Goal: Task Accomplishment & Management: Use online tool/utility

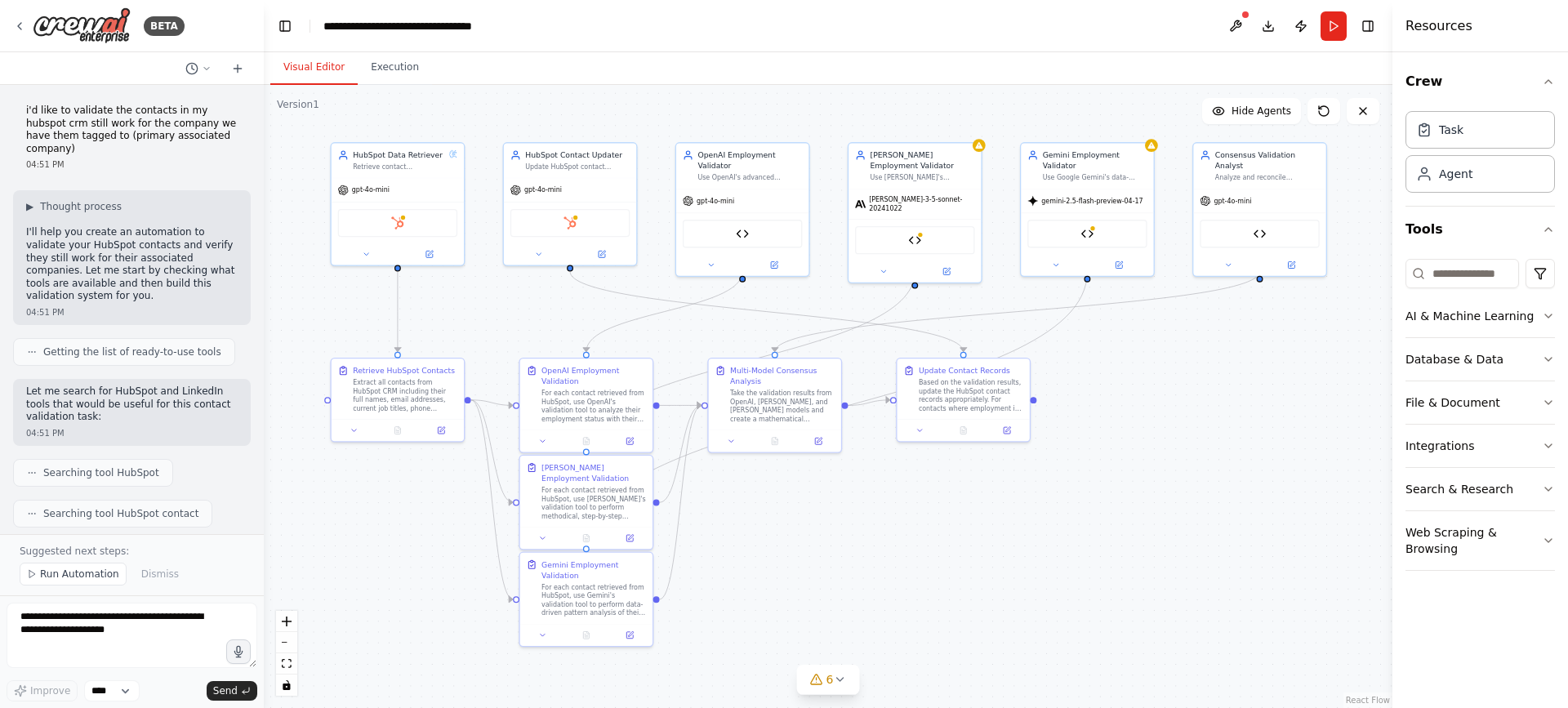
click at [82, 111] on p "i'd like to validate the contacts in my hubspot crm still work for the company …" at bounding box center [131, 130] width 212 height 51
click at [79, 115] on p "i'd like to validate the contacts in my hubspot crm still work for the company …" at bounding box center [131, 130] width 212 height 51
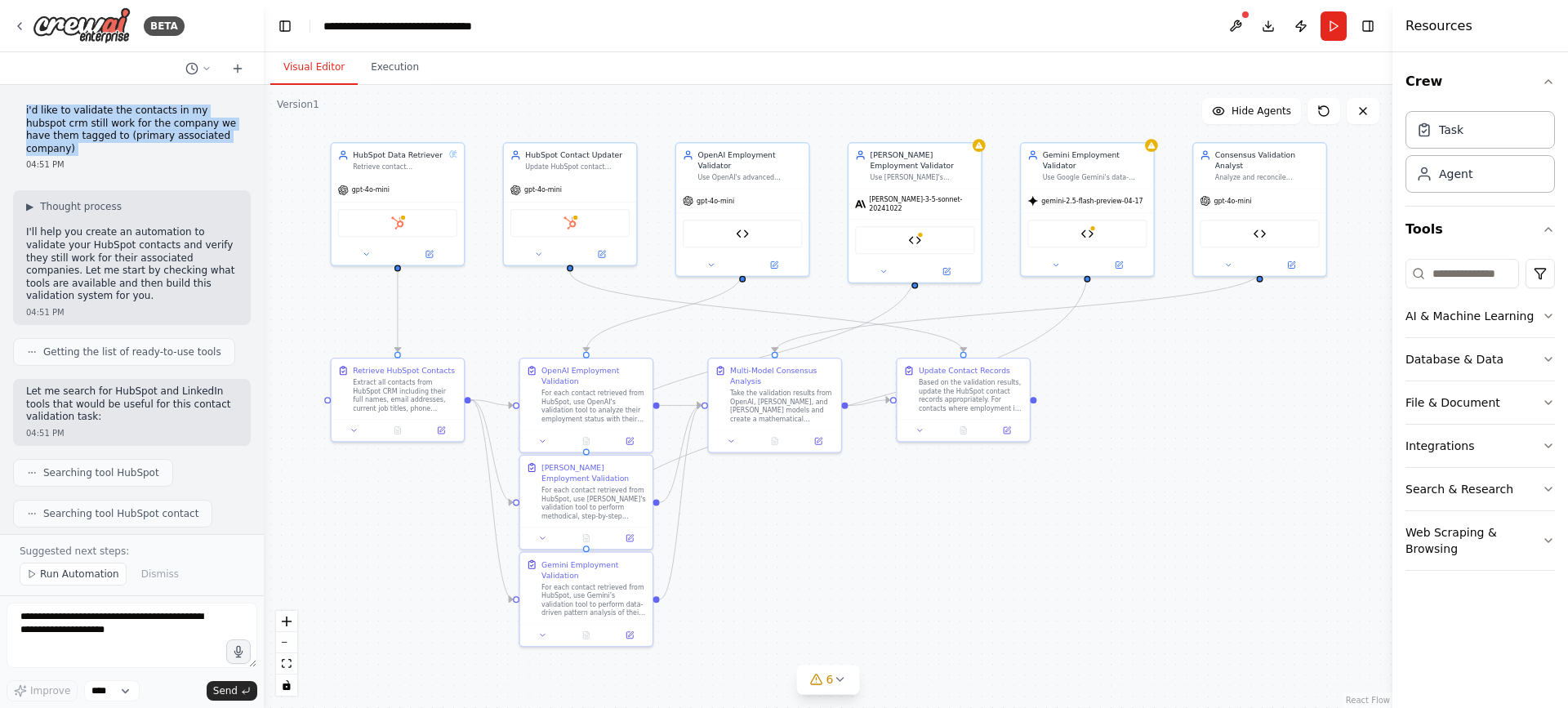
click at [79, 115] on p "i'd like to validate the contacts in my hubspot crm still work for the company …" at bounding box center [131, 130] width 212 height 51
click at [94, 114] on p "i'd like to validate the contacts in my hubspot crm still work for the company …" at bounding box center [131, 130] width 212 height 51
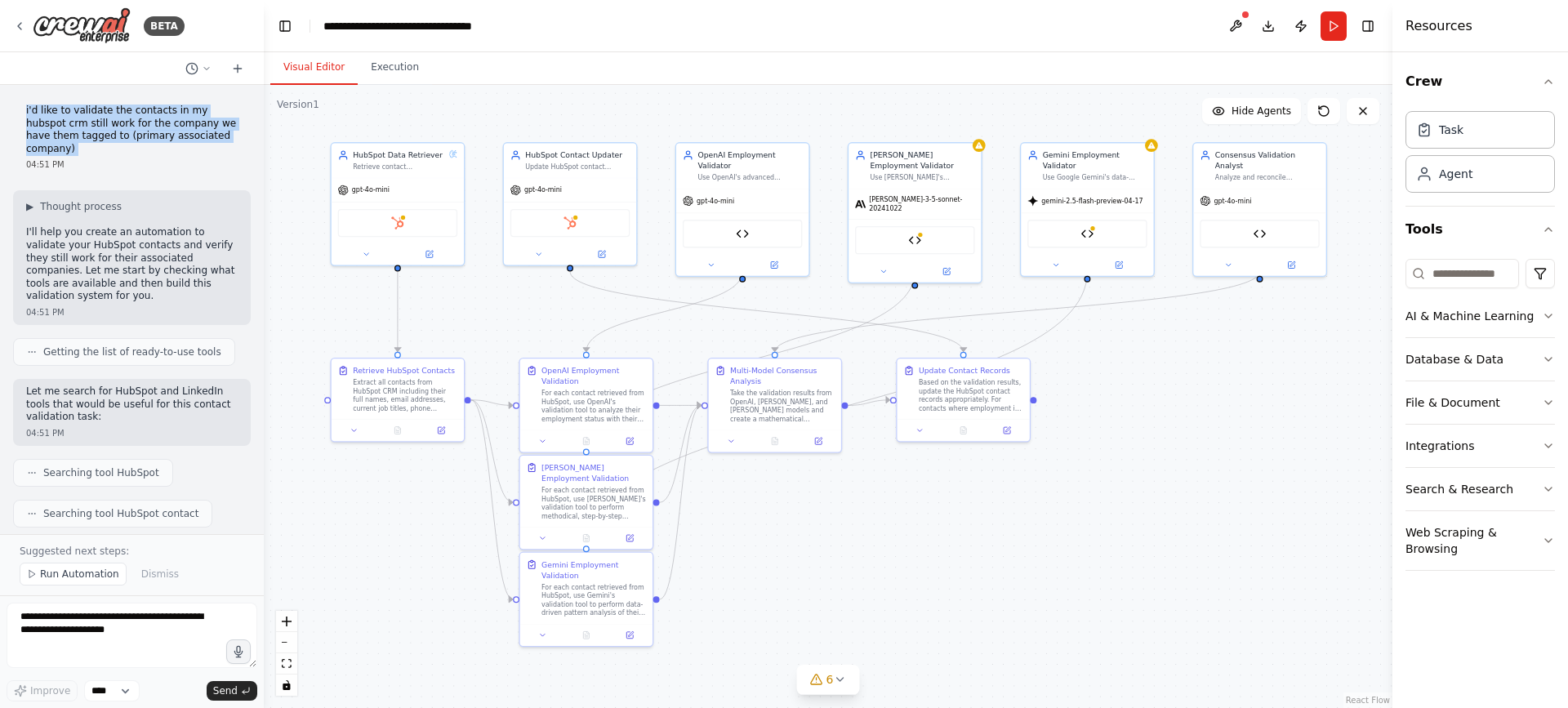
click at [110, 113] on p "i'd like to validate the contacts in my hubspot crm still work for the company …" at bounding box center [131, 130] width 212 height 51
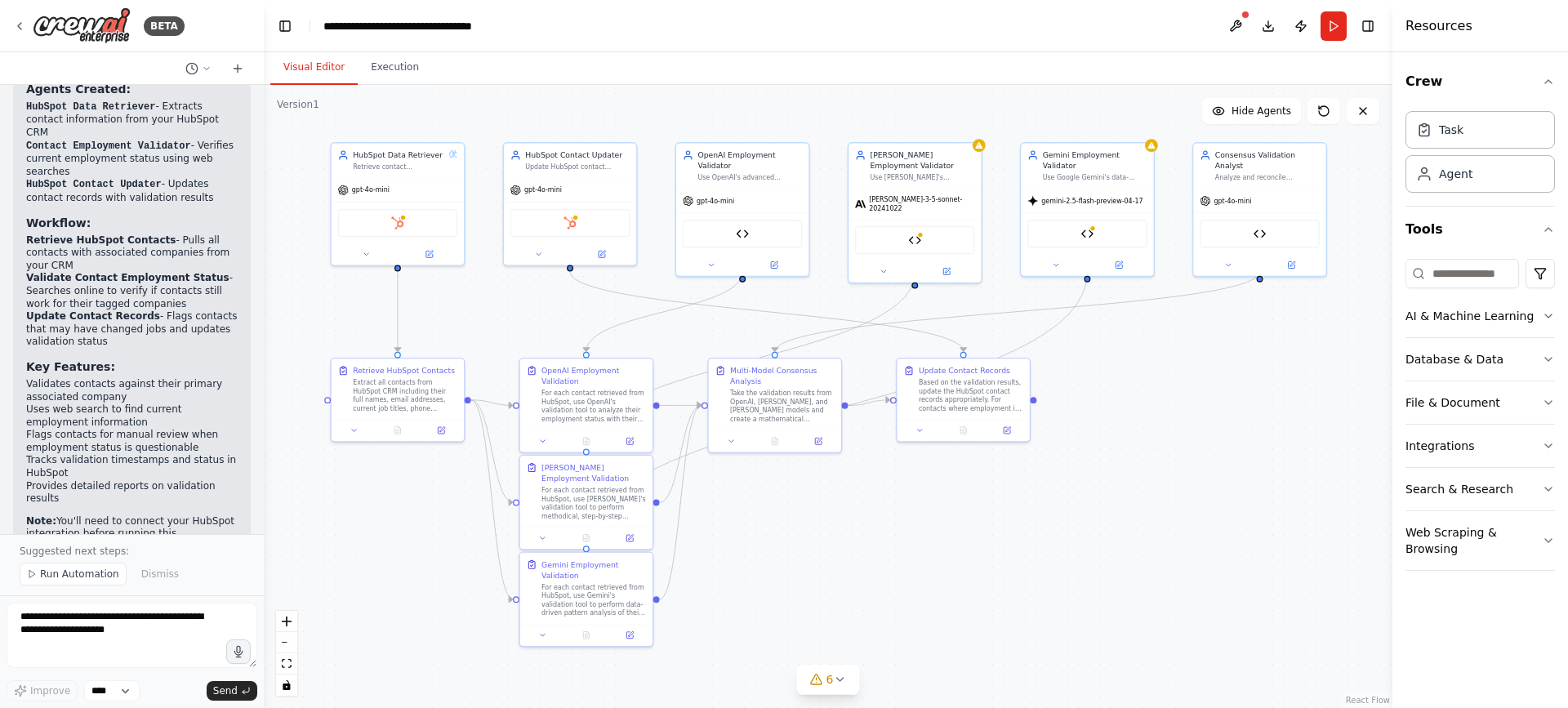
scroll to position [1633, 0]
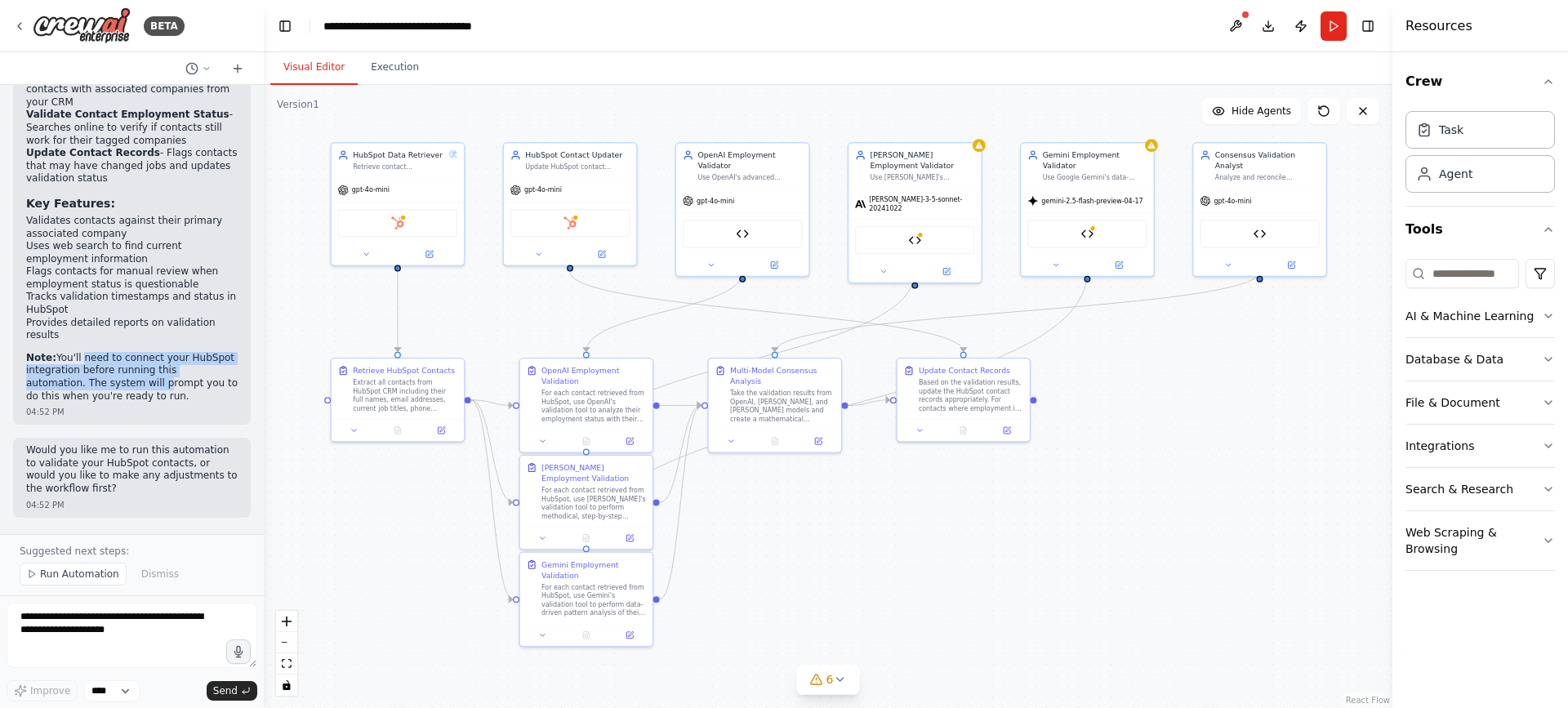
drag, startPoint x: 77, startPoint y: 255, endPoint x: 95, endPoint y: 288, distance: 37.6
click at [95, 351] on p "Note: You'll need to connect your HubSpot integration before running this autom…" at bounding box center [131, 376] width 212 height 51
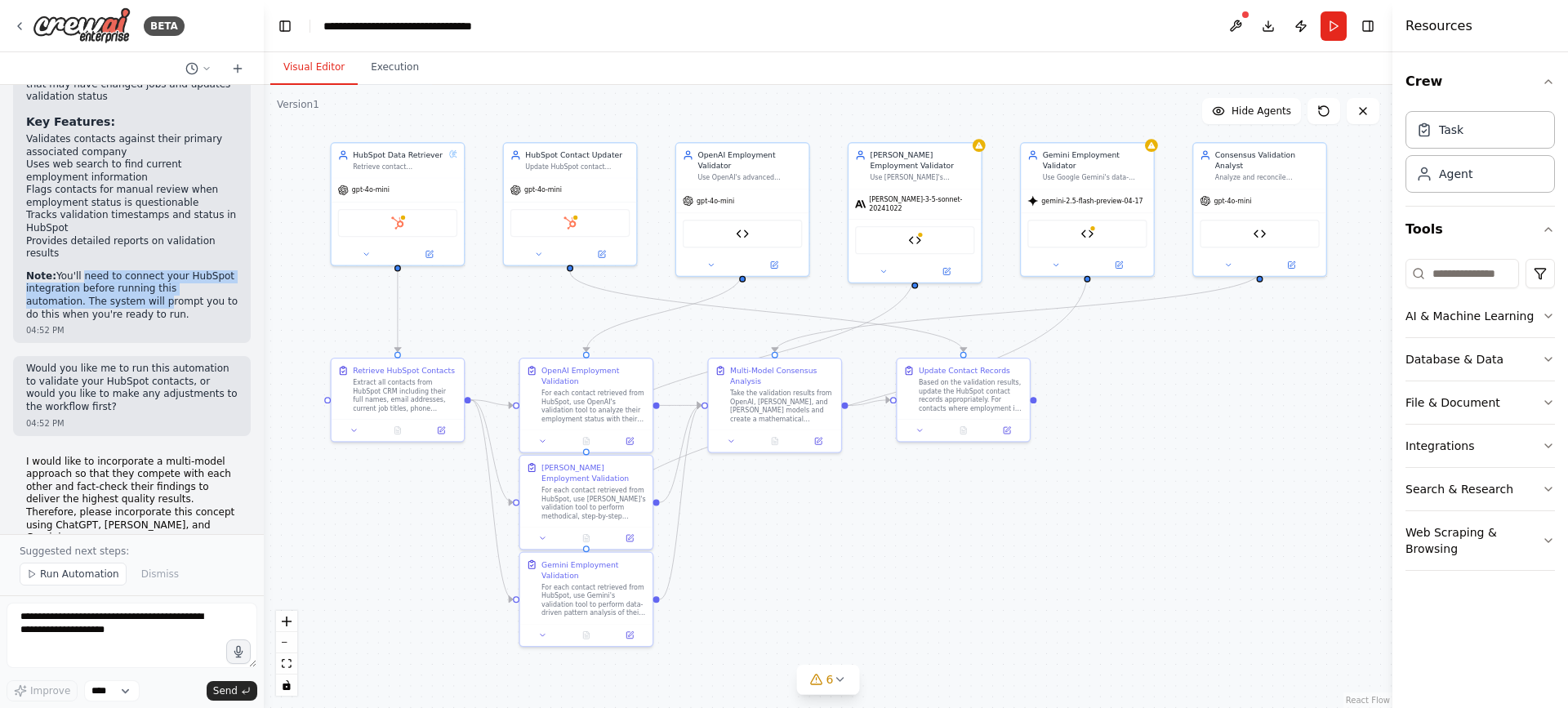
scroll to position [1796, 0]
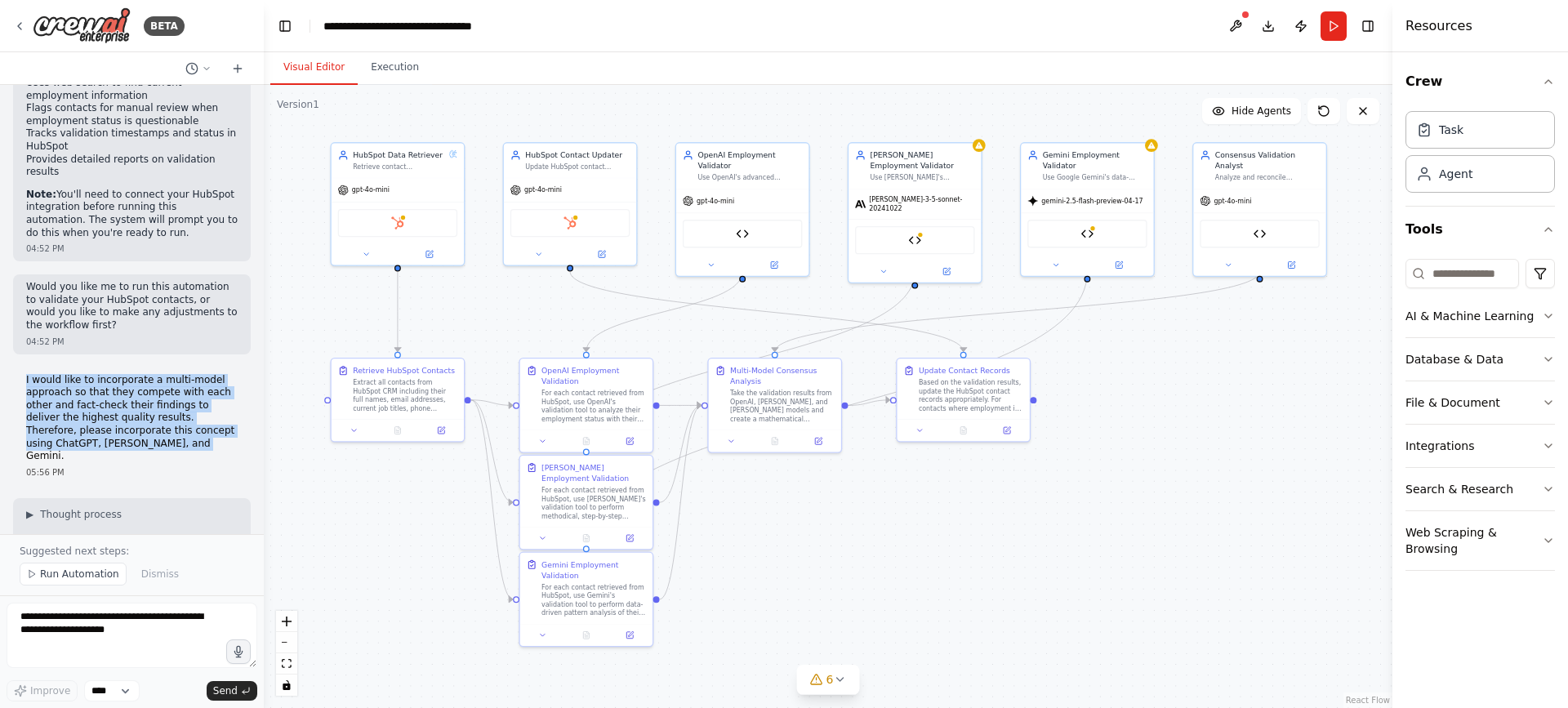
drag, startPoint x: 25, startPoint y: 277, endPoint x: 138, endPoint y: 344, distance: 131.4
click at [138, 367] on div "I would like to incorporate a multi-model approach so that they compete with ea…" at bounding box center [131, 426] width 238 height 117
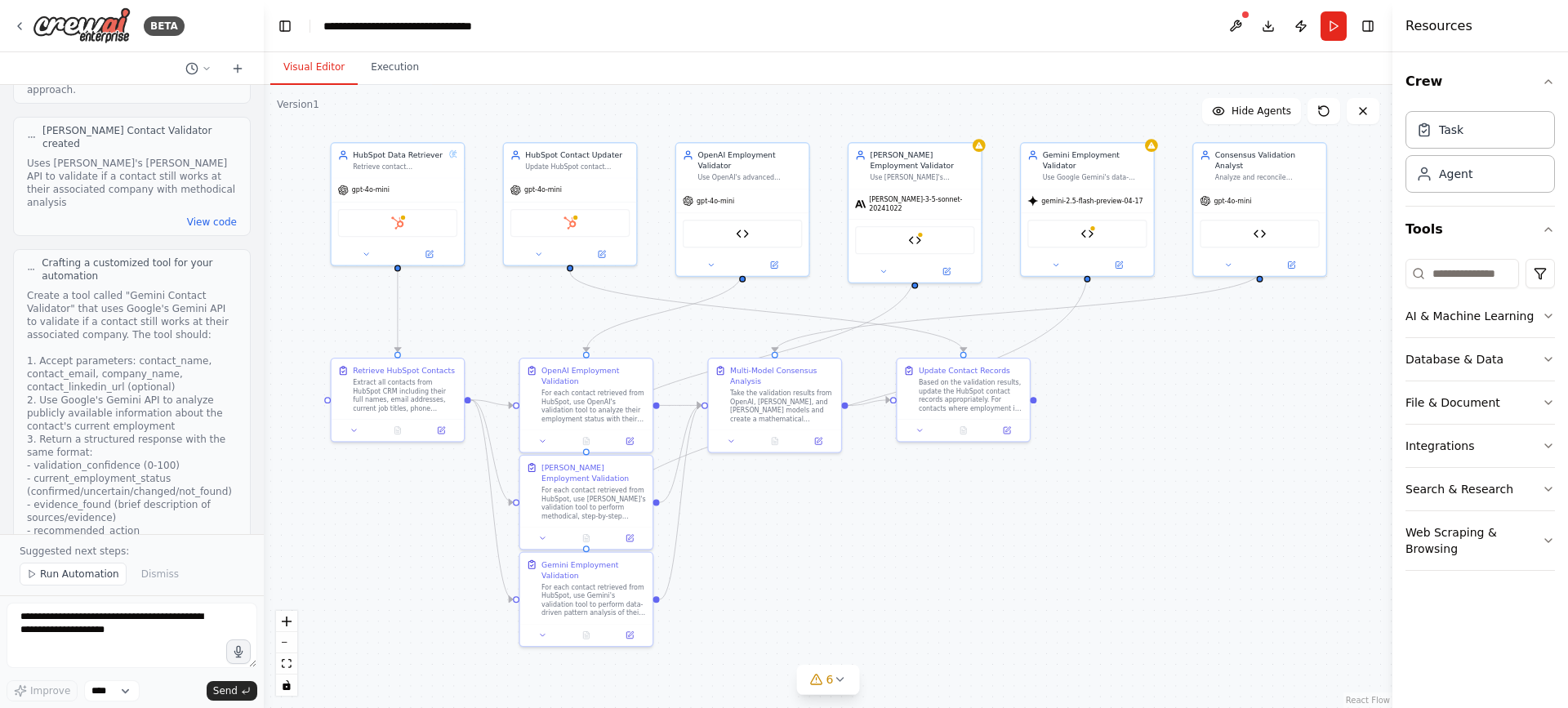
scroll to position [3591, 0]
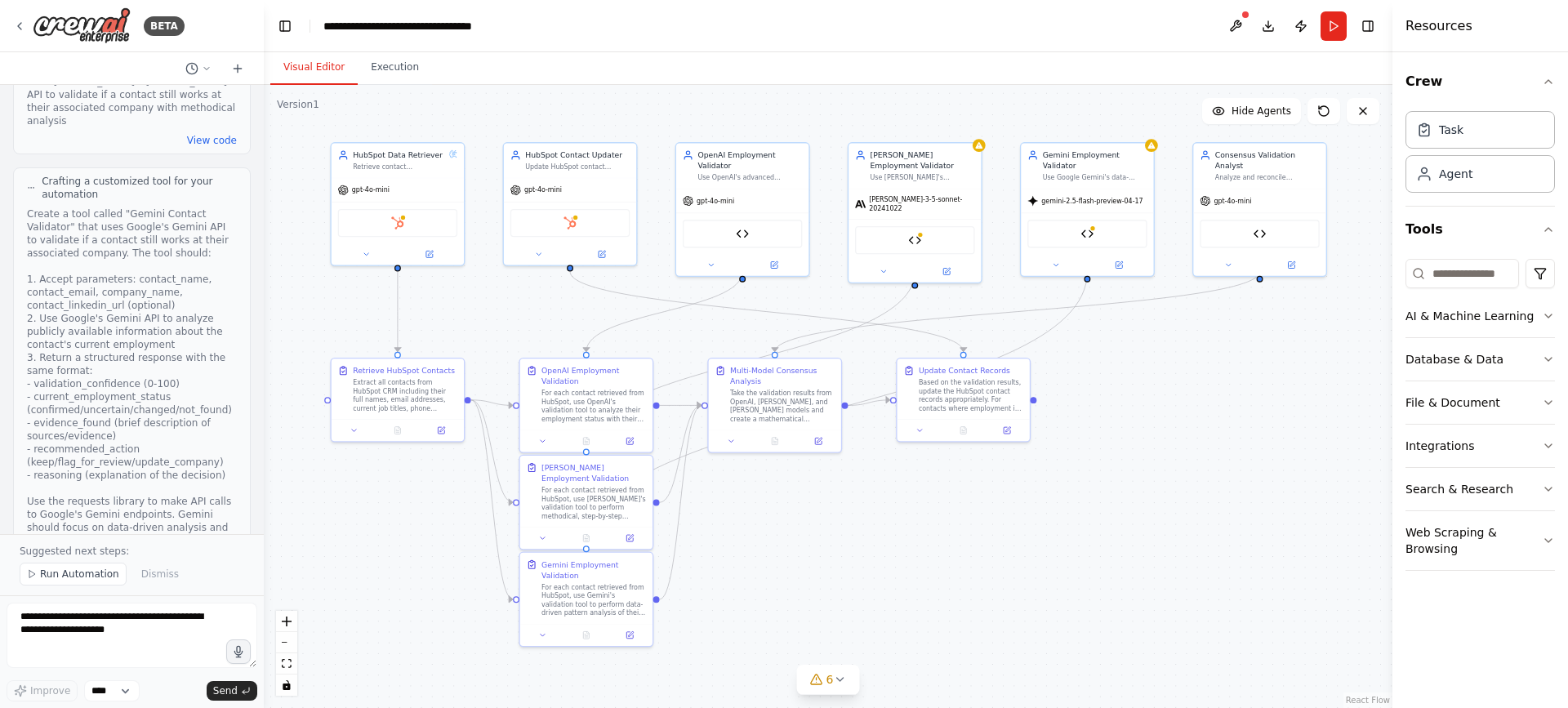
click at [97, 293] on div "Create a tool called "Gemini Contact Validator" that uses Google's Gemini API t…" at bounding box center [131, 383] width 210 height 352
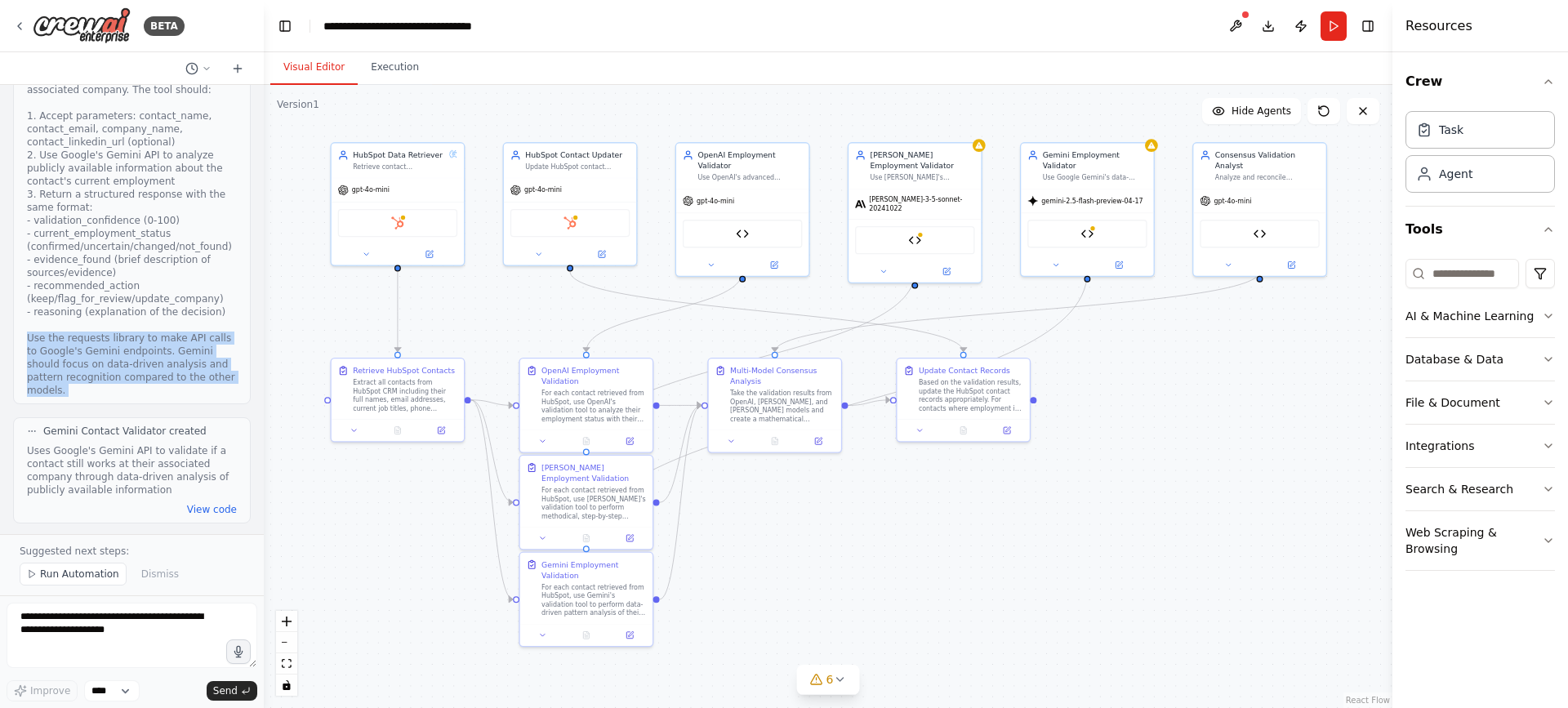
scroll to position [3836, 0]
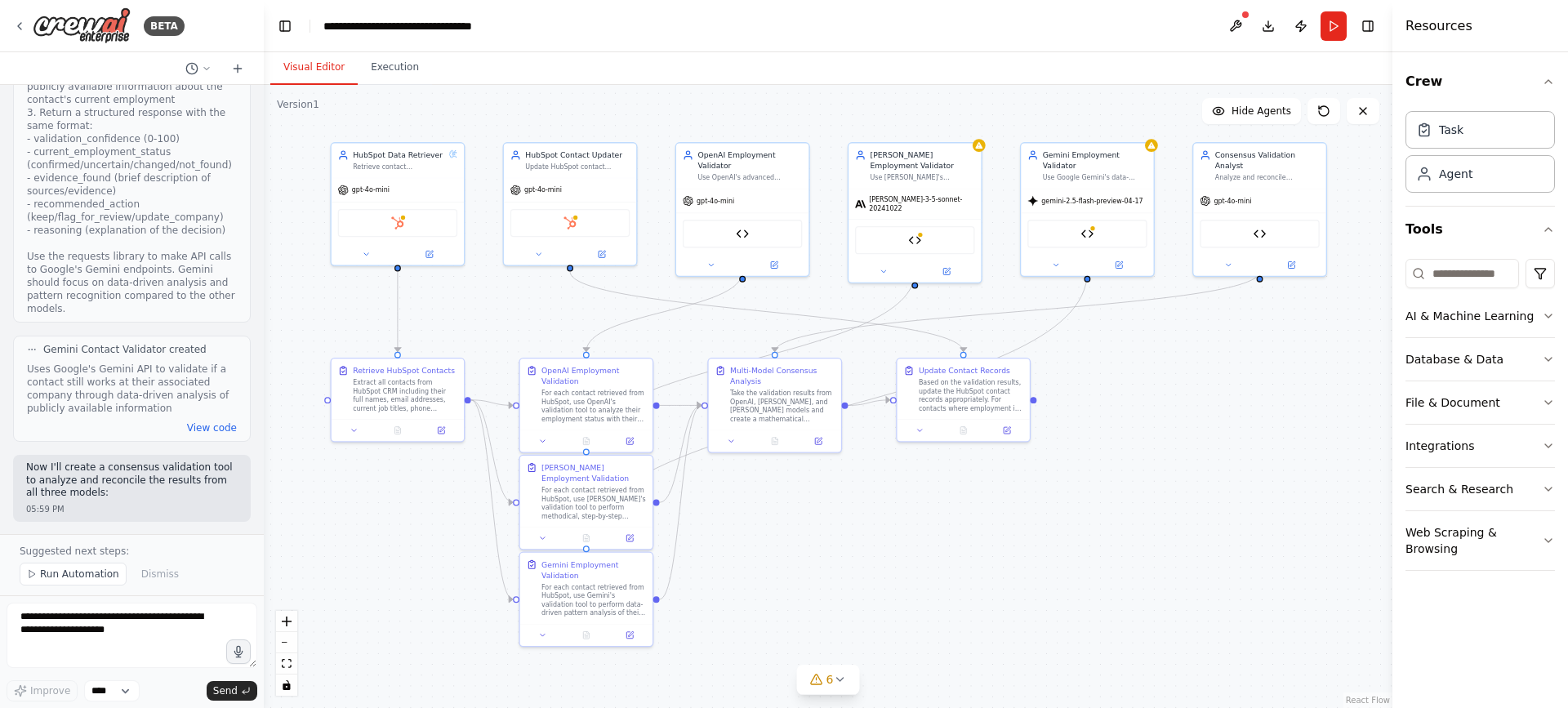
click at [64, 461] on p "Now I'll create a consensus validation tool to analyze and reconcile the result…" at bounding box center [131, 480] width 212 height 38
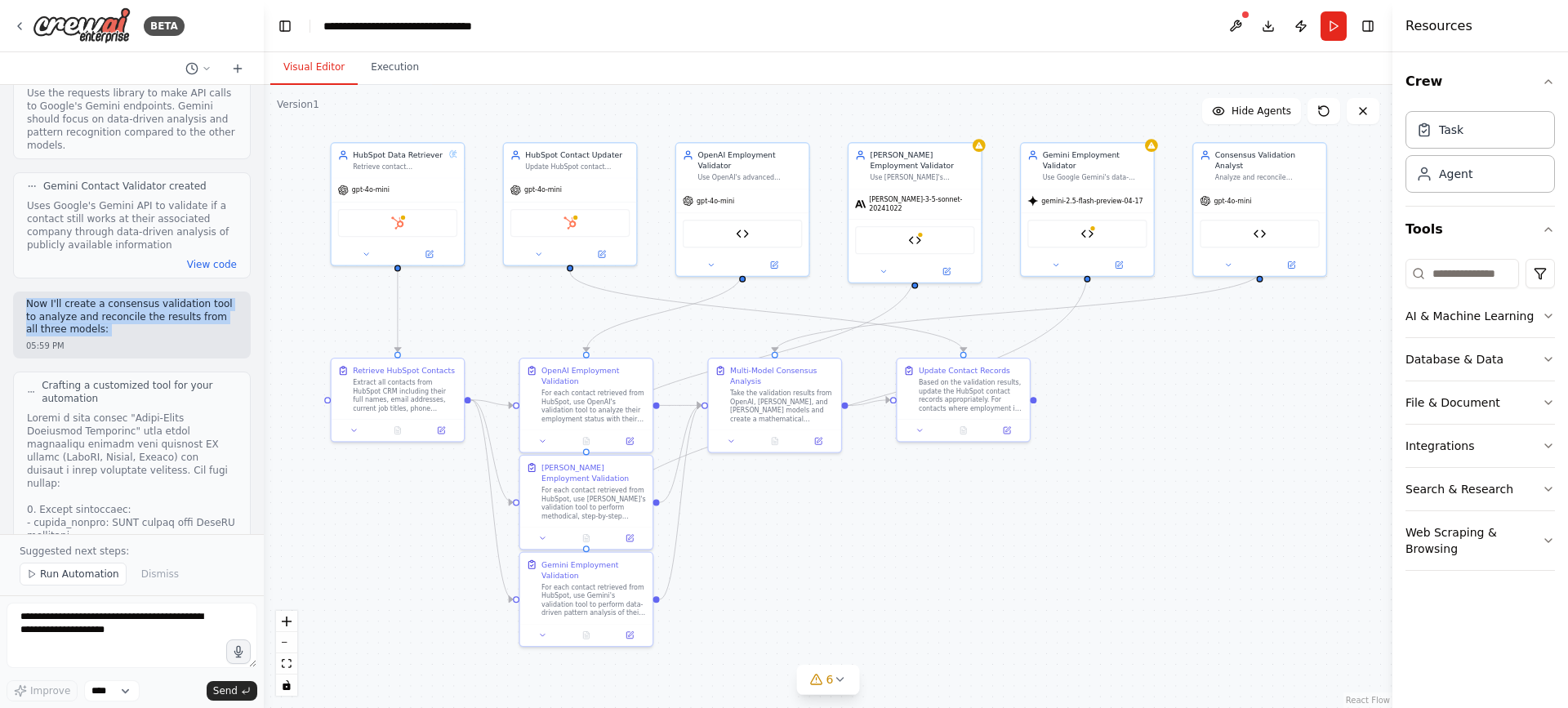
scroll to position [4080, 0]
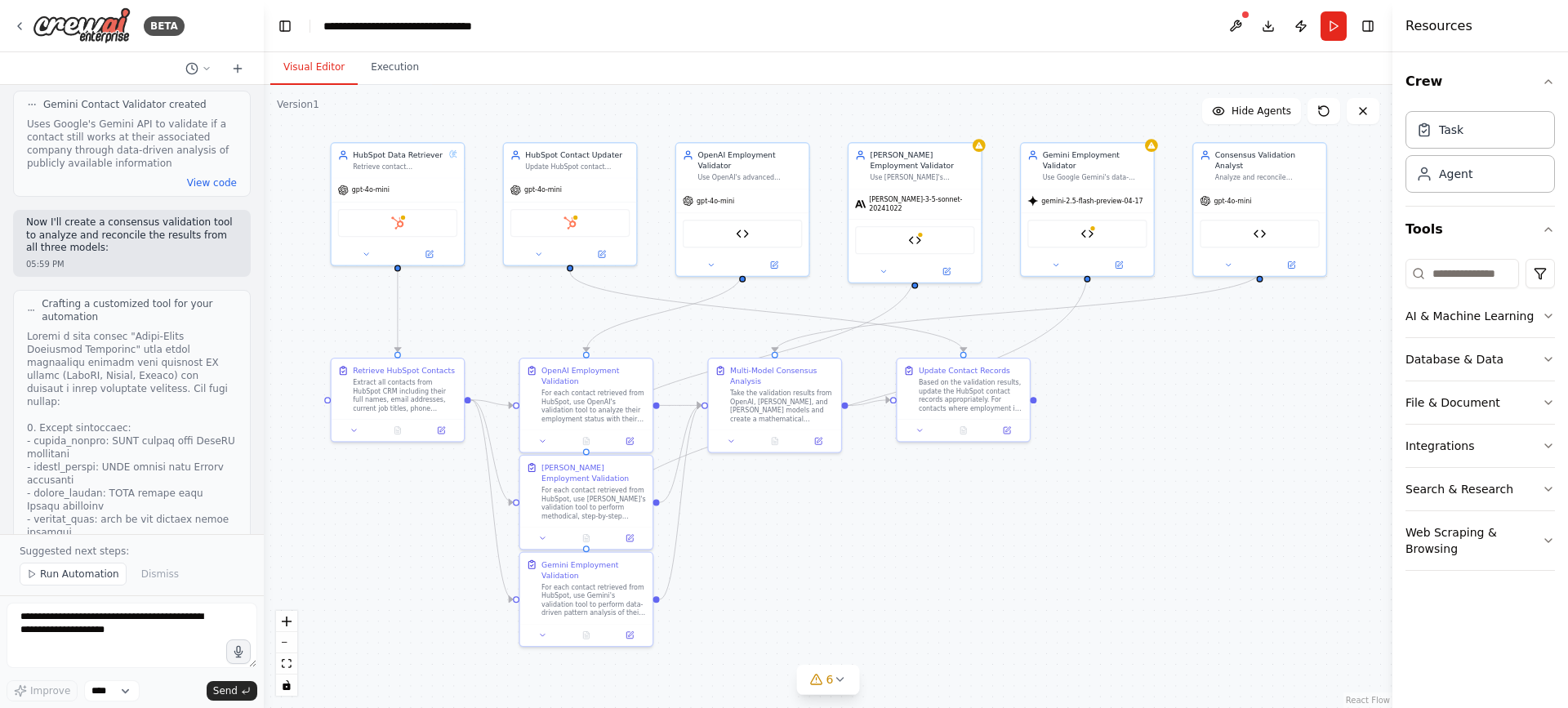
click at [110, 330] on div at bounding box center [131, 616] width 210 height 574
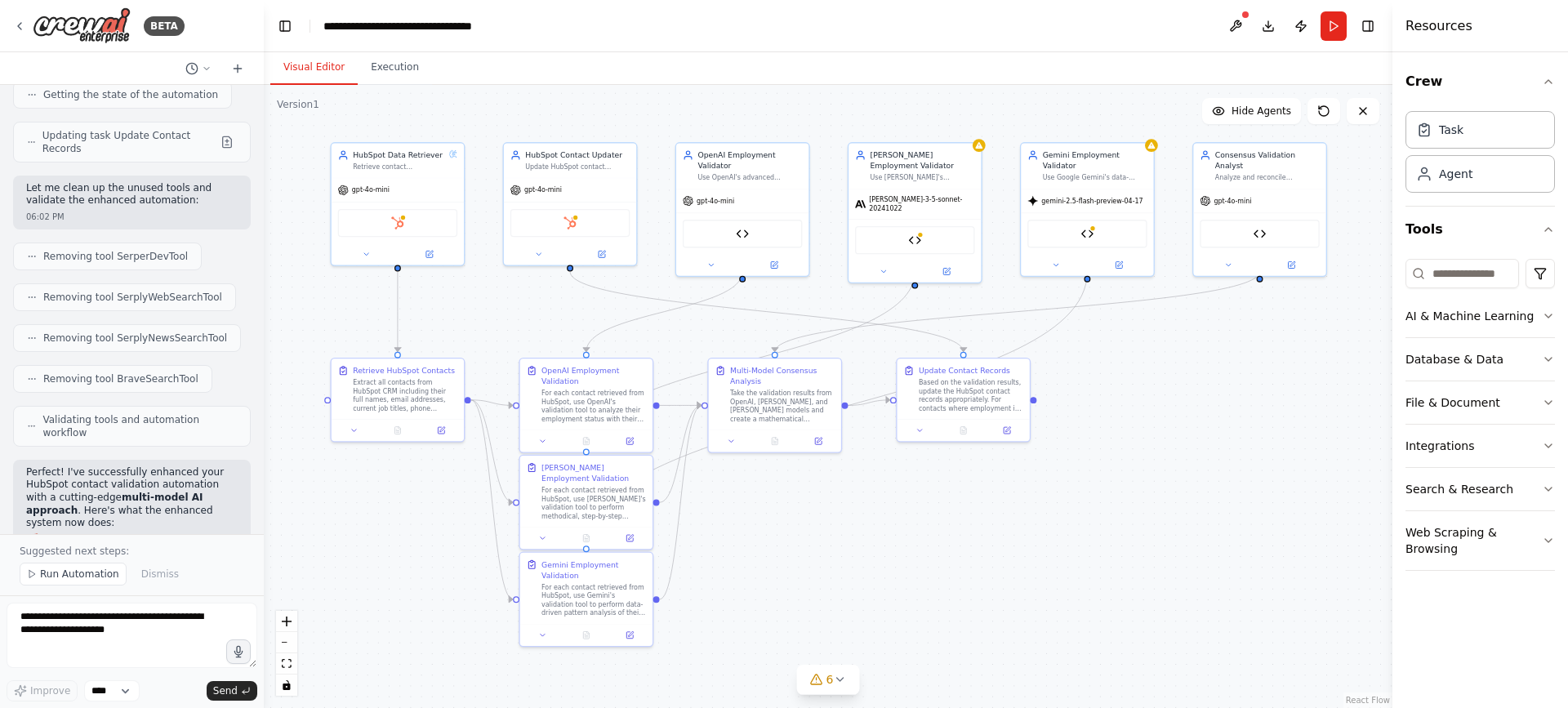
scroll to position [5958, 0]
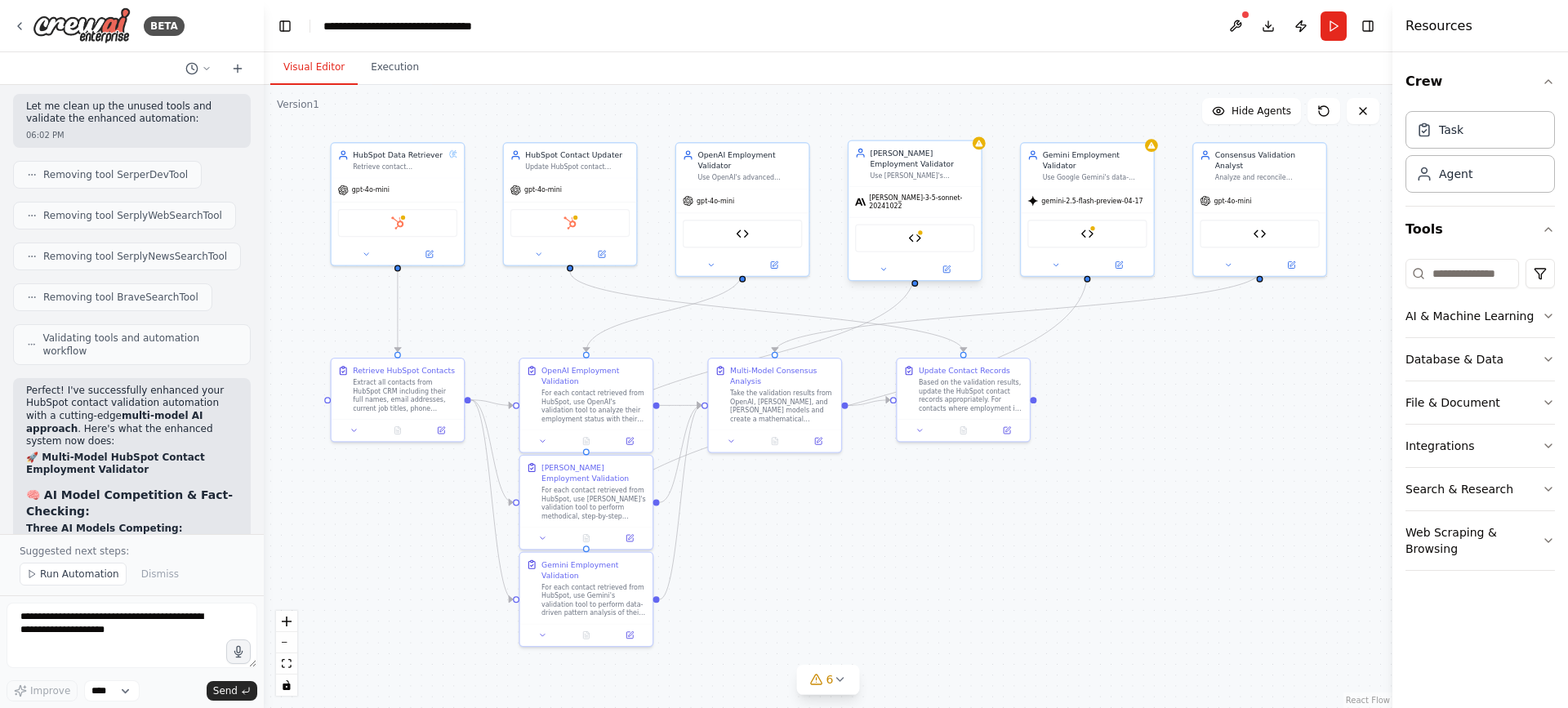
click at [934, 193] on div "claude-3-5-sonnet-20241022" at bounding box center [914, 201] width 132 height 30
click at [949, 265] on icon at bounding box center [947, 269] width 9 height 9
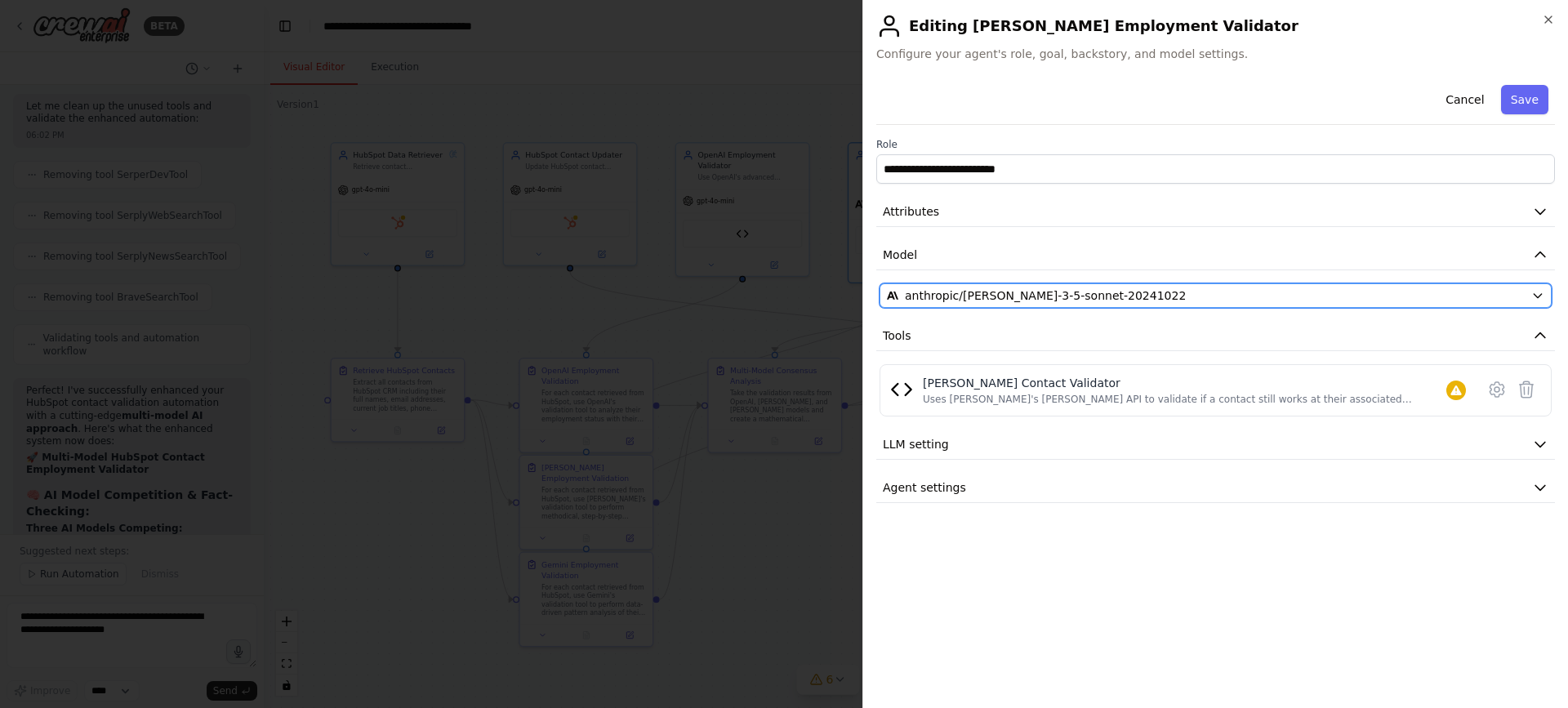
click at [1047, 291] on span "anthropic/claude-3-5-sonnet-20241022" at bounding box center [1044, 295] width 281 height 16
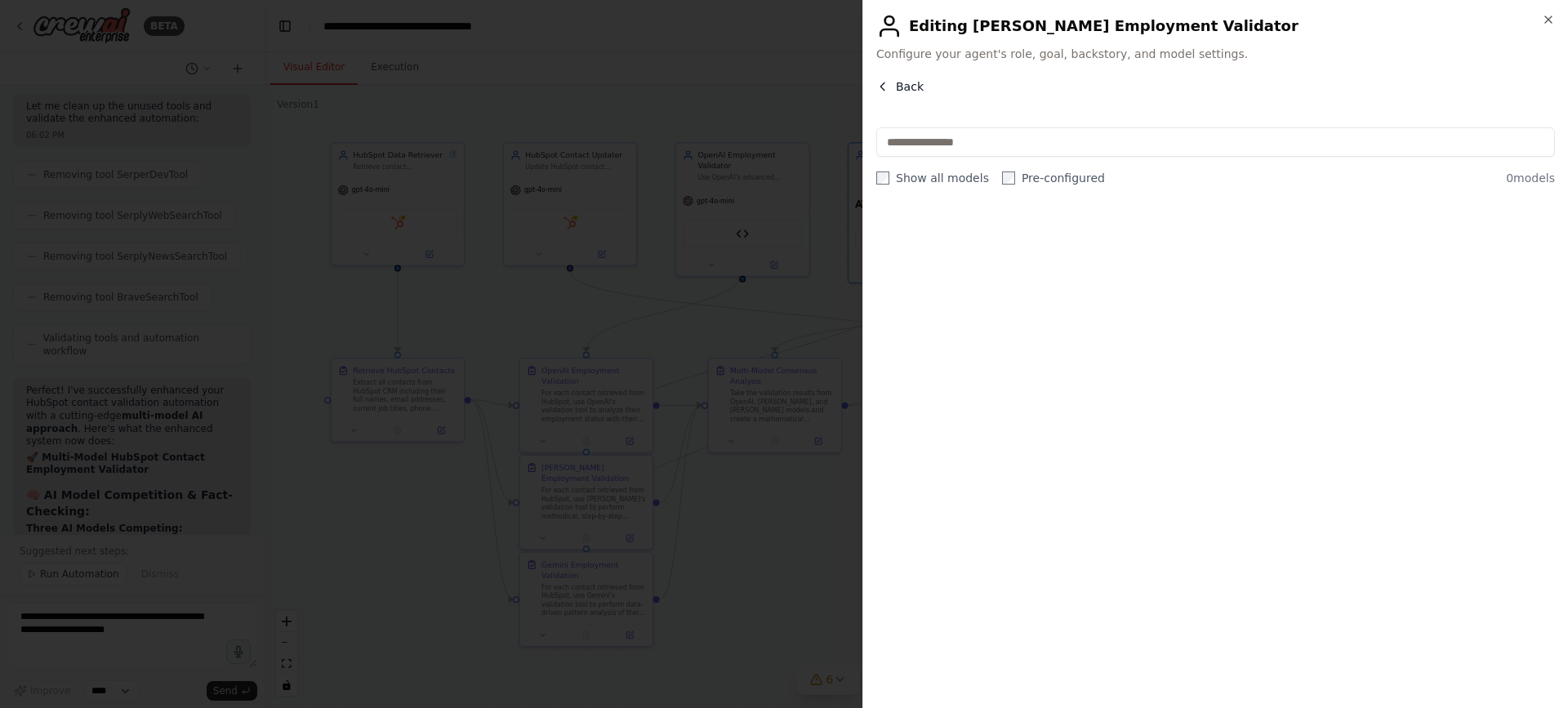
click at [914, 85] on span "Back" at bounding box center [910, 86] width 28 height 16
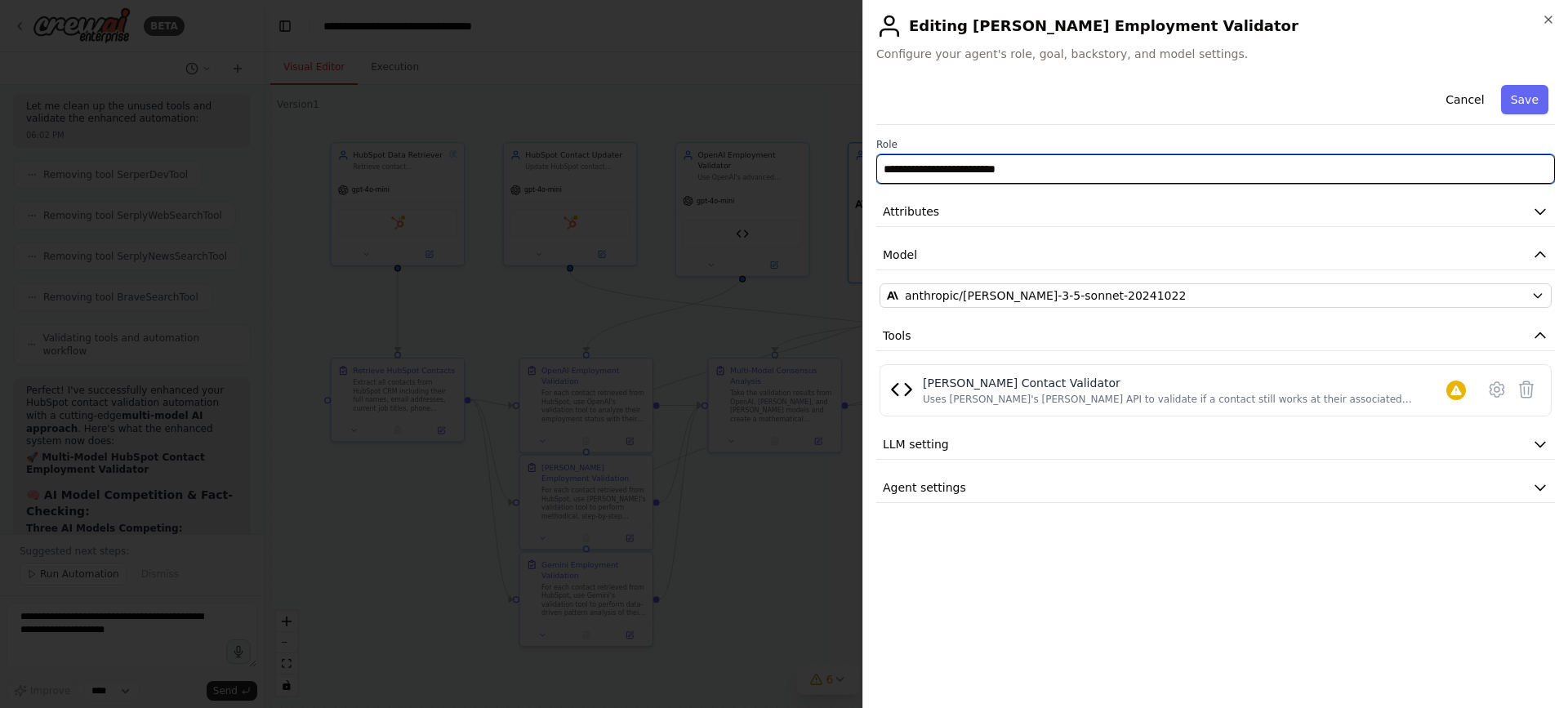
click at [1405, 161] on input "**********" at bounding box center [1216, 169] width 679 height 29
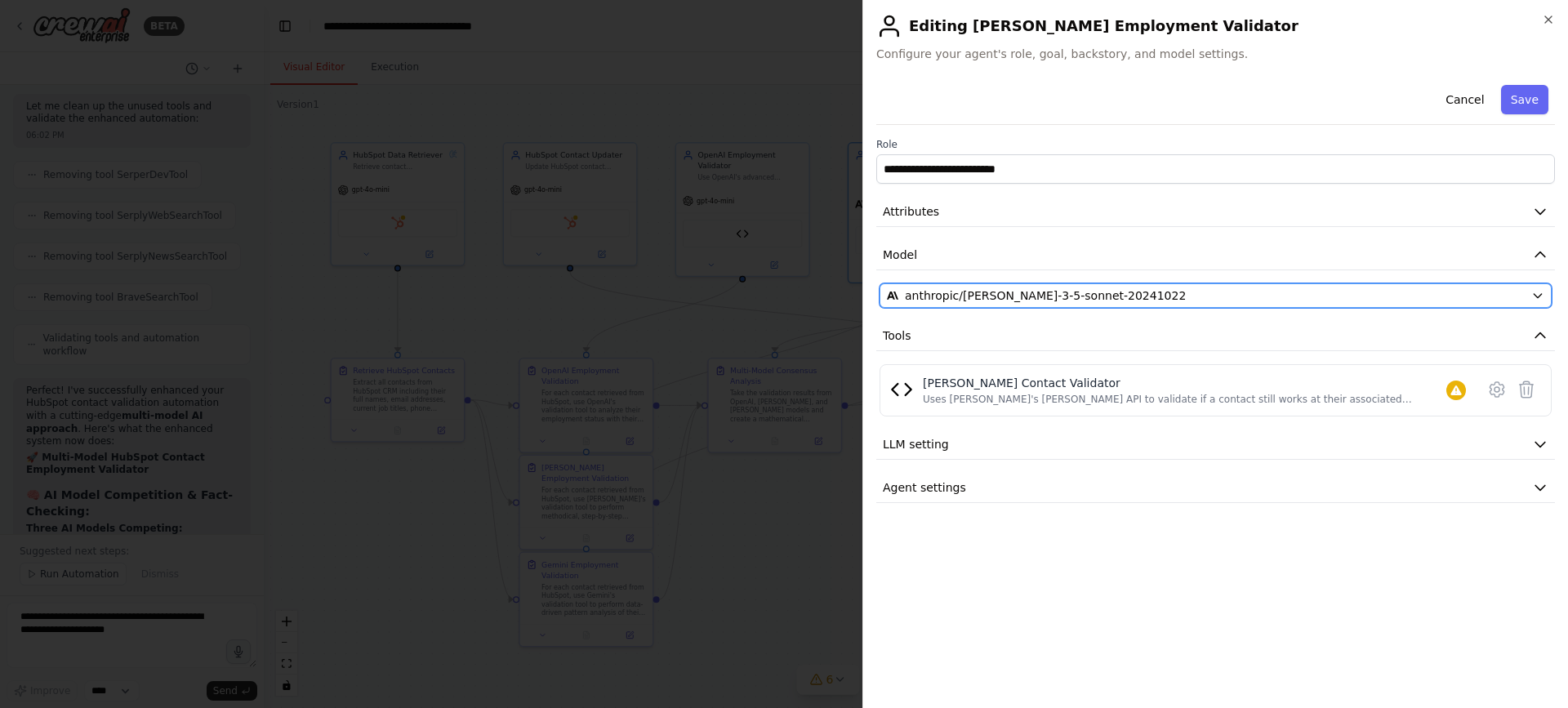
click at [1548, 293] on button "anthropic/claude-3-5-sonnet-20241022" at bounding box center [1216, 295] width 672 height 24
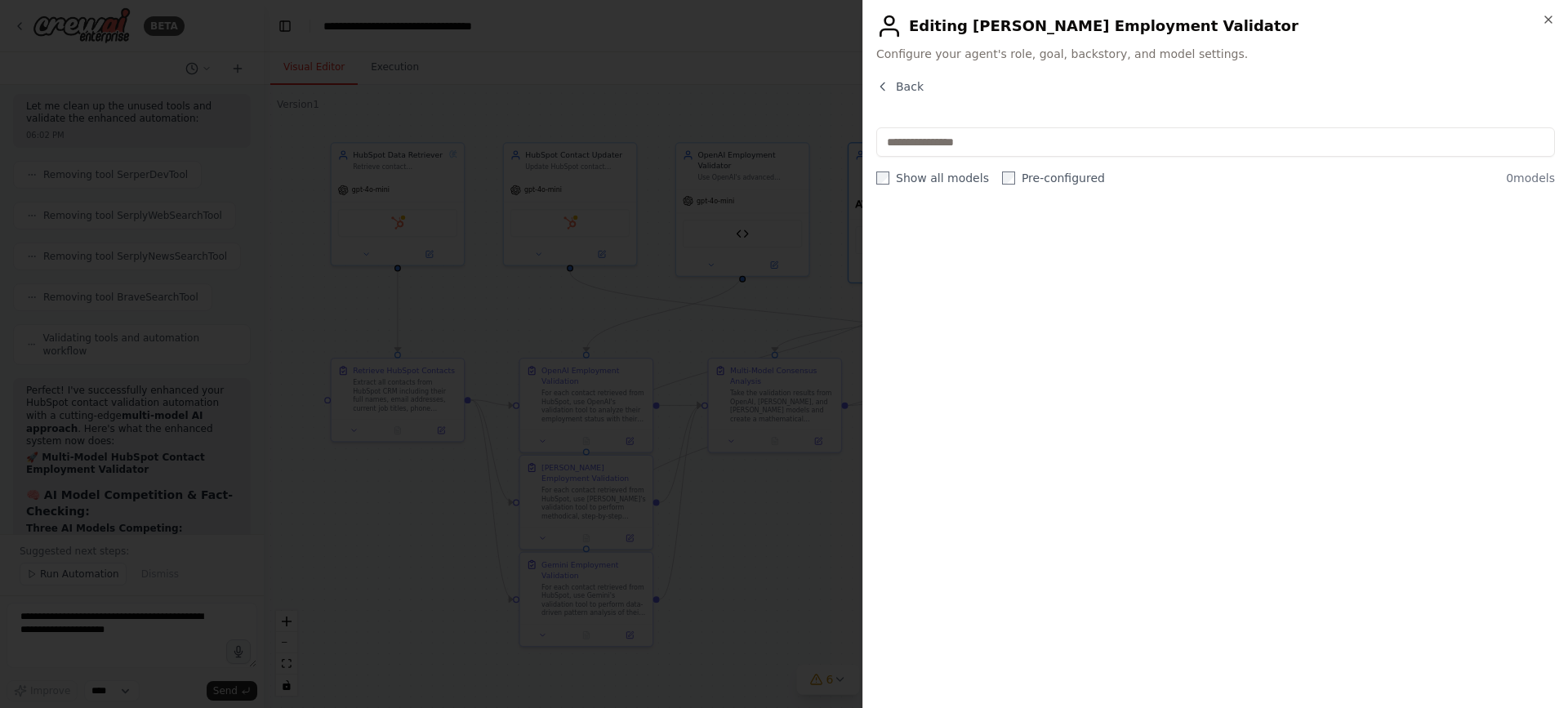
click at [1009, 123] on div "Back Show all models Pre-configured 0 models" at bounding box center [1216, 387] width 679 height 616
click at [1006, 130] on input "text" at bounding box center [1216, 142] width 679 height 29
click at [1006, 131] on input "text" at bounding box center [1216, 142] width 679 height 29
click at [894, 84] on button "Back" at bounding box center [899, 86] width 48 height 16
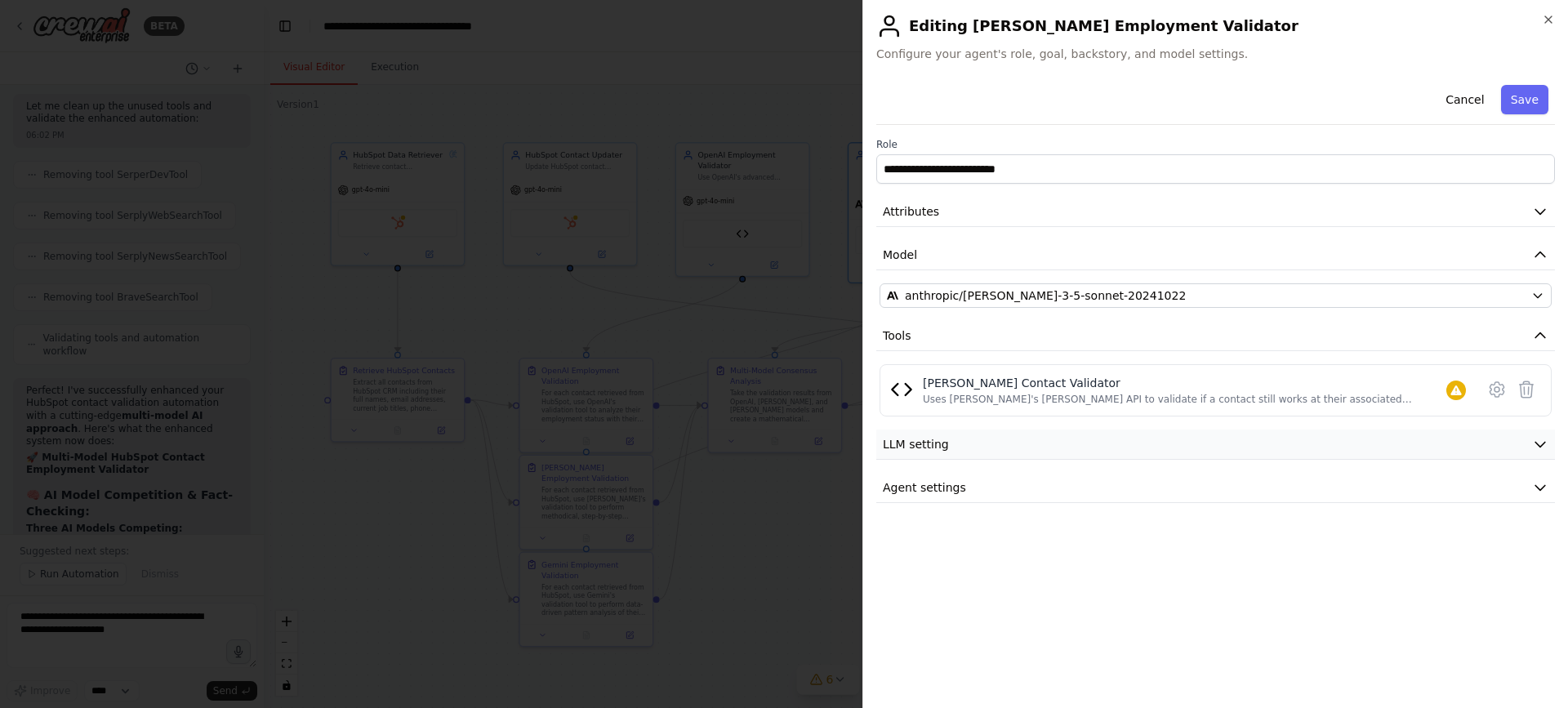
click at [1038, 453] on button "LLM setting" at bounding box center [1216, 444] width 679 height 30
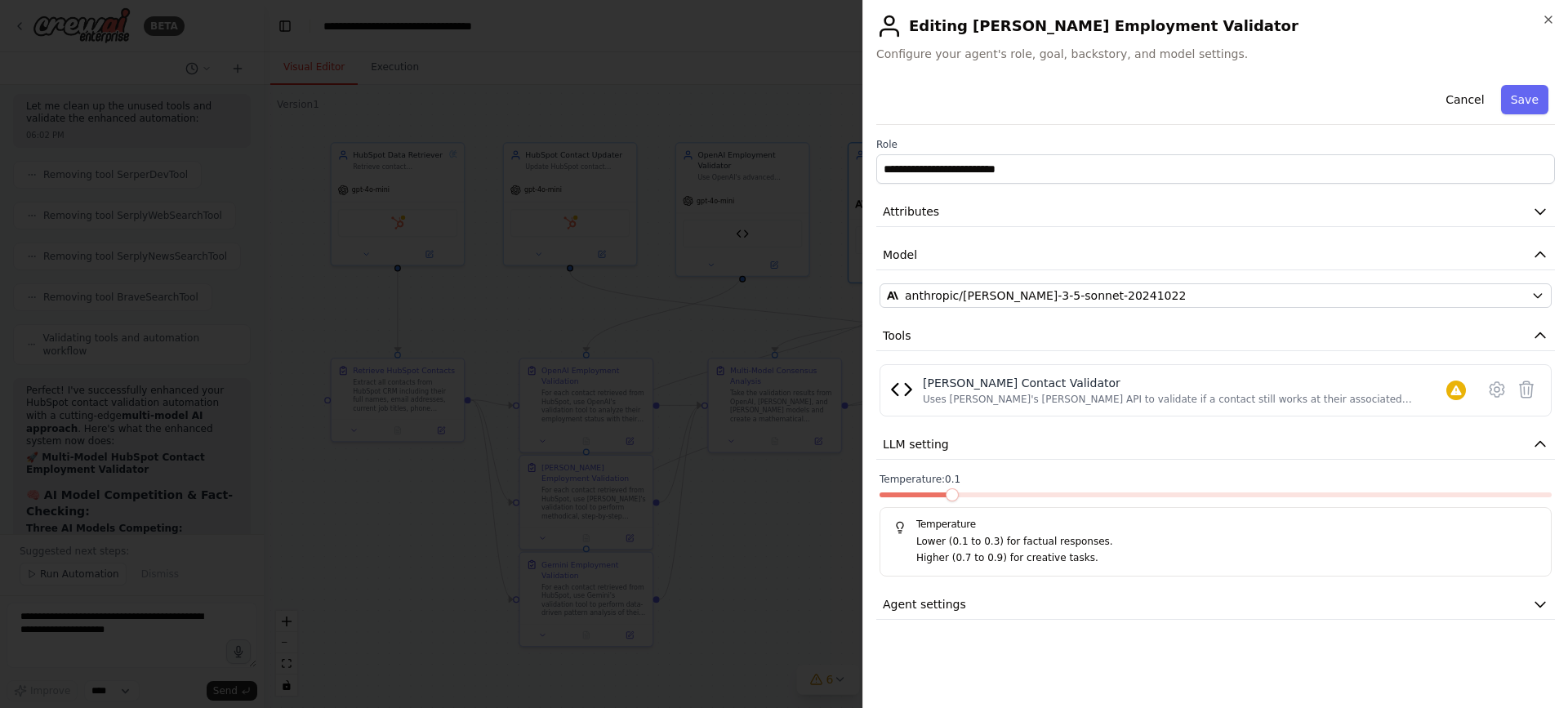
click at [946, 500] on span at bounding box center [952, 494] width 13 height 13
click at [1002, 615] on button "Agent settings" at bounding box center [1216, 604] width 679 height 30
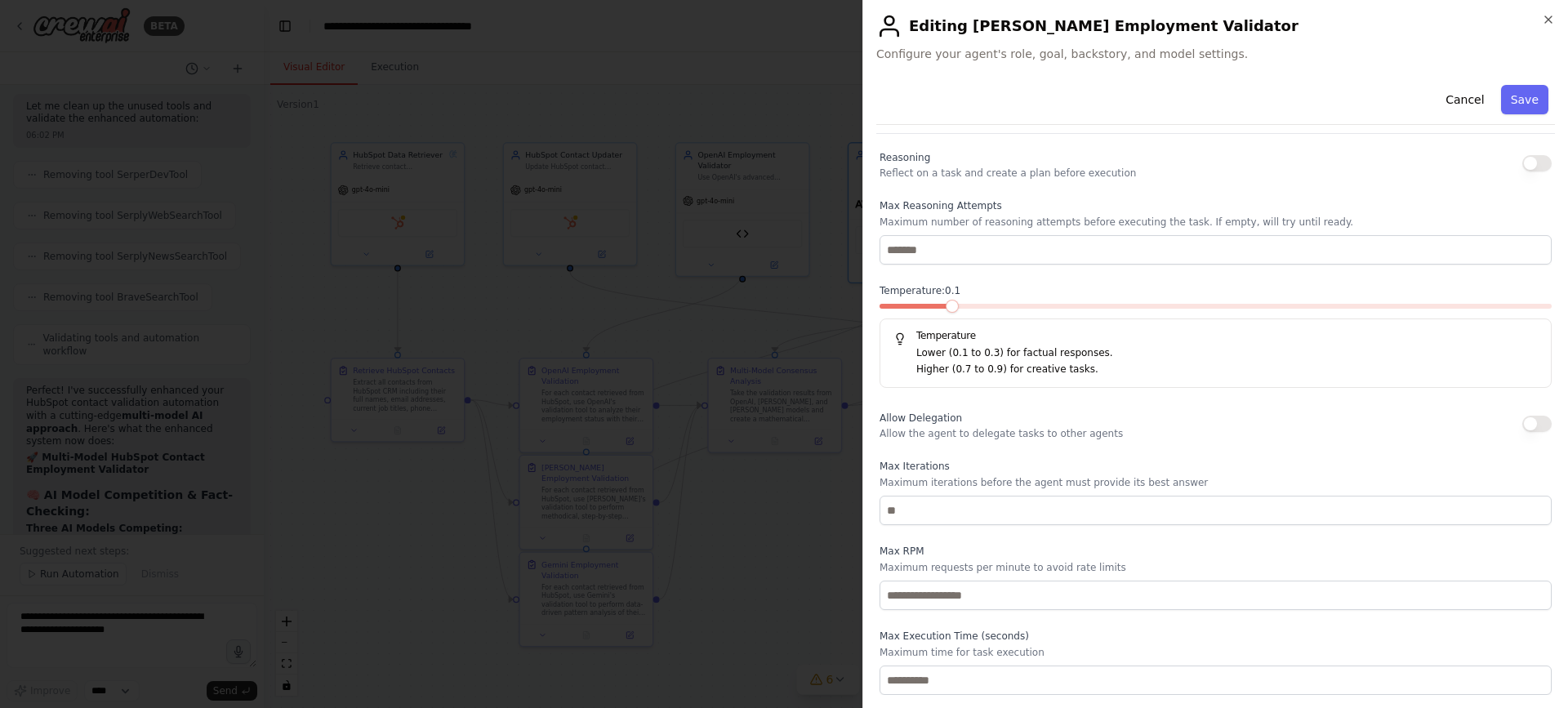
scroll to position [322, 0]
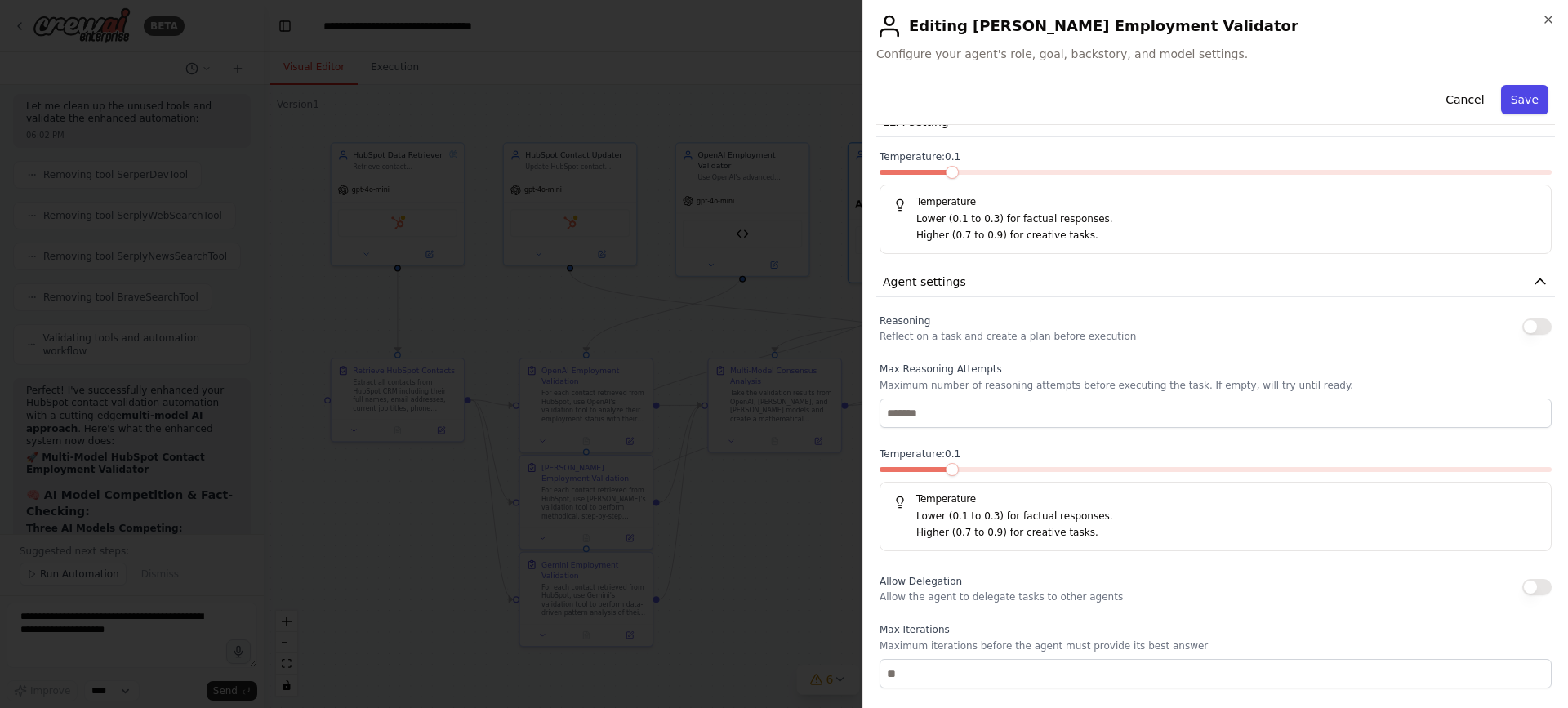
click at [1511, 97] on button "Save" at bounding box center [1524, 99] width 48 height 29
click at [1501, 94] on button "Save" at bounding box center [1524, 99] width 48 height 29
click at [1501, 85] on button "Save" at bounding box center [1524, 99] width 48 height 29
click at [1553, 22] on icon "button" at bounding box center [1548, 19] width 13 height 13
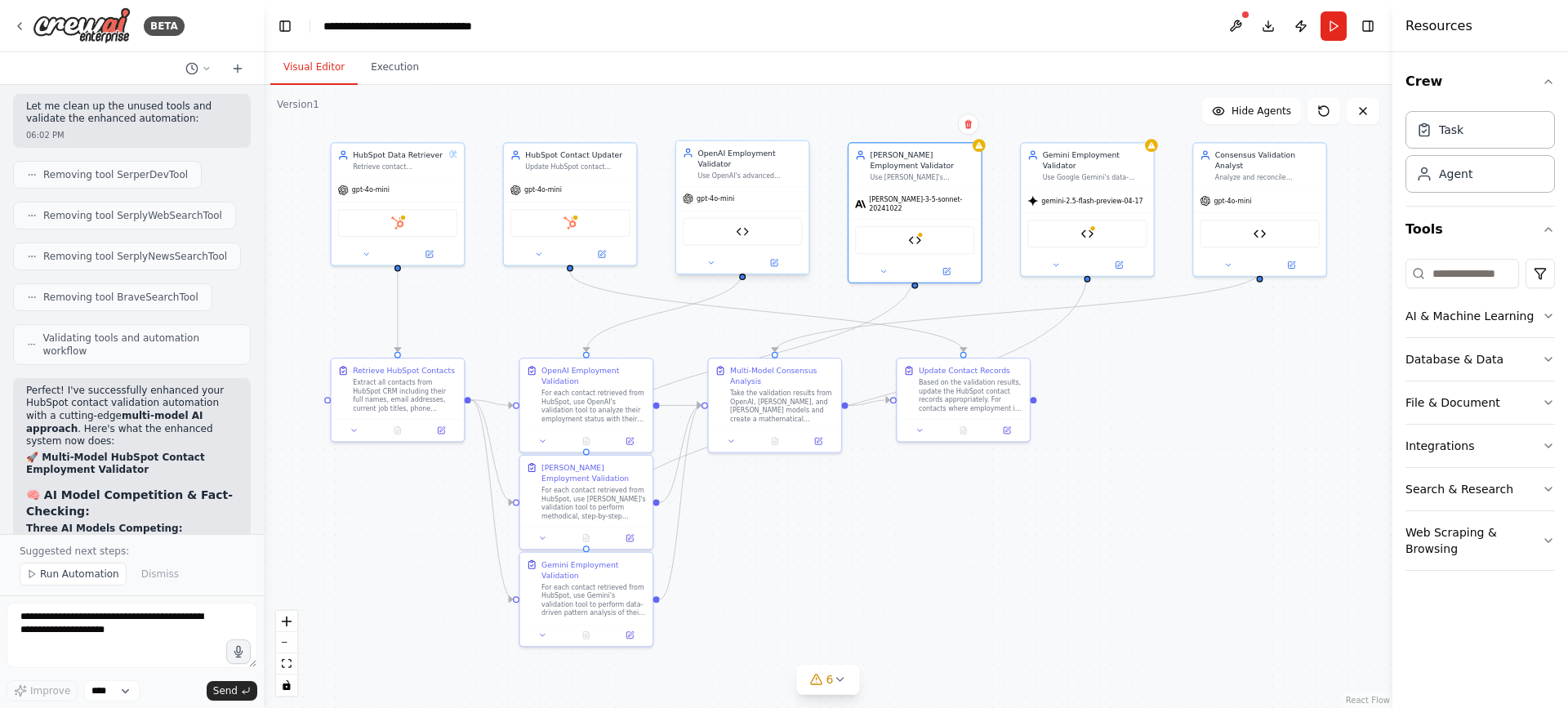
click at [730, 231] on div "OpenAI Contact Validator" at bounding box center [742, 231] width 119 height 28
click at [738, 225] on img at bounding box center [742, 231] width 13 height 13
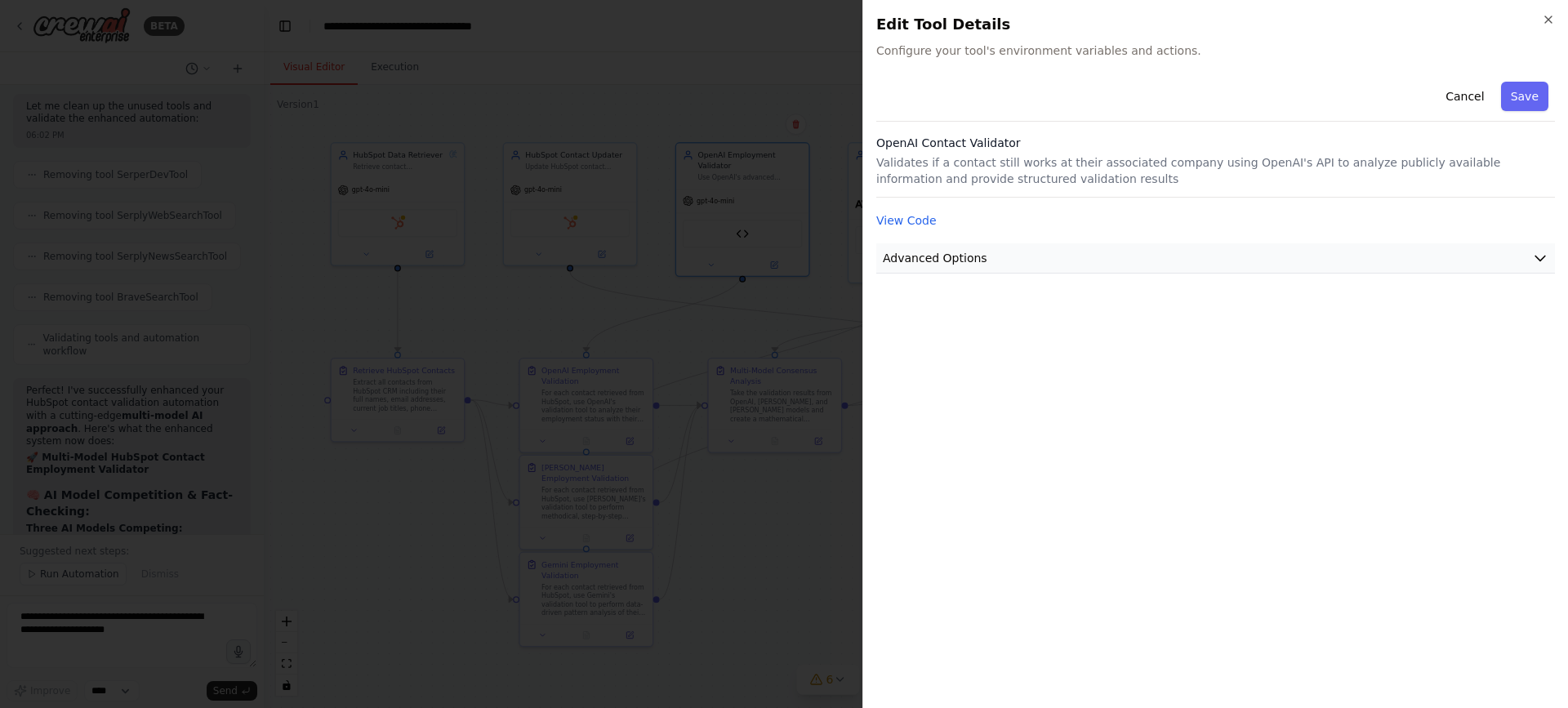
click at [998, 254] on button "Advanced Options" at bounding box center [1216, 258] width 679 height 30
click at [895, 222] on button "View Code" at bounding box center [906, 220] width 60 height 16
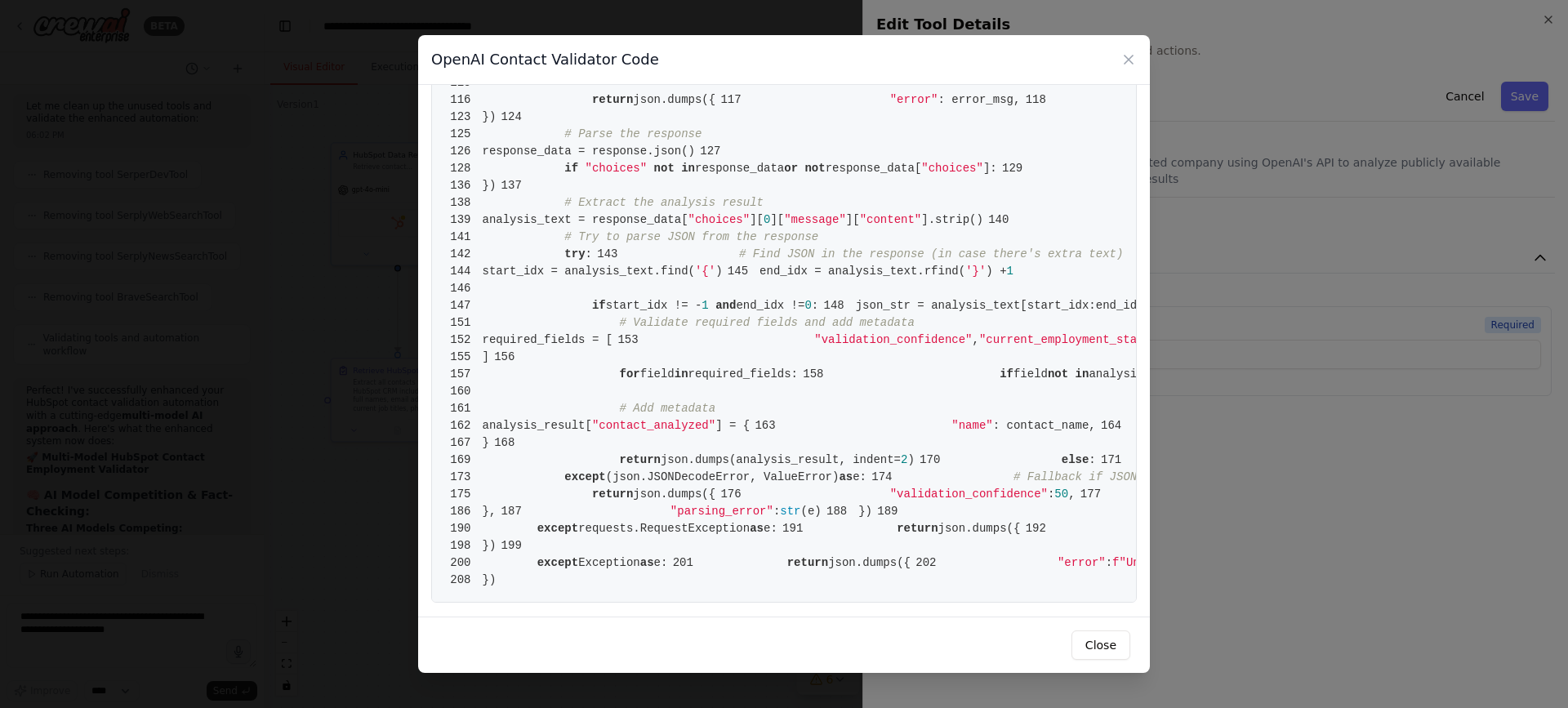
scroll to position [2285, 0]
click at [1110, 644] on button "Close" at bounding box center [1101, 645] width 59 height 29
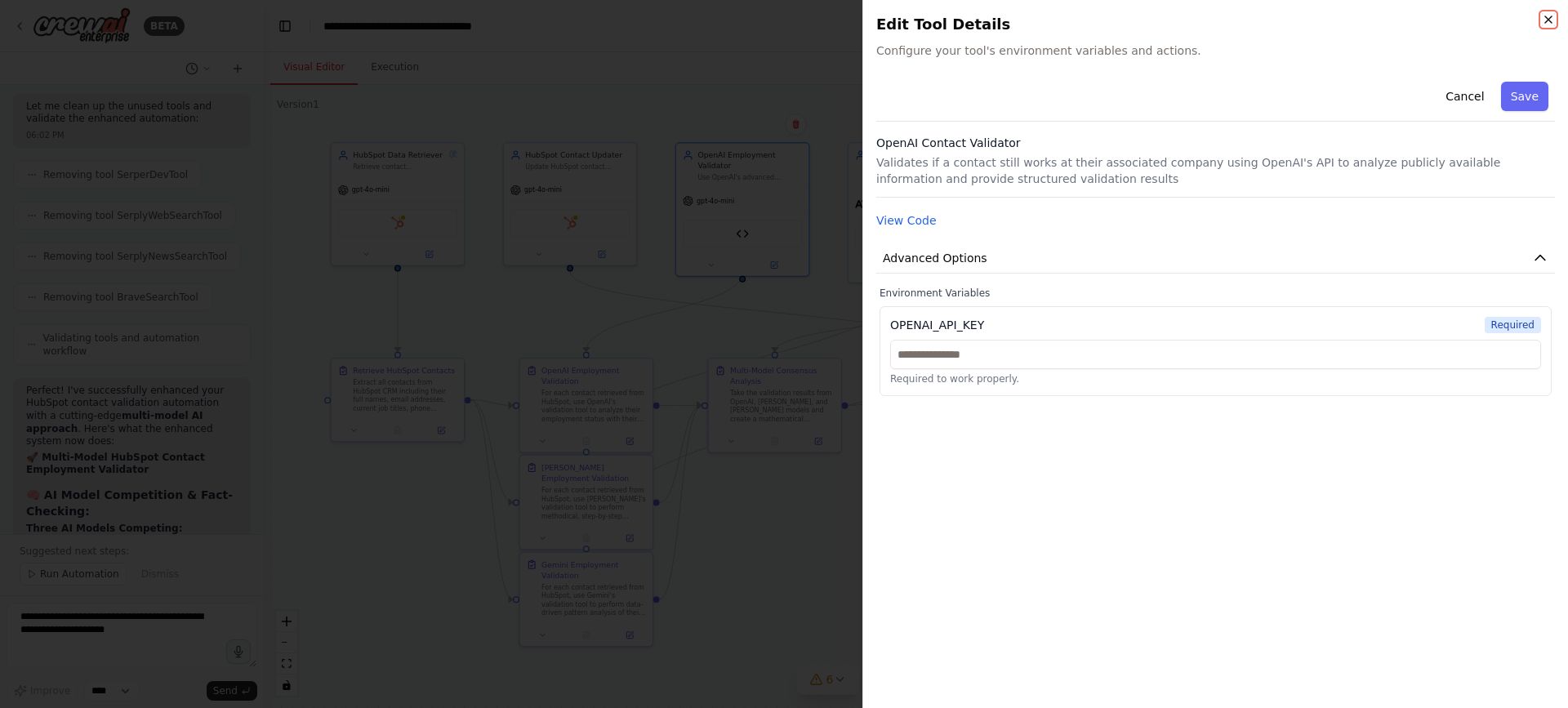
click at [1549, 14] on icon "button" at bounding box center [1548, 19] width 13 height 13
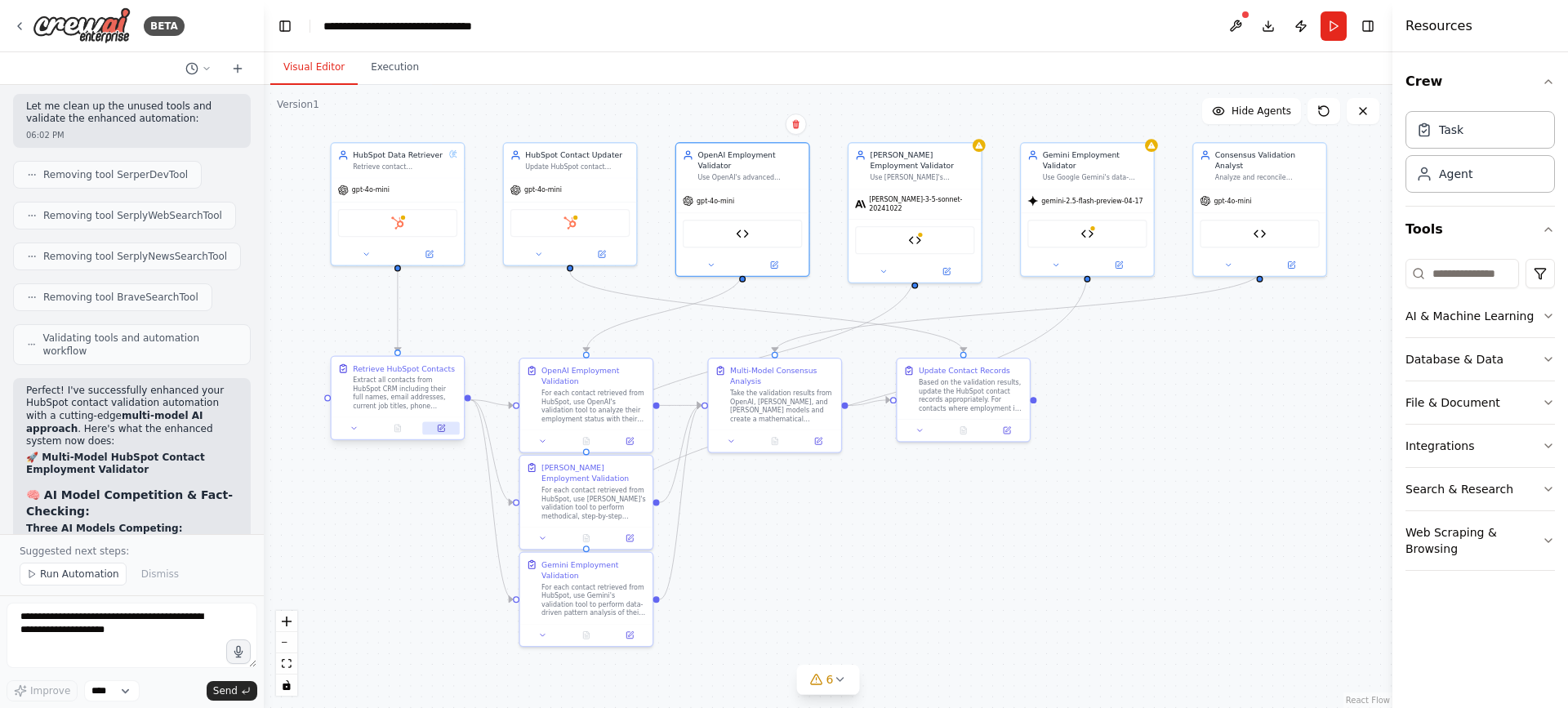
click at [441, 427] on icon at bounding box center [442, 427] width 5 height 5
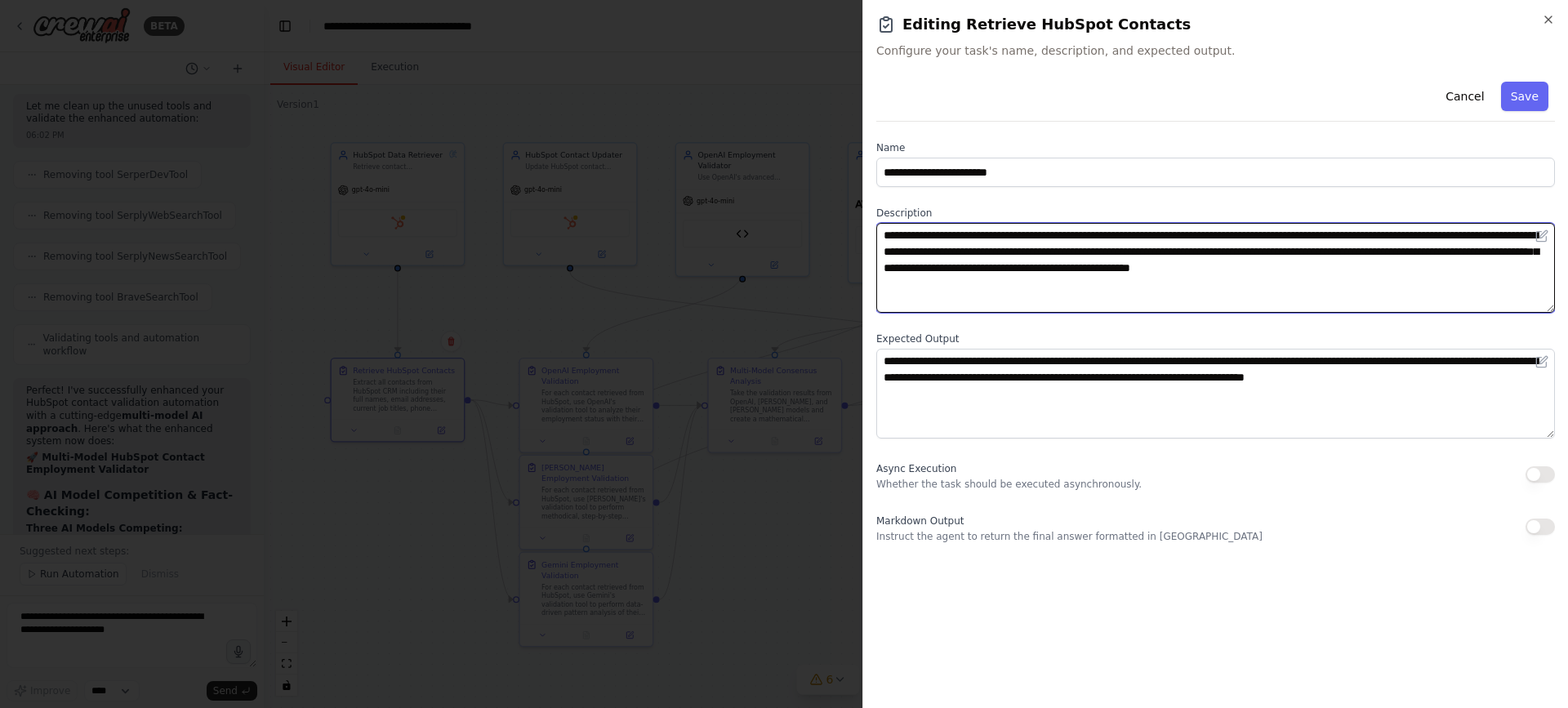
click at [951, 242] on textarea "**********" at bounding box center [1216, 268] width 679 height 90
click at [1020, 301] on textarea "**********" at bounding box center [1216, 268] width 679 height 90
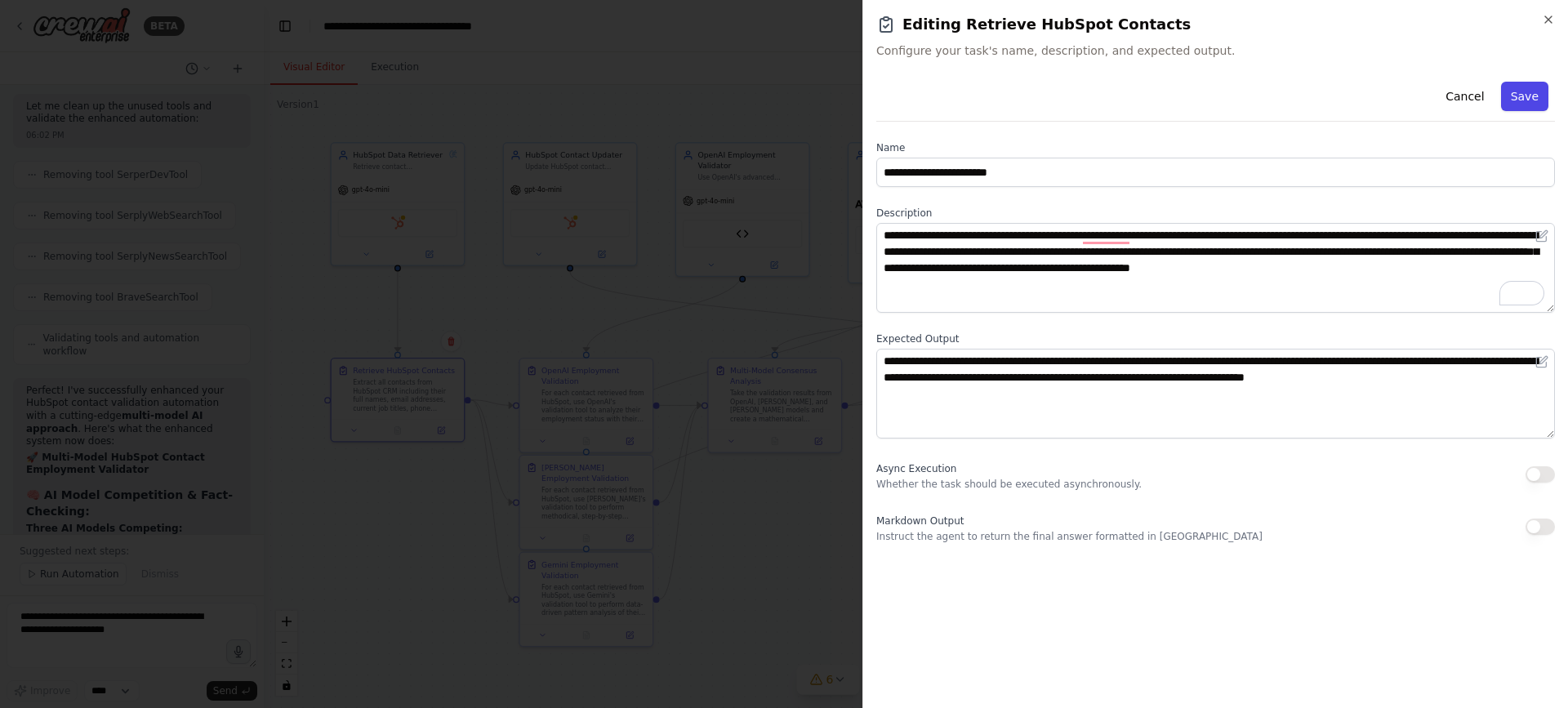
click at [1530, 86] on button "Save" at bounding box center [1524, 97] width 48 height 29
click at [1541, 17] on h2 "Editing Retrieve HubSpot Contacts" at bounding box center [1216, 24] width 679 height 22
click at [1549, 16] on icon "button" at bounding box center [1548, 19] width 13 height 13
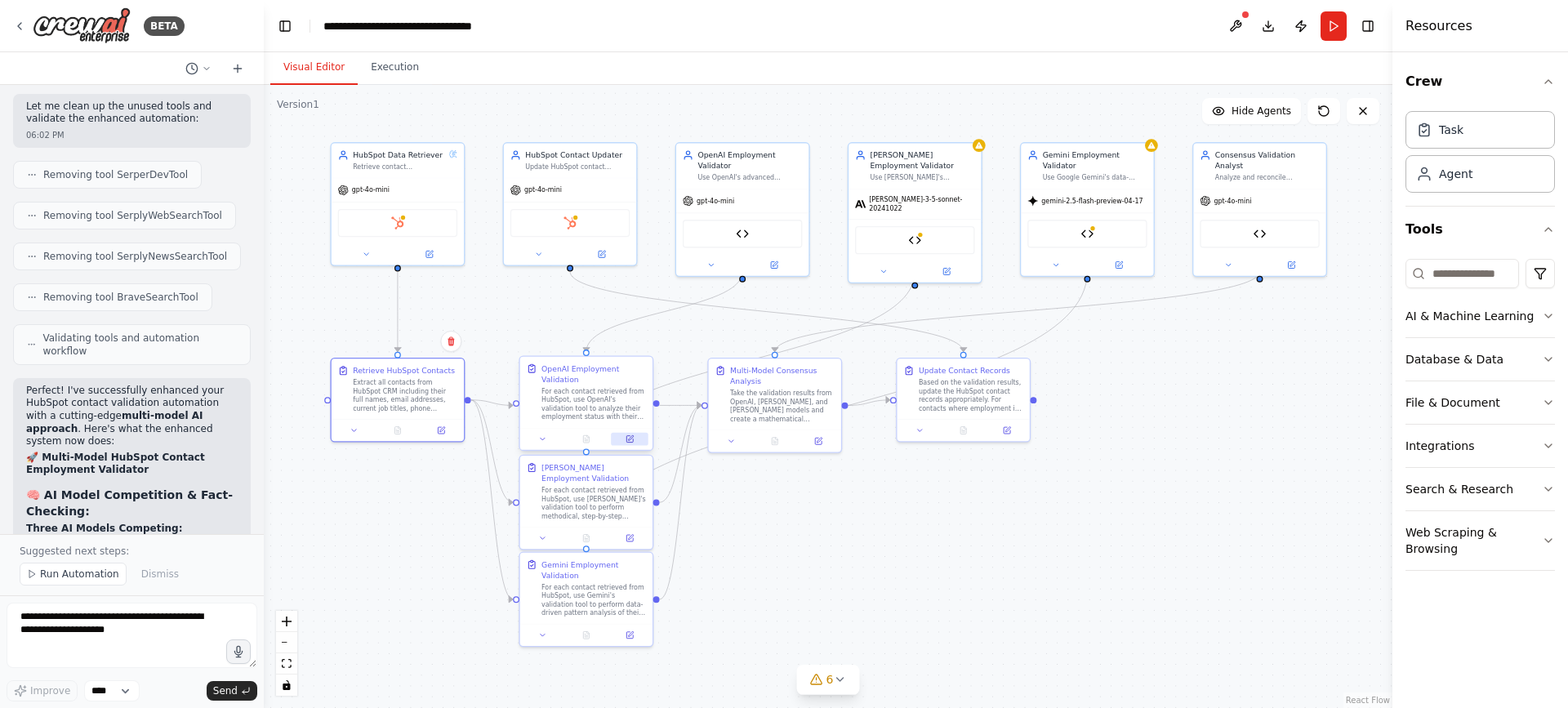
click at [625, 437] on icon at bounding box center [630, 439] width 9 height 9
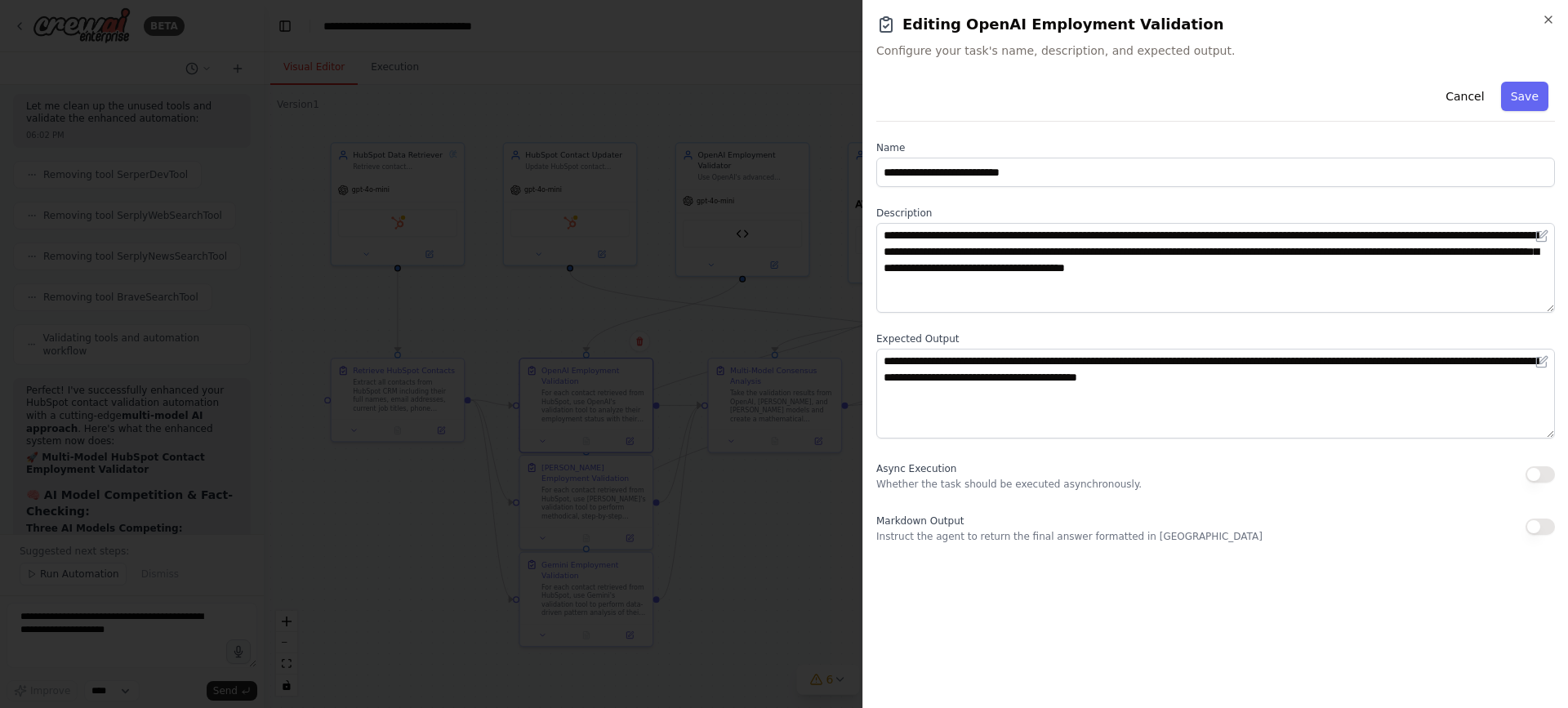
click at [1551, 9] on div "**********" at bounding box center [1215, 354] width 706 height 708
click at [1550, 10] on div "**********" at bounding box center [1215, 354] width 706 height 708
click at [1523, 94] on button "Save" at bounding box center [1524, 97] width 48 height 29
click at [1550, 20] on icon "button" at bounding box center [1548, 19] width 13 height 13
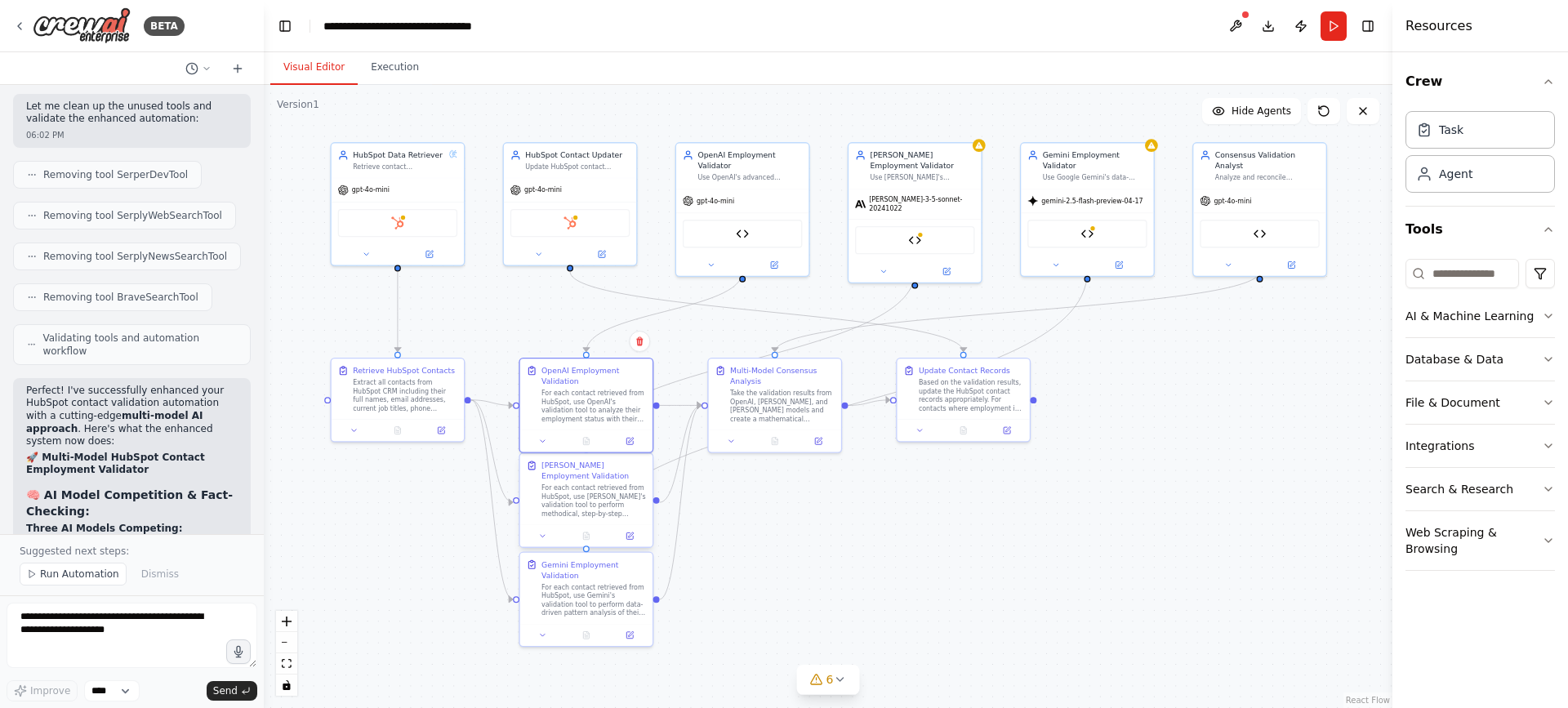
click at [628, 545] on div at bounding box center [586, 536] width 132 height 22
click at [631, 535] on icon at bounding box center [631, 534] width 5 height 5
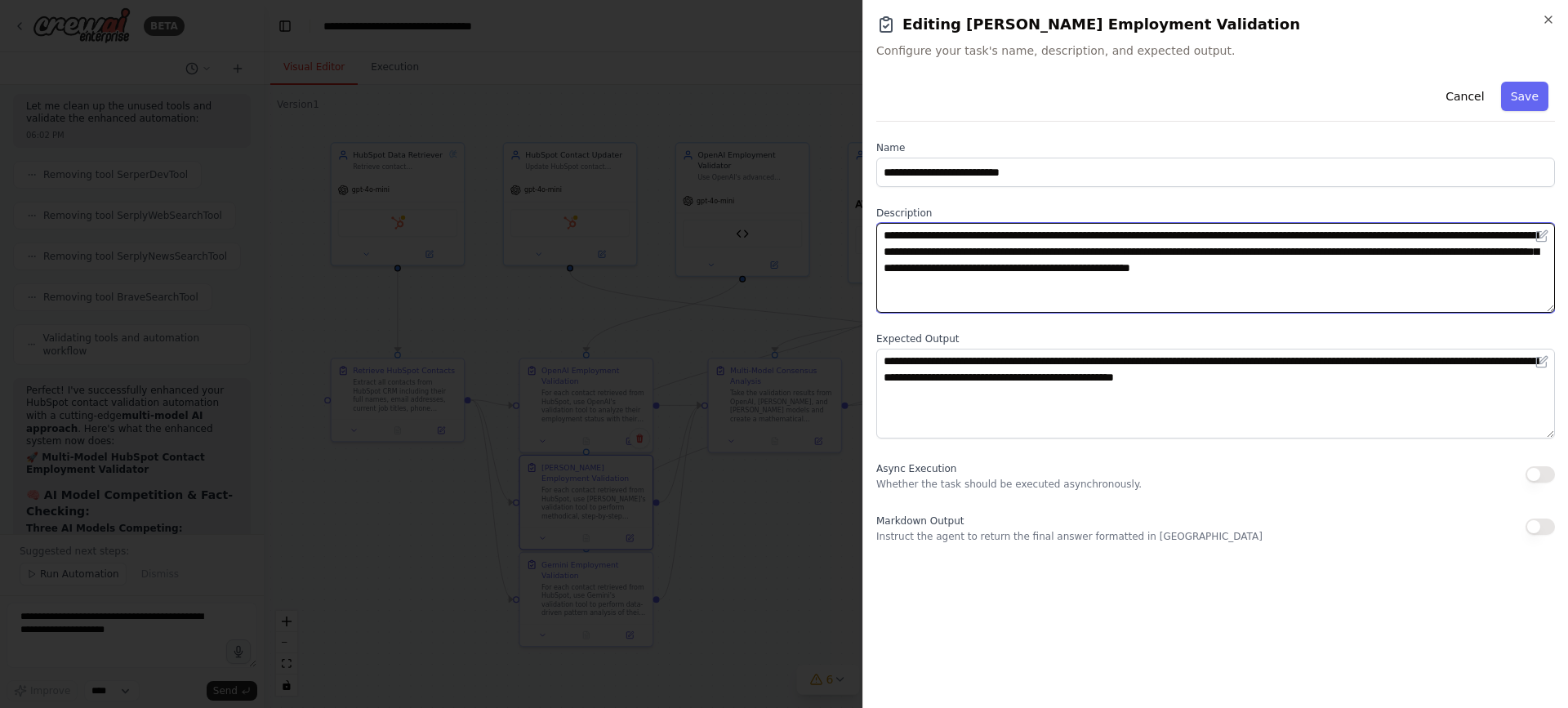
click at [958, 243] on textarea "**********" at bounding box center [1216, 268] width 679 height 90
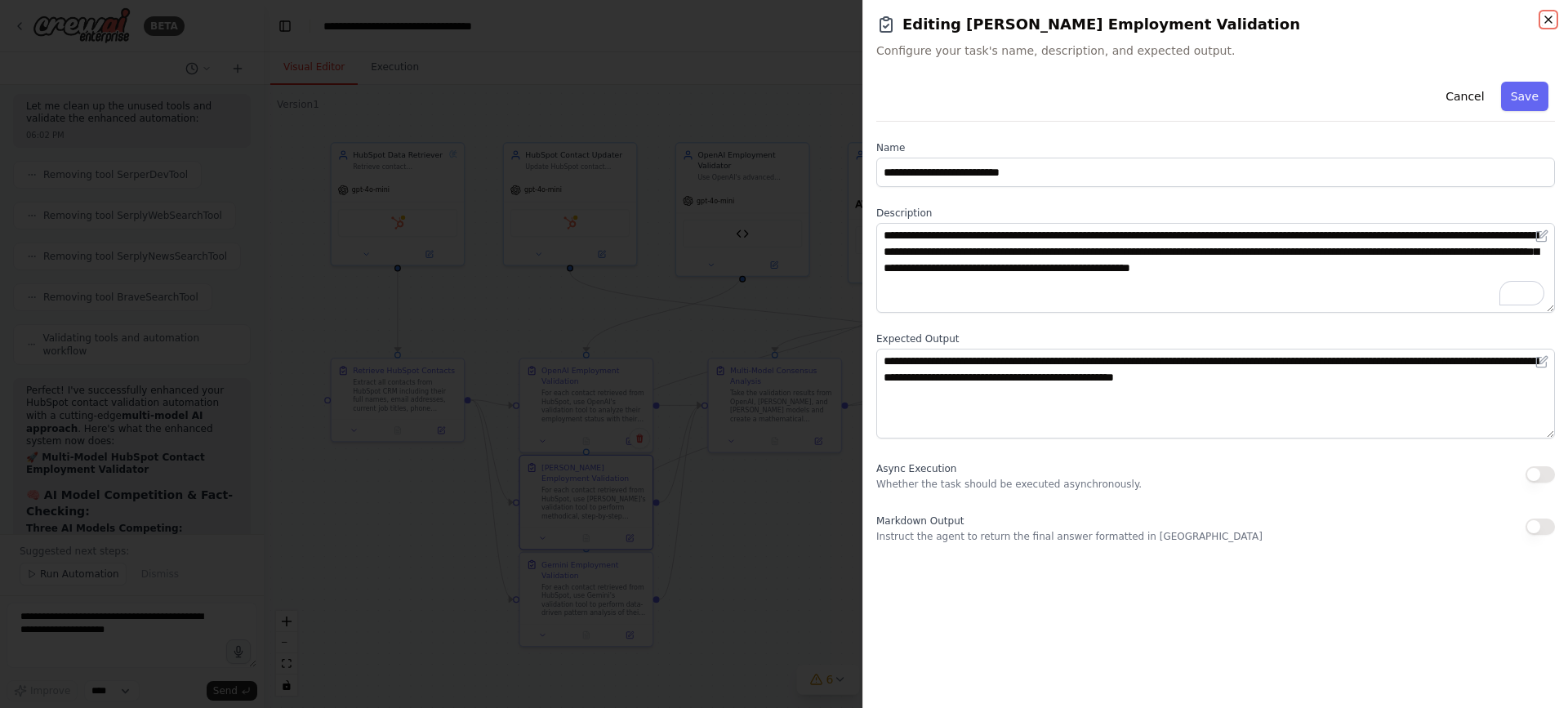
click at [1551, 16] on icon "button" at bounding box center [1548, 19] width 13 height 13
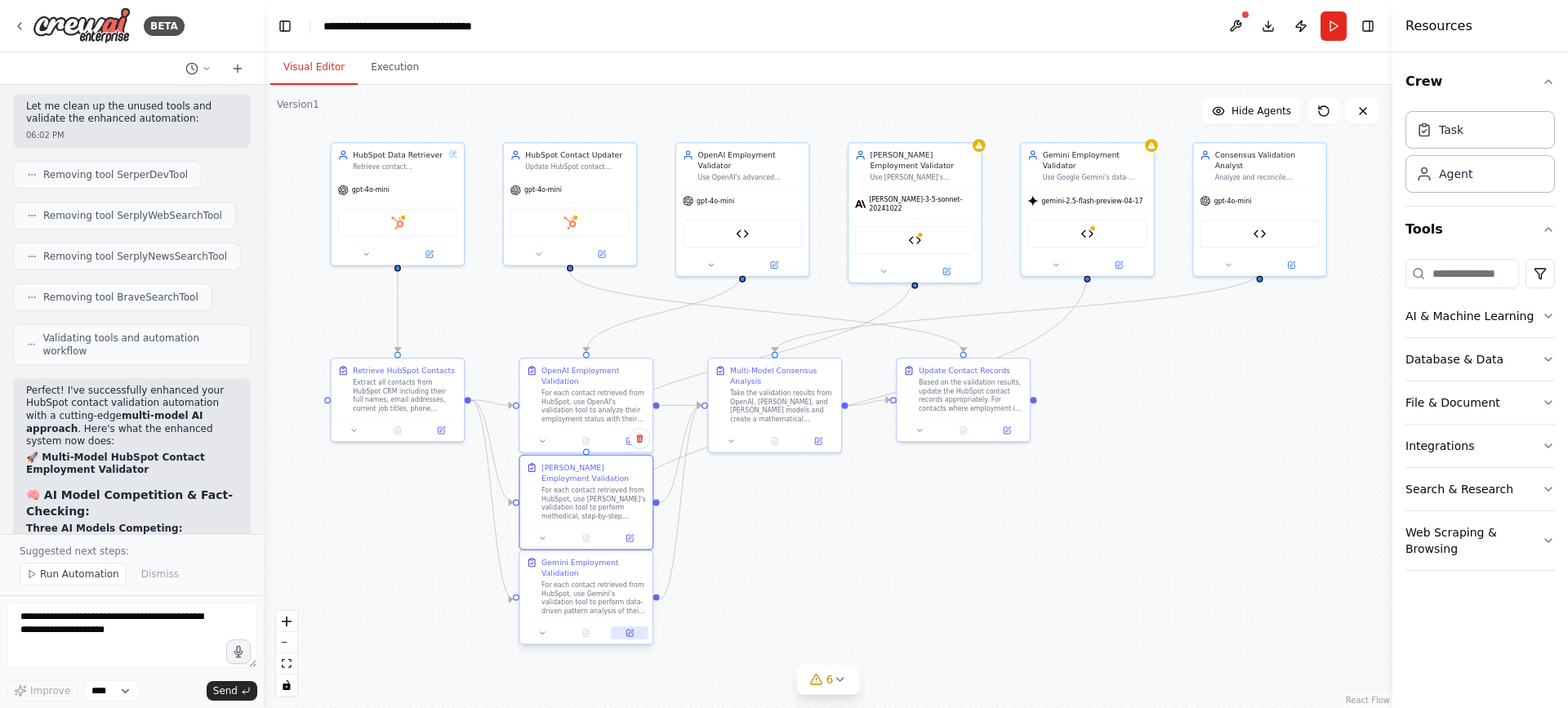
click at [630, 634] on icon at bounding box center [630, 633] width 7 height 7
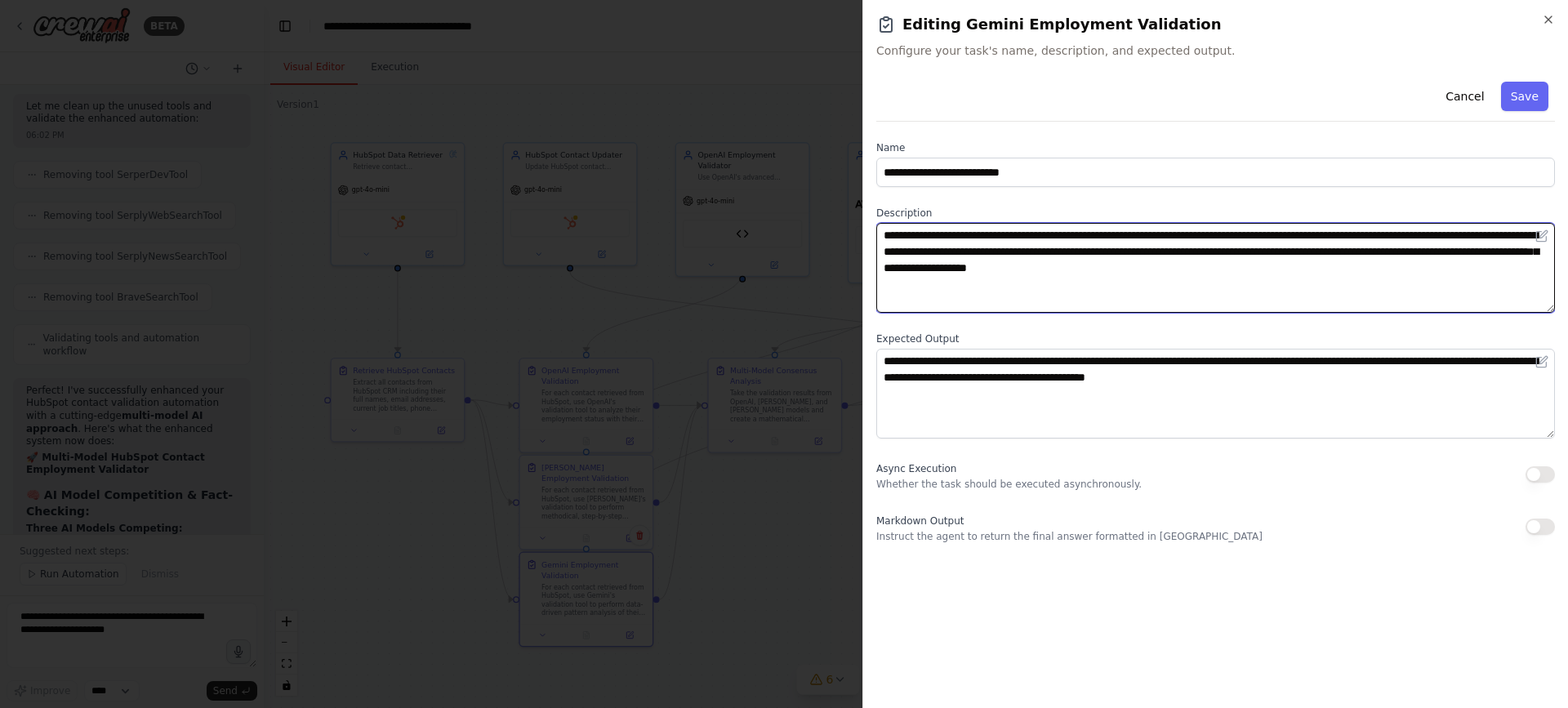
click at [983, 244] on textarea "**********" at bounding box center [1216, 268] width 679 height 90
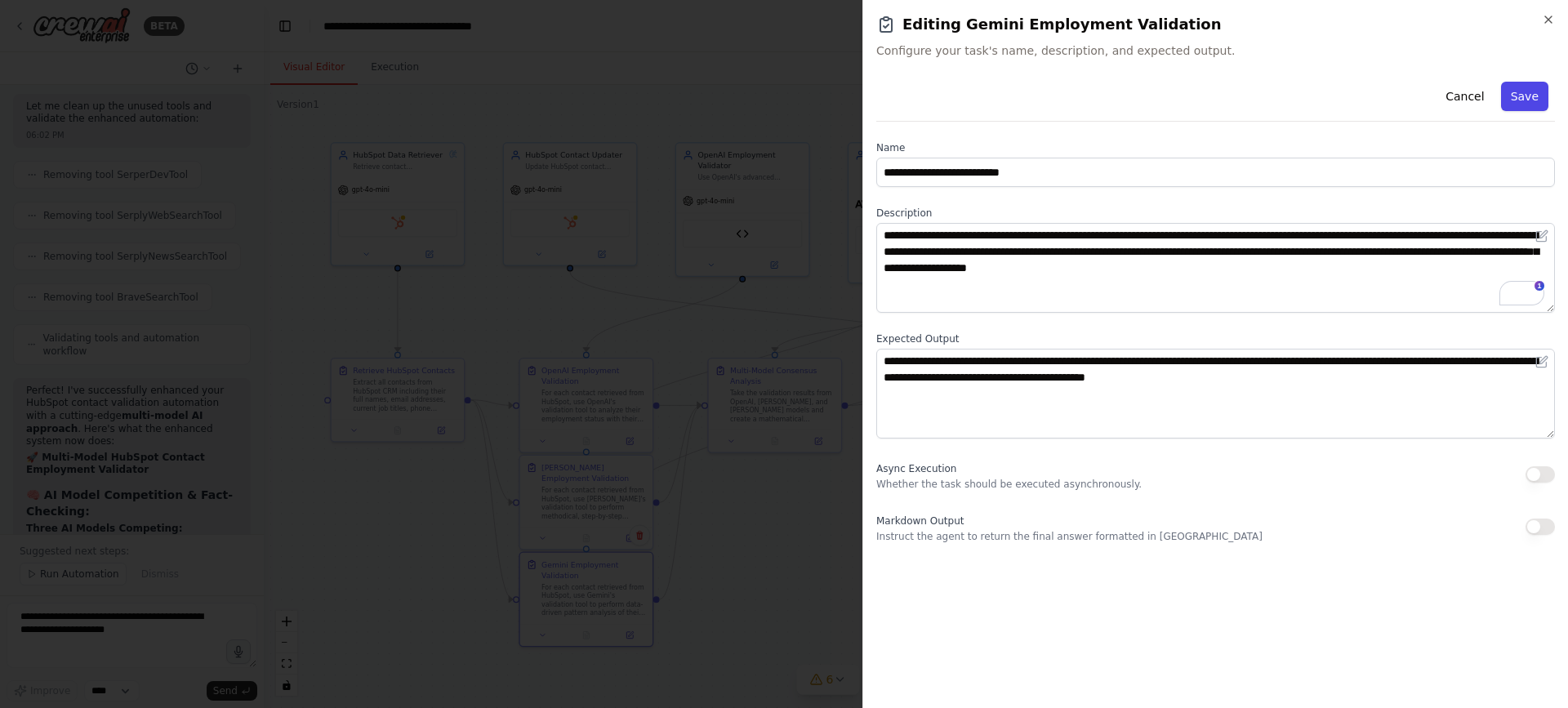
click at [1517, 94] on button "Save" at bounding box center [1524, 97] width 48 height 29
click at [1546, 17] on icon "button" at bounding box center [1549, 20] width 7 height 7
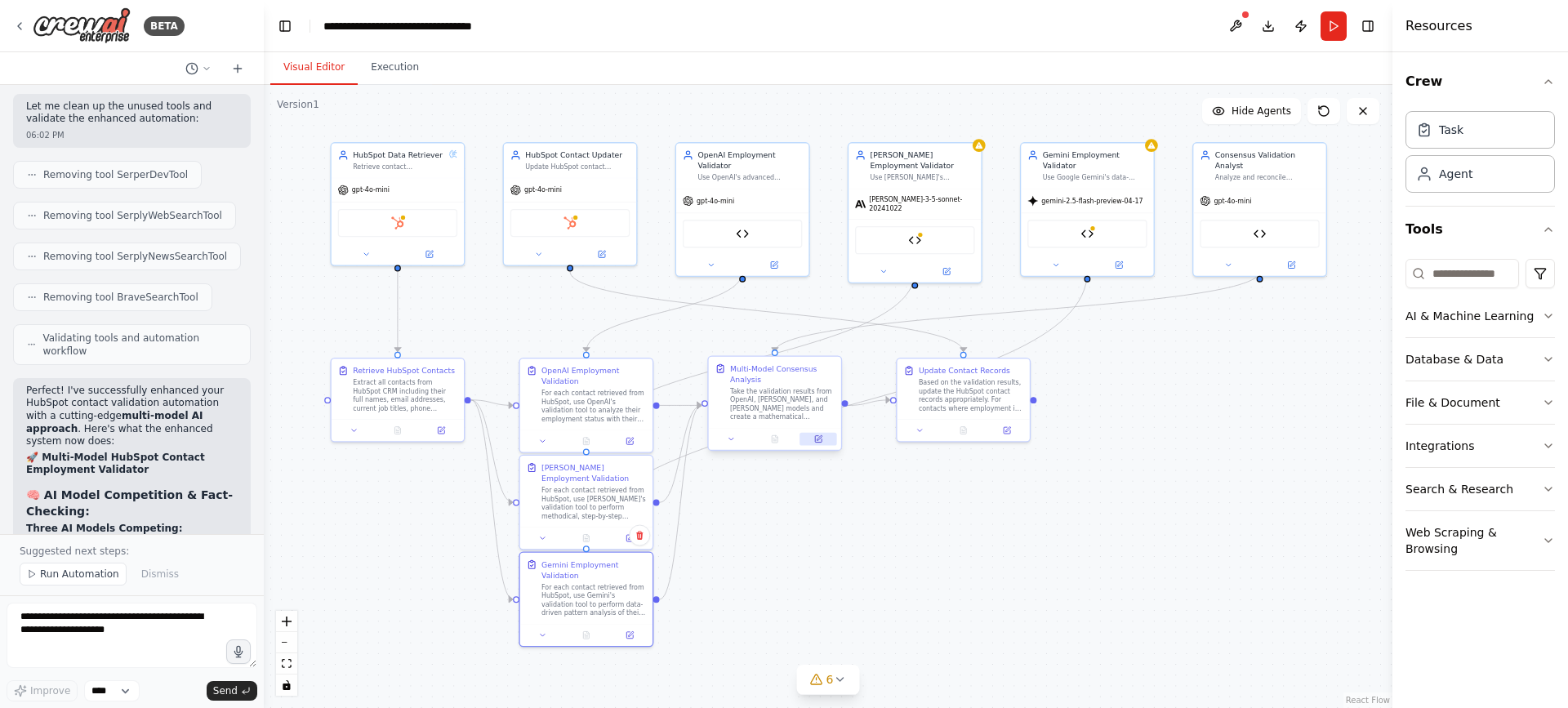
click at [819, 437] on icon at bounding box center [819, 438] width 5 height 5
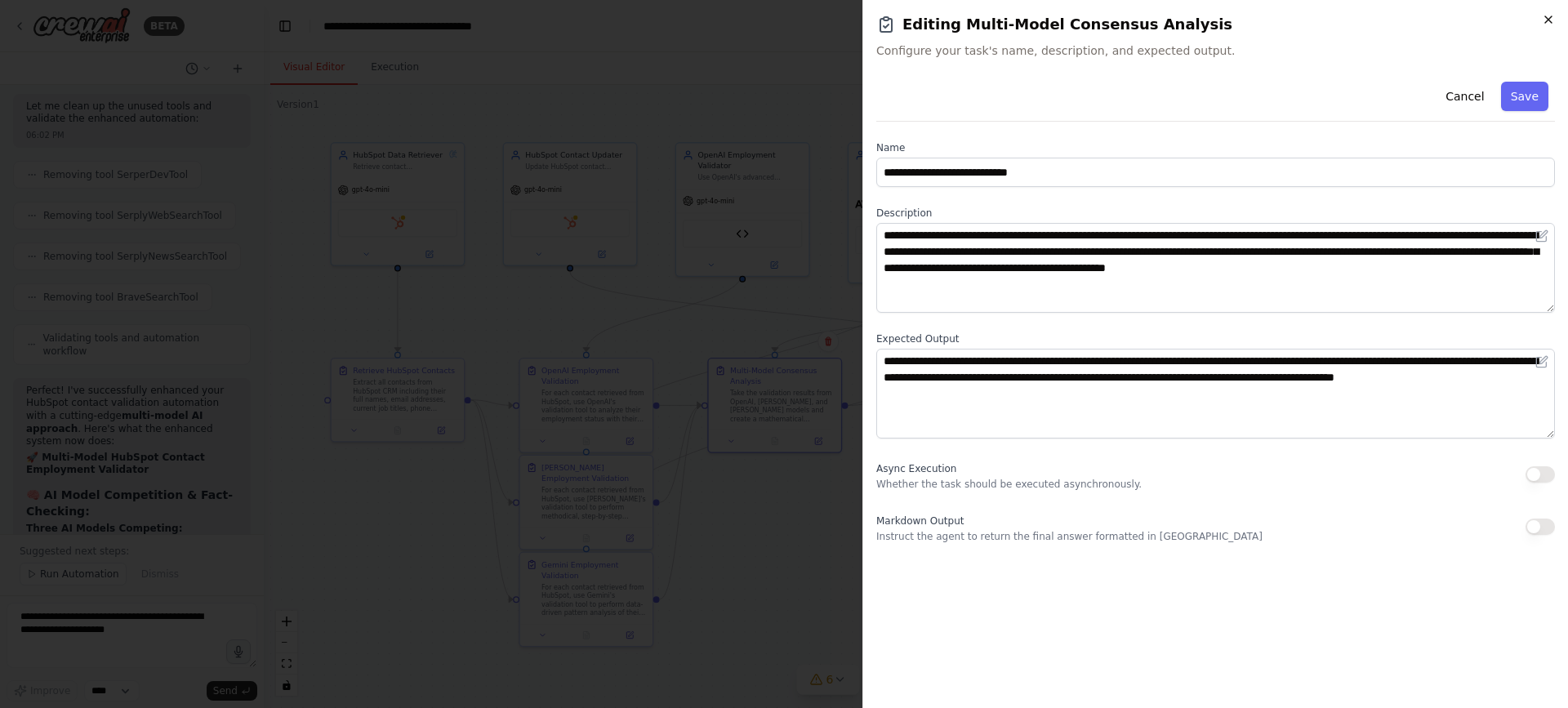
click at [1552, 18] on icon "button" at bounding box center [1548, 19] width 13 height 13
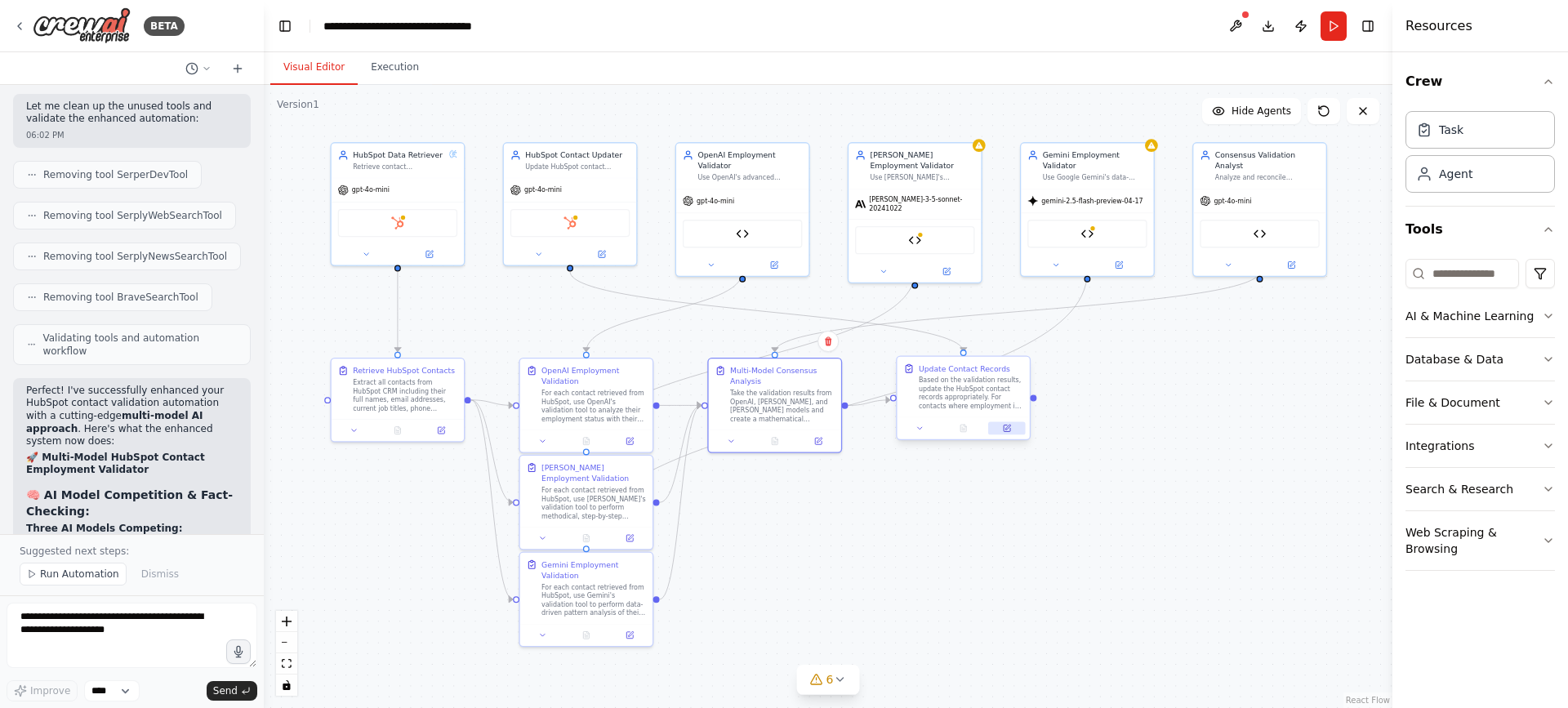
click at [1014, 433] on button at bounding box center [1006, 428] width 37 height 13
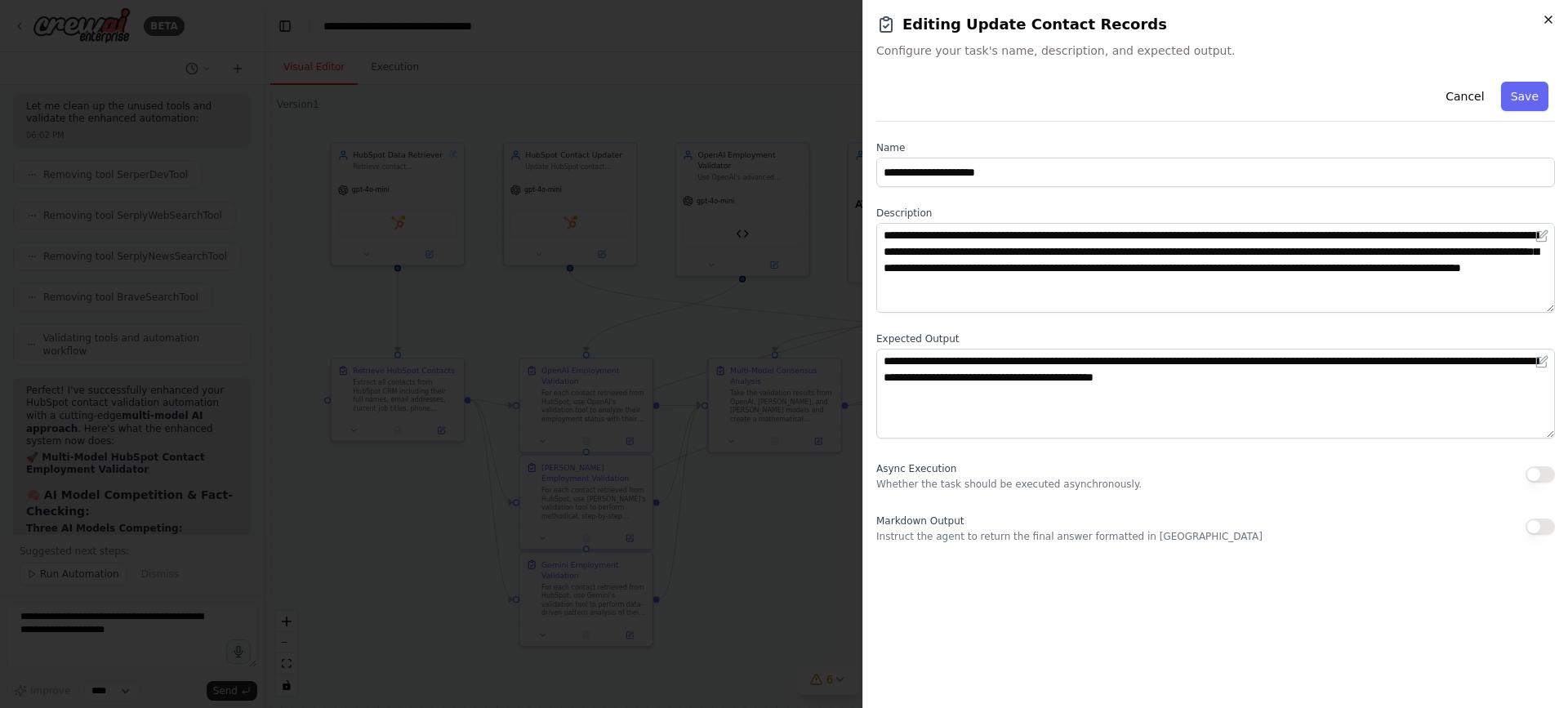
click at [1543, 18] on icon "button" at bounding box center [1548, 19] width 13 height 13
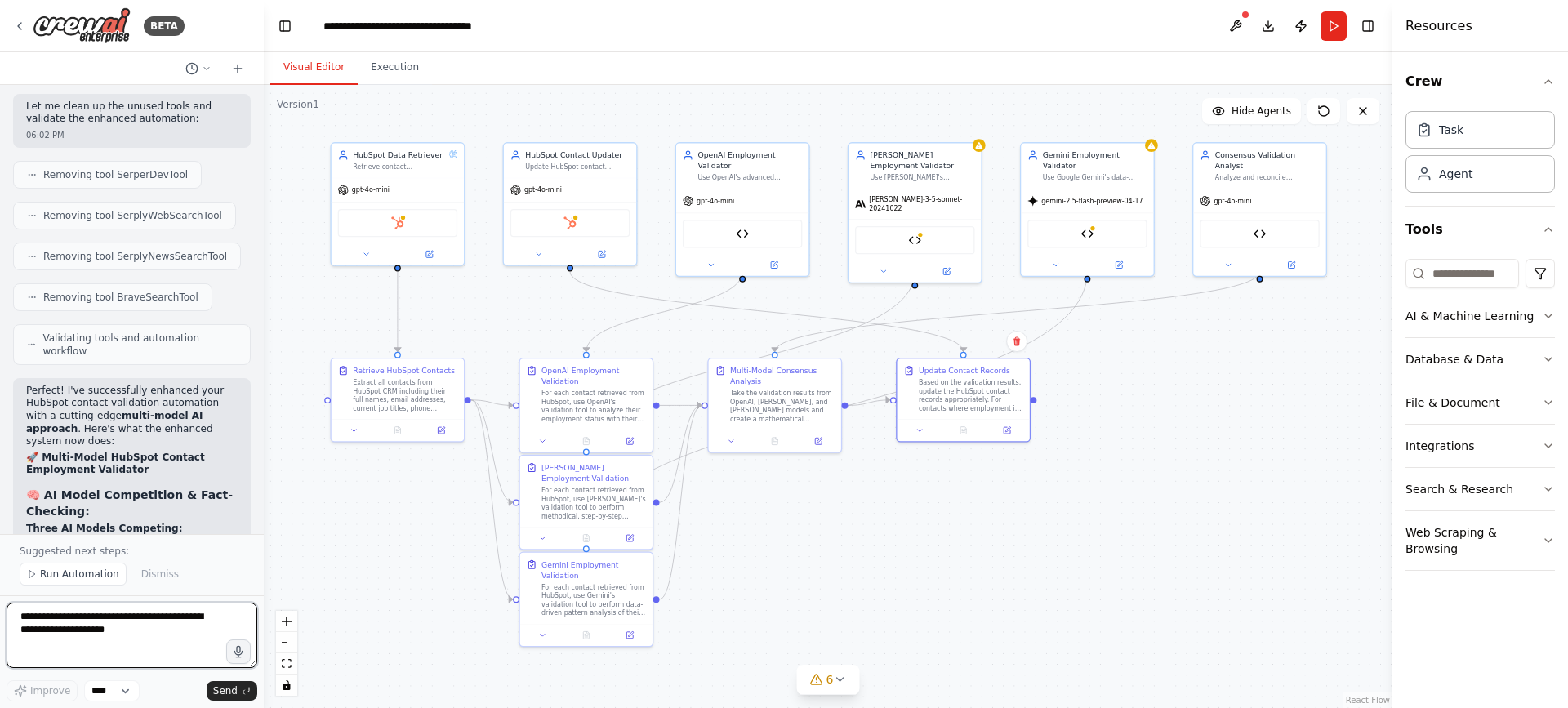
click at [161, 621] on textarea "To enrich screen reader interactions, please activate Accessibility in Grammarl…" at bounding box center [132, 635] width 251 height 66
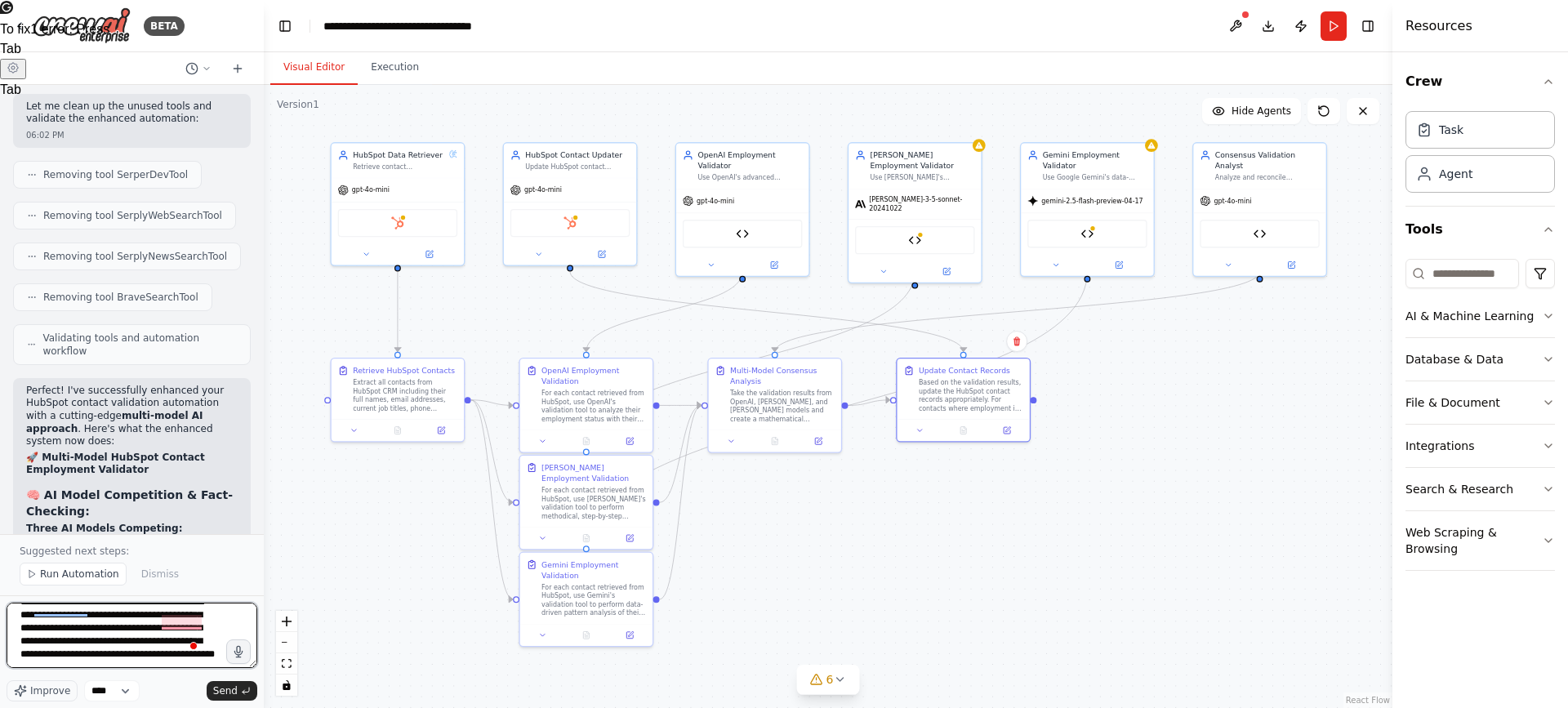
scroll to position [35, 0]
type textarea "**********"
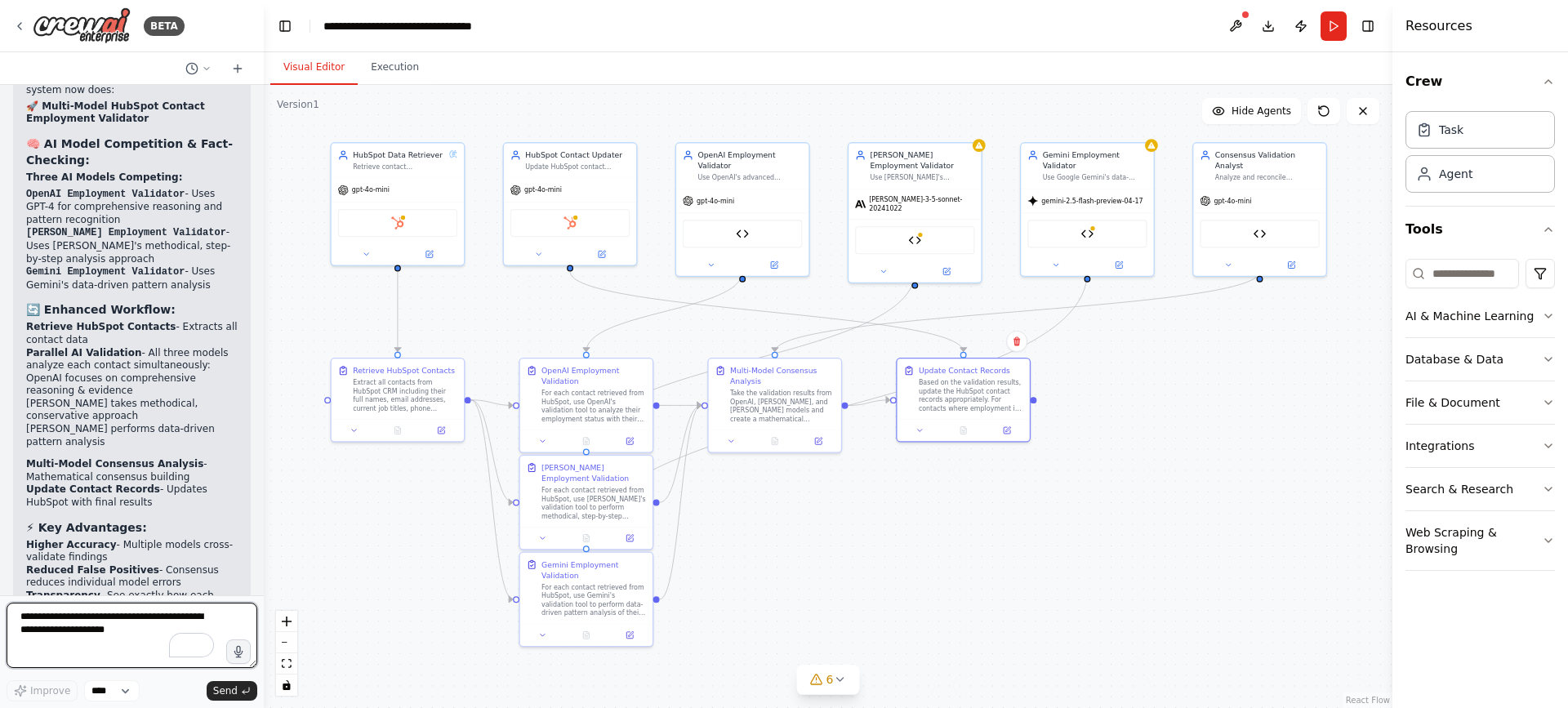
scroll to position [6554, 0]
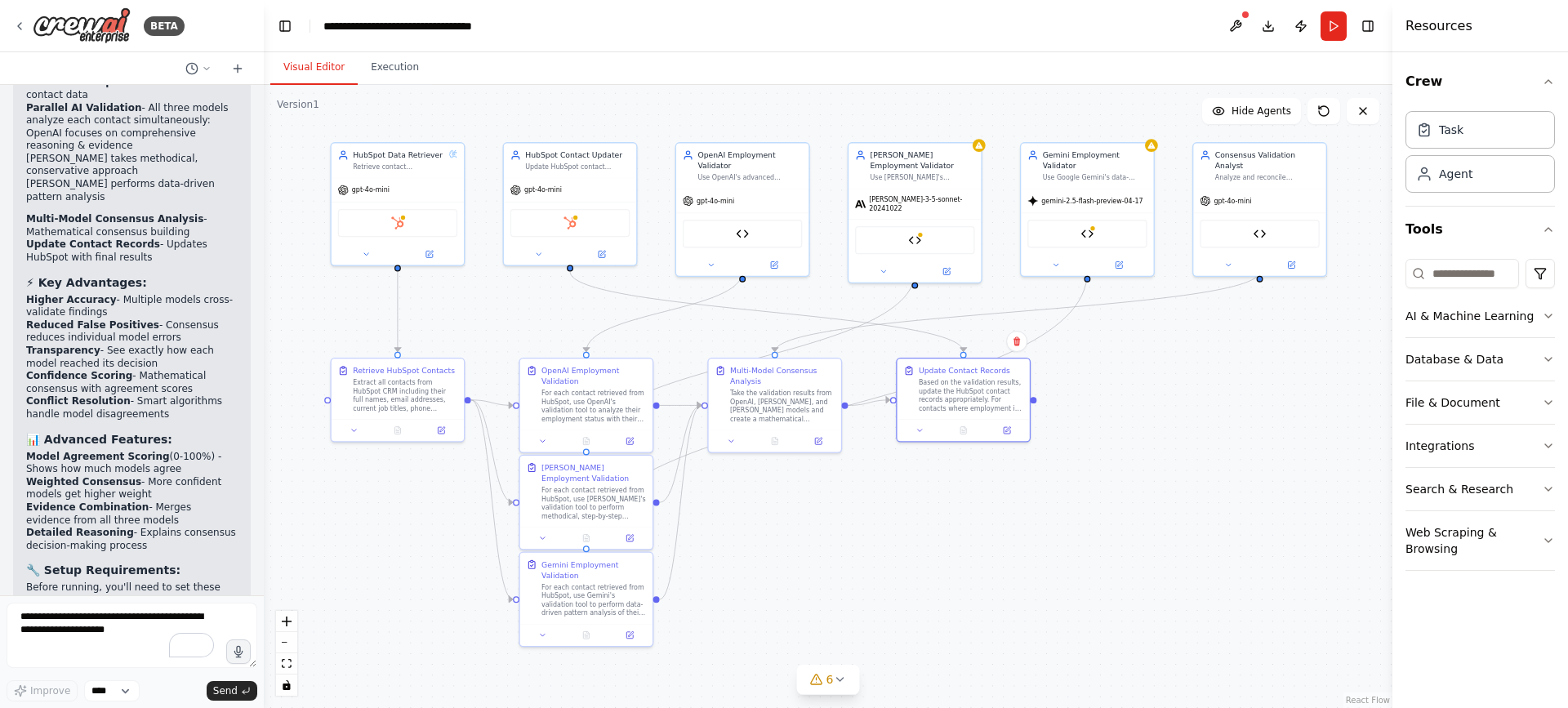
copy p "My concern is that, for example, there may be a number of people at larger comp…"
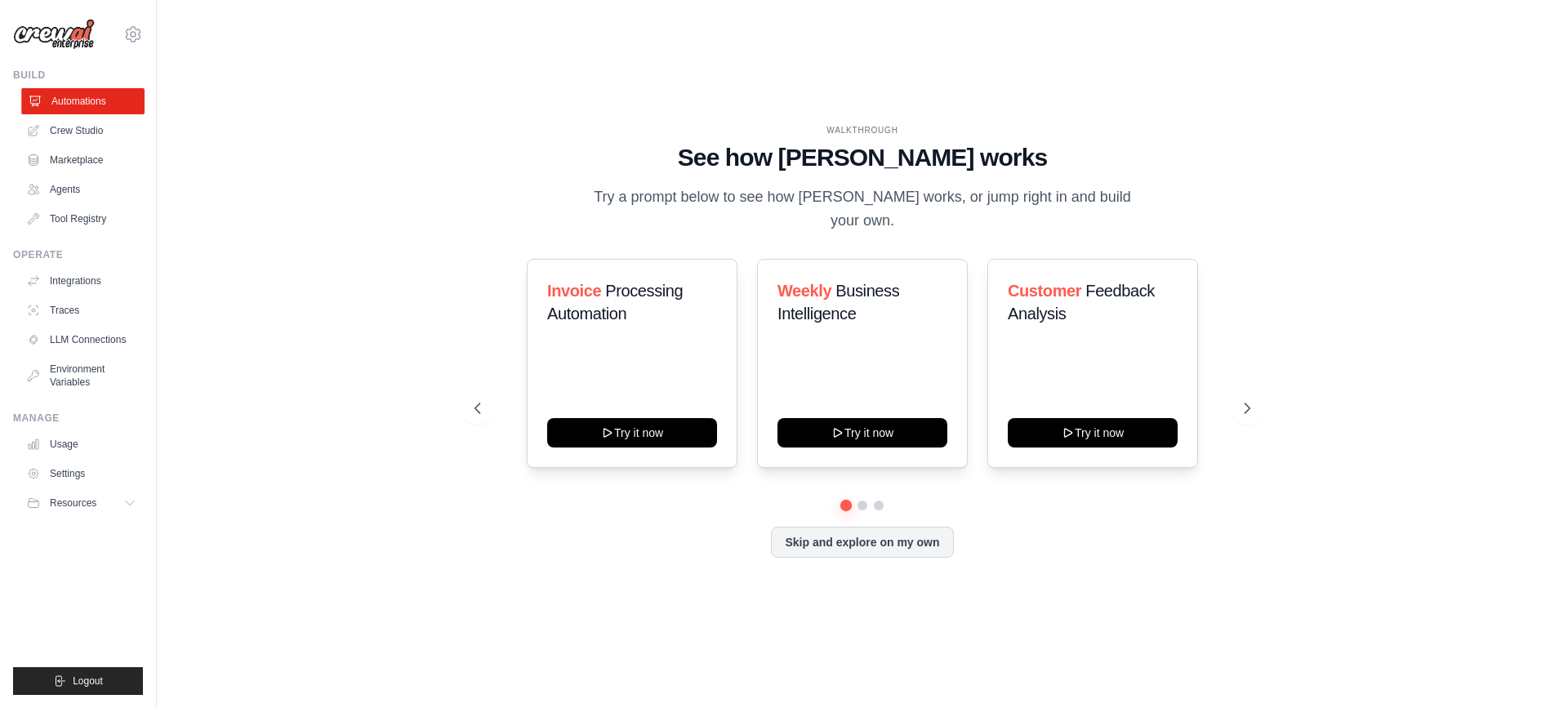
click at [91, 100] on link "Automations" at bounding box center [83, 101] width 124 height 26
click at [82, 187] on link "Agents" at bounding box center [83, 189] width 124 height 26
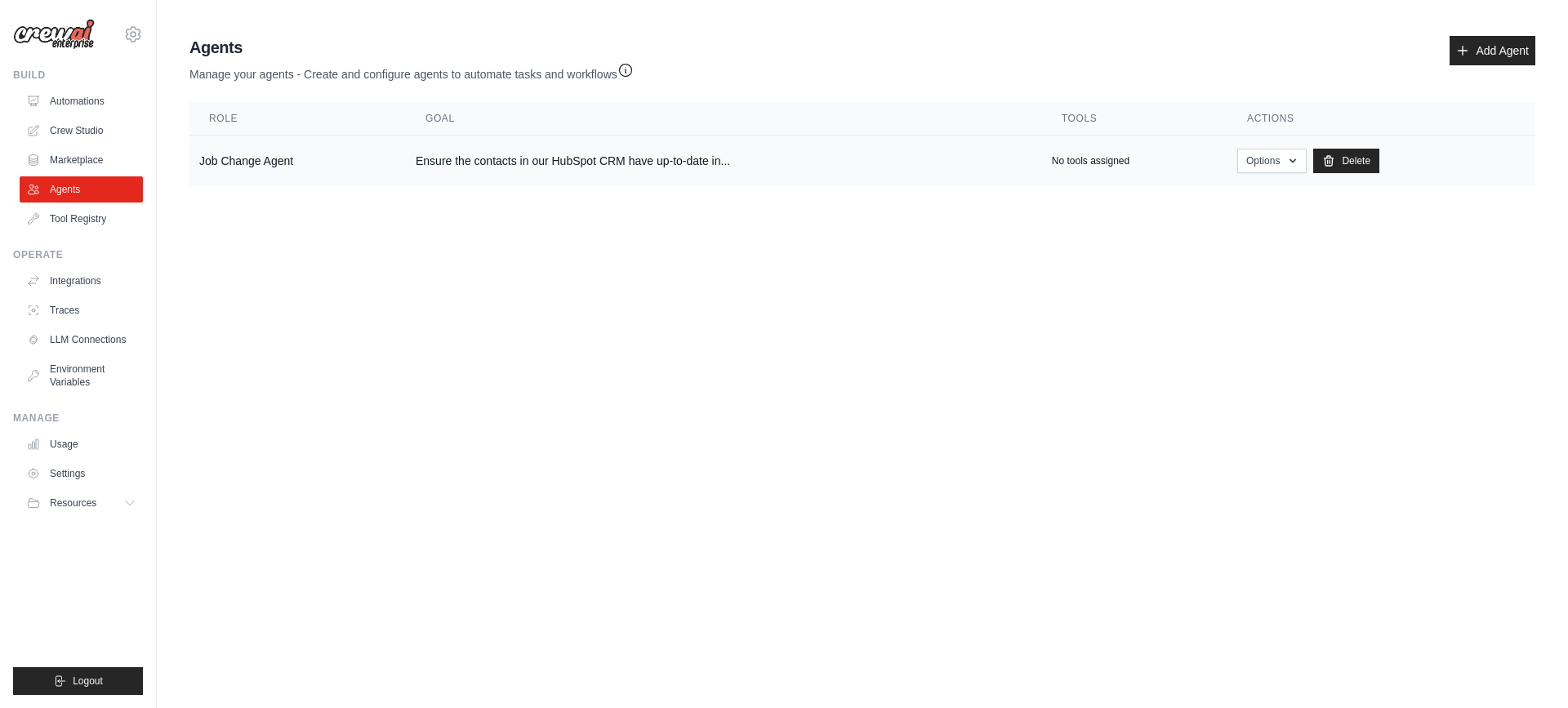
click at [799, 157] on td "Ensure the contacts in our HubSpot CRM have up-to-date in..." at bounding box center [724, 161] width 636 height 52
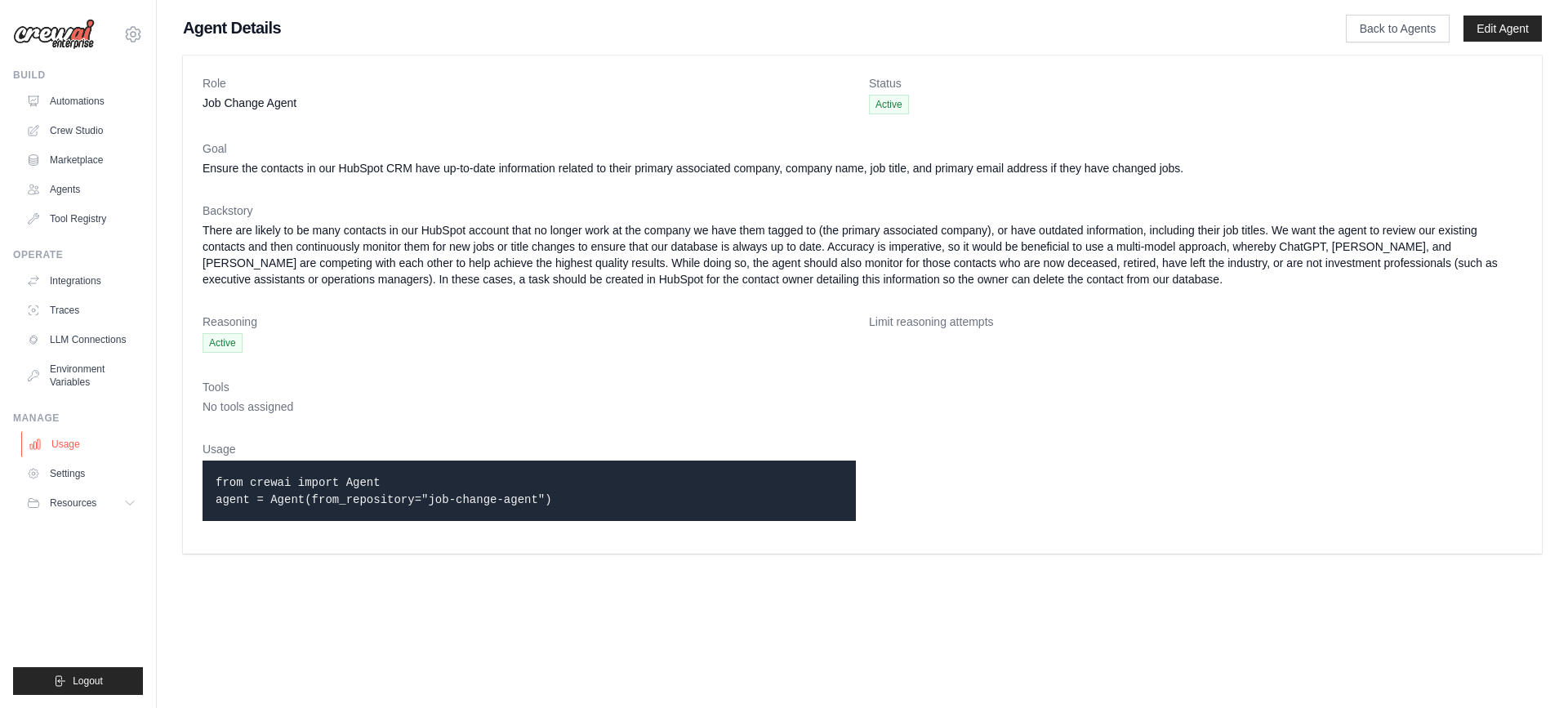
click at [100, 446] on link "Usage" at bounding box center [83, 444] width 124 height 26
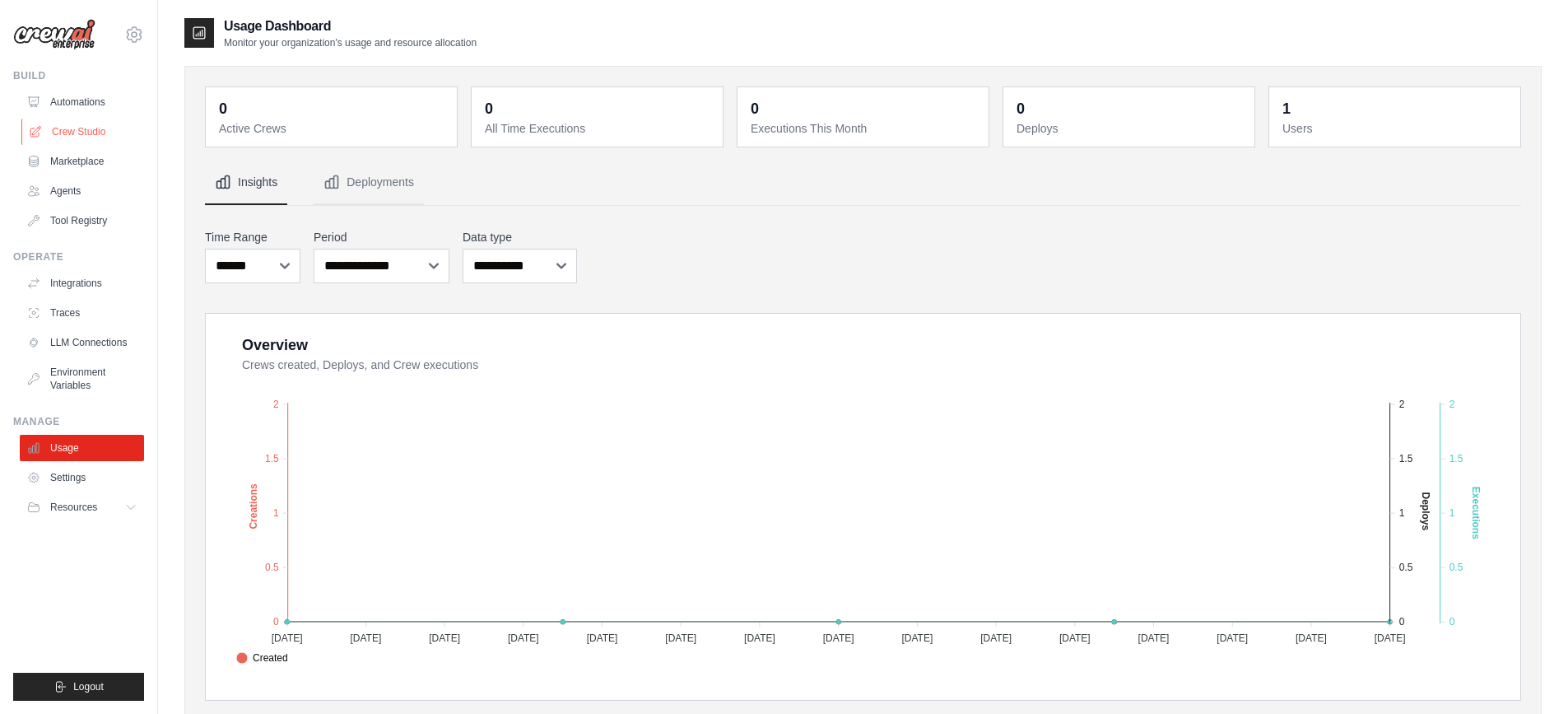
click at [98, 131] on link "Crew Studio" at bounding box center [84, 131] width 124 height 26
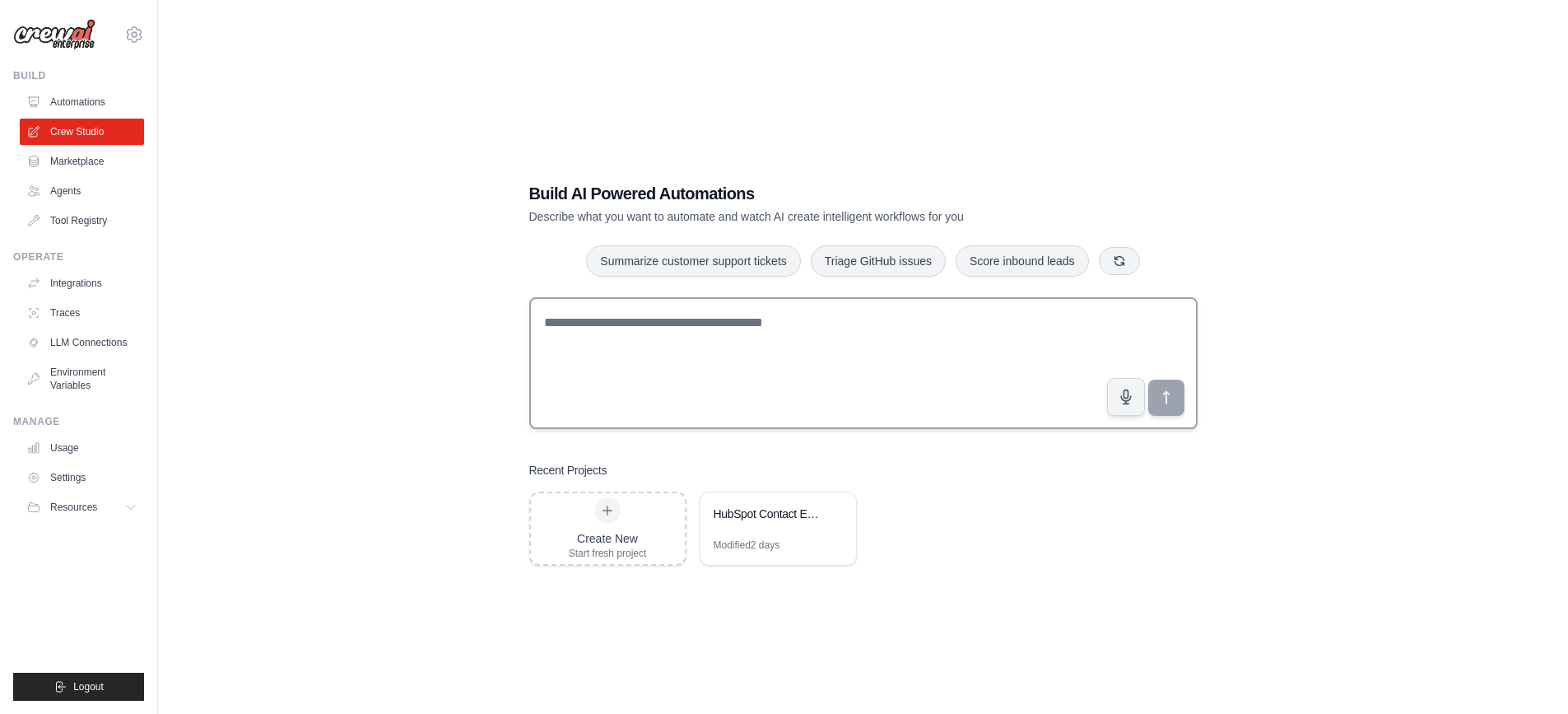
scroll to position [33, 0]
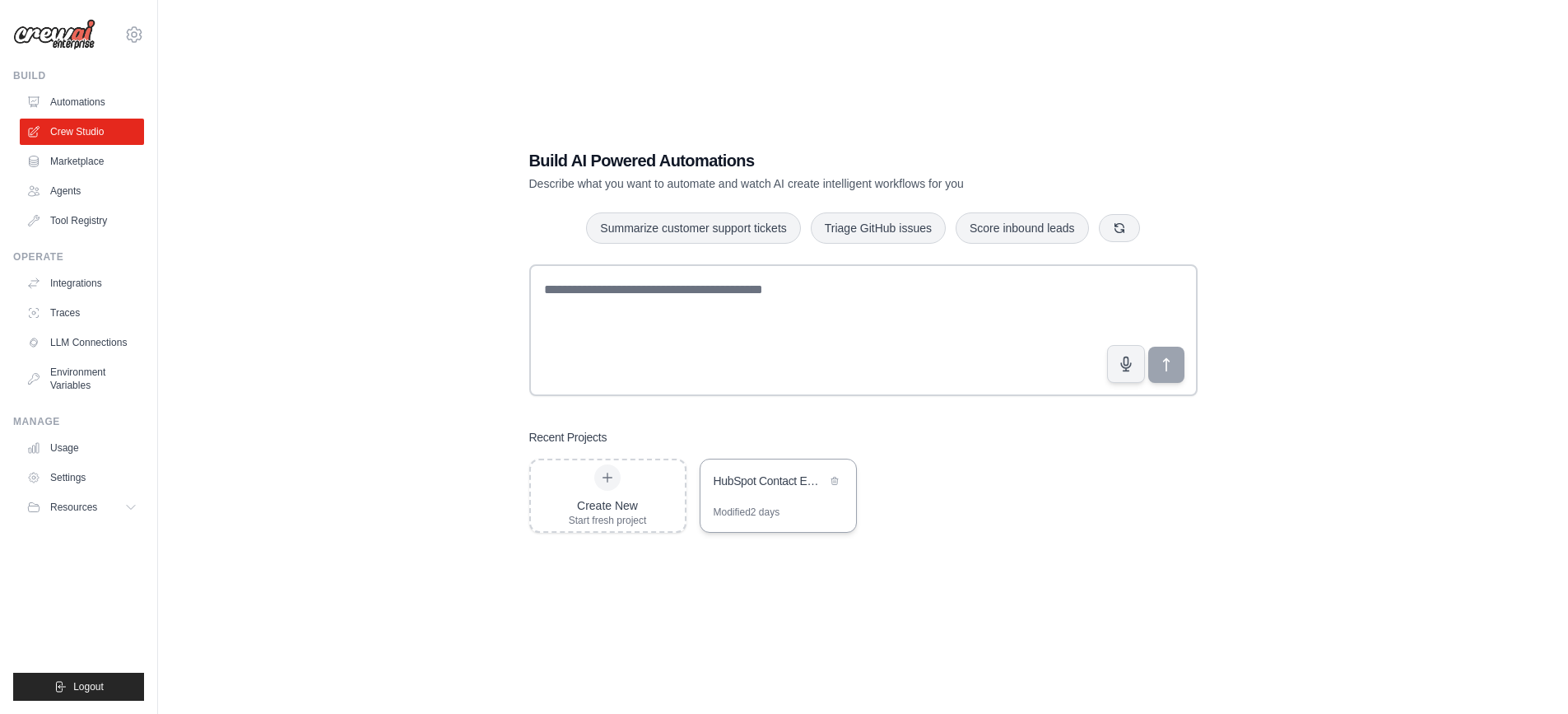
click at [777, 494] on div "HubSpot Contact Employment Validator" at bounding box center [777, 482] width 156 height 46
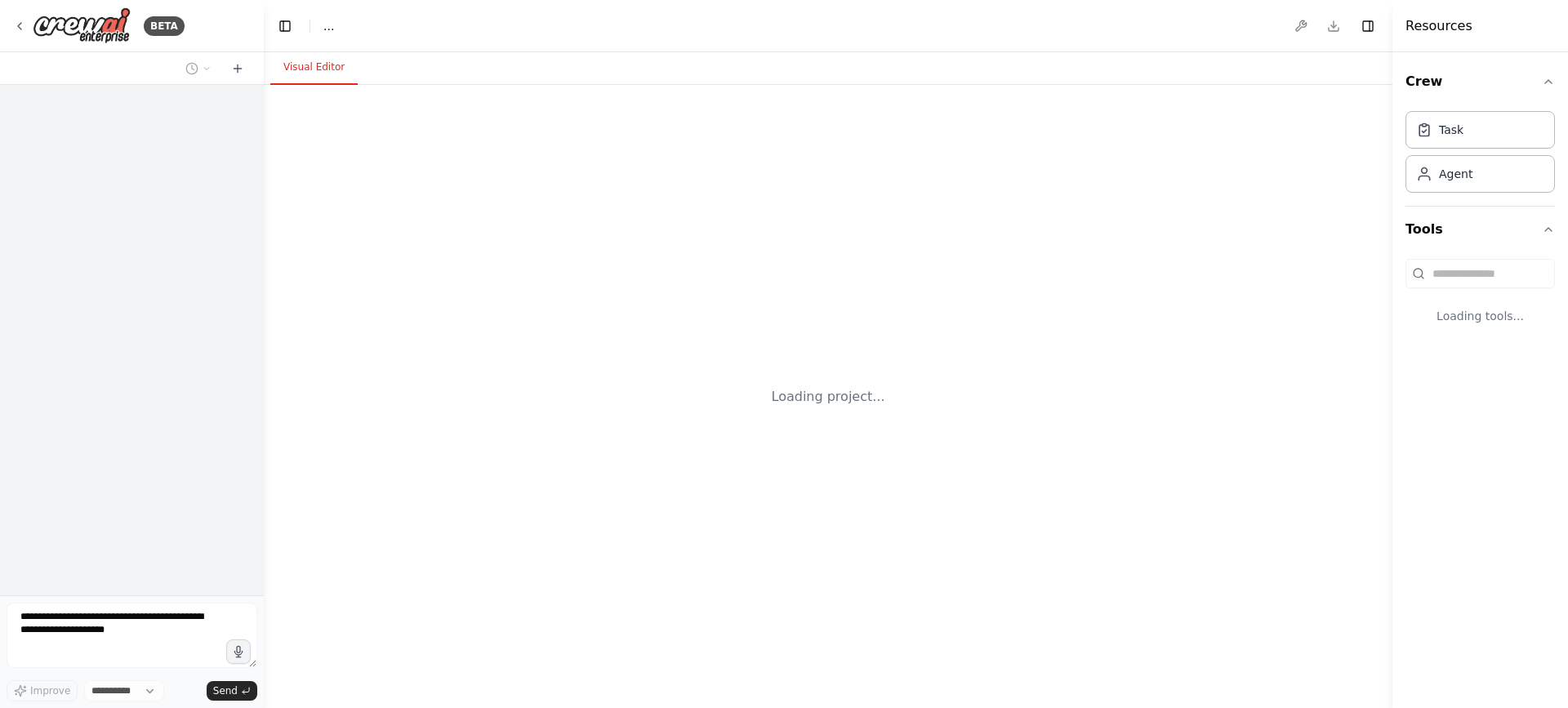
select select "****"
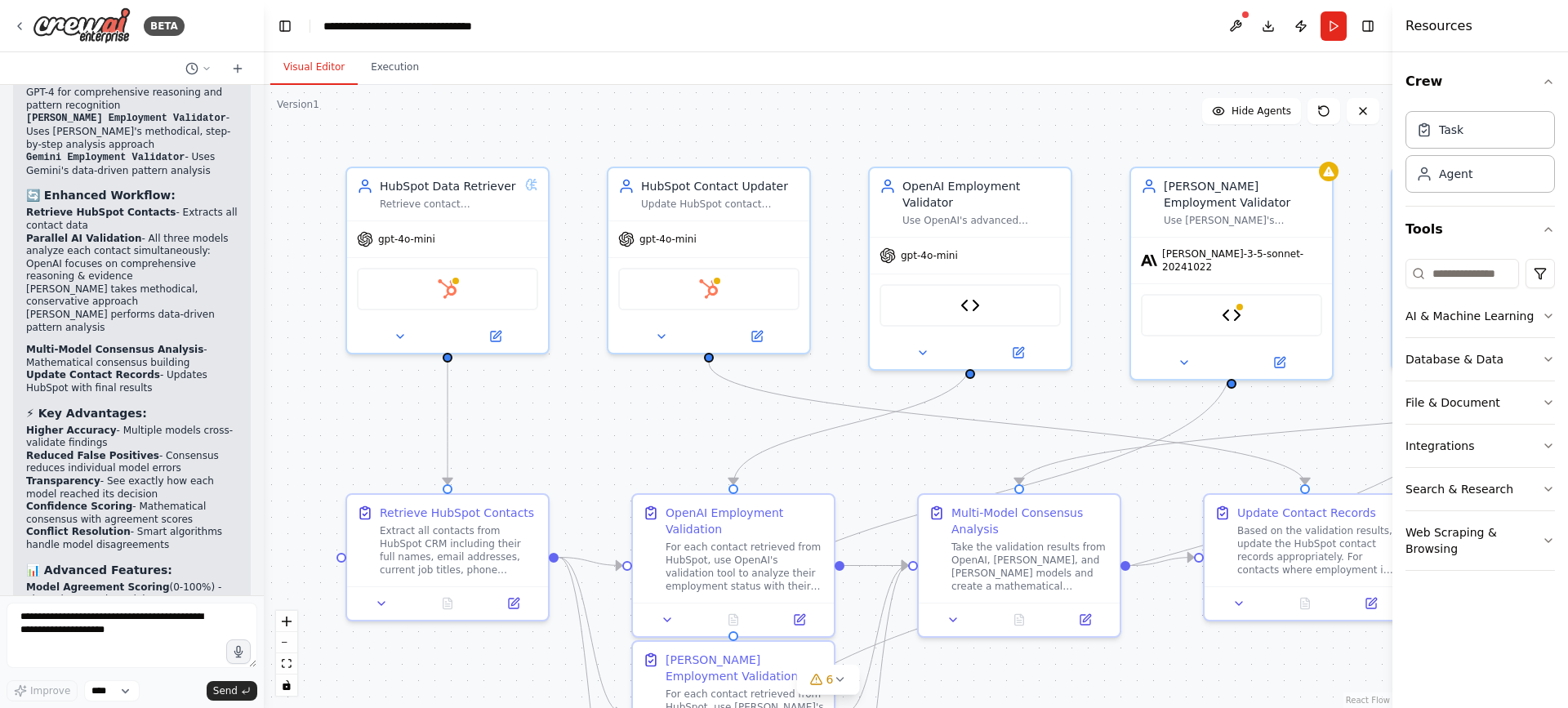
scroll to position [6424, 0]
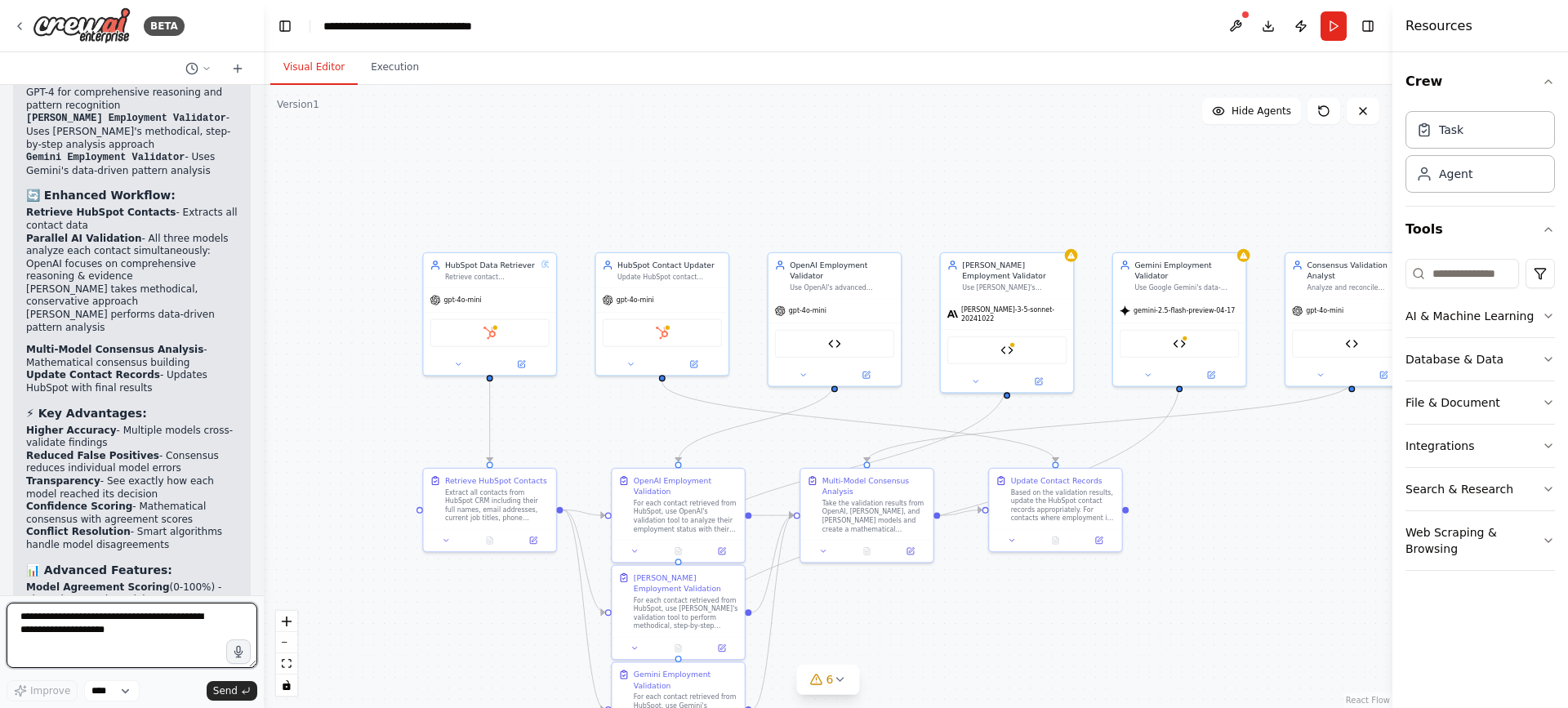
click at [117, 624] on textarea at bounding box center [132, 635] width 251 height 66
paste textarea "**********"
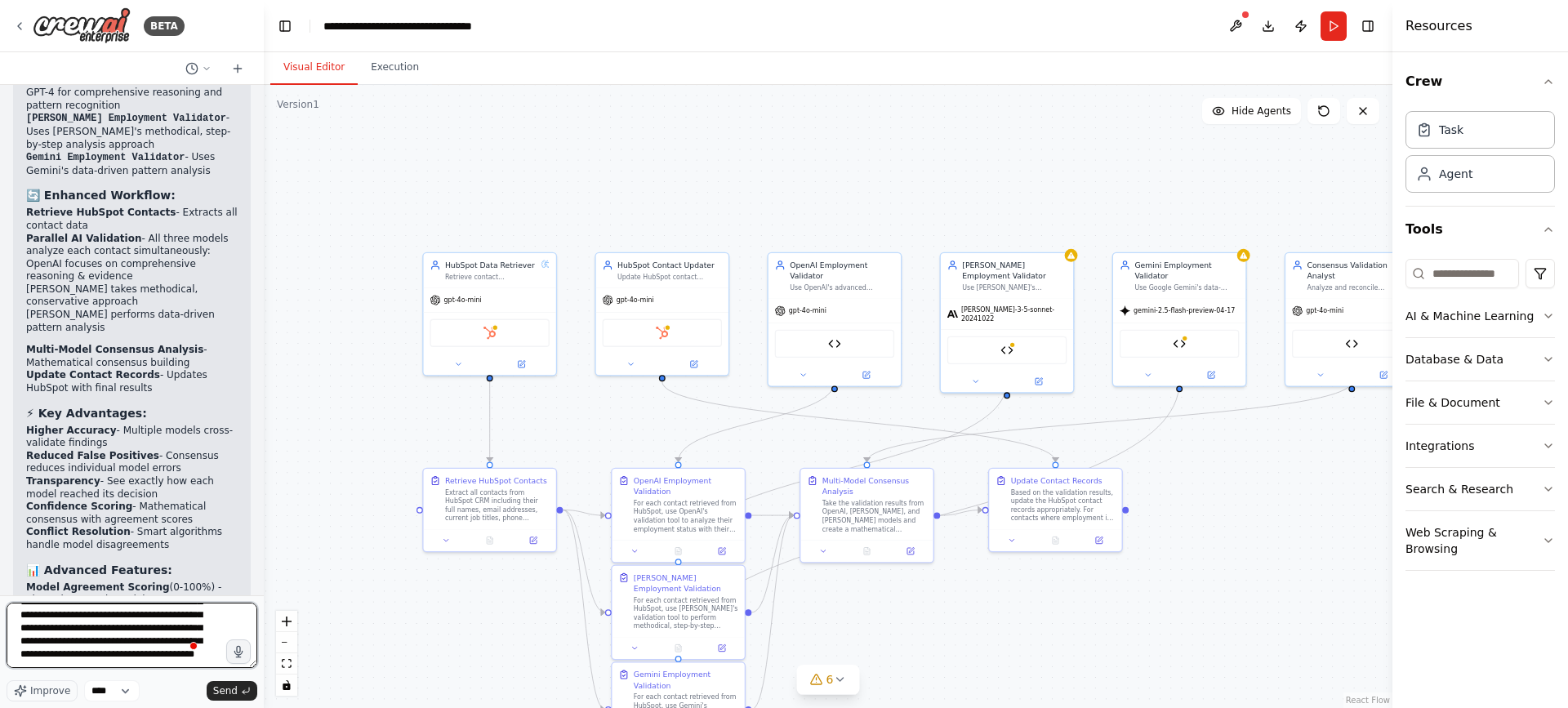
type textarea "**********"
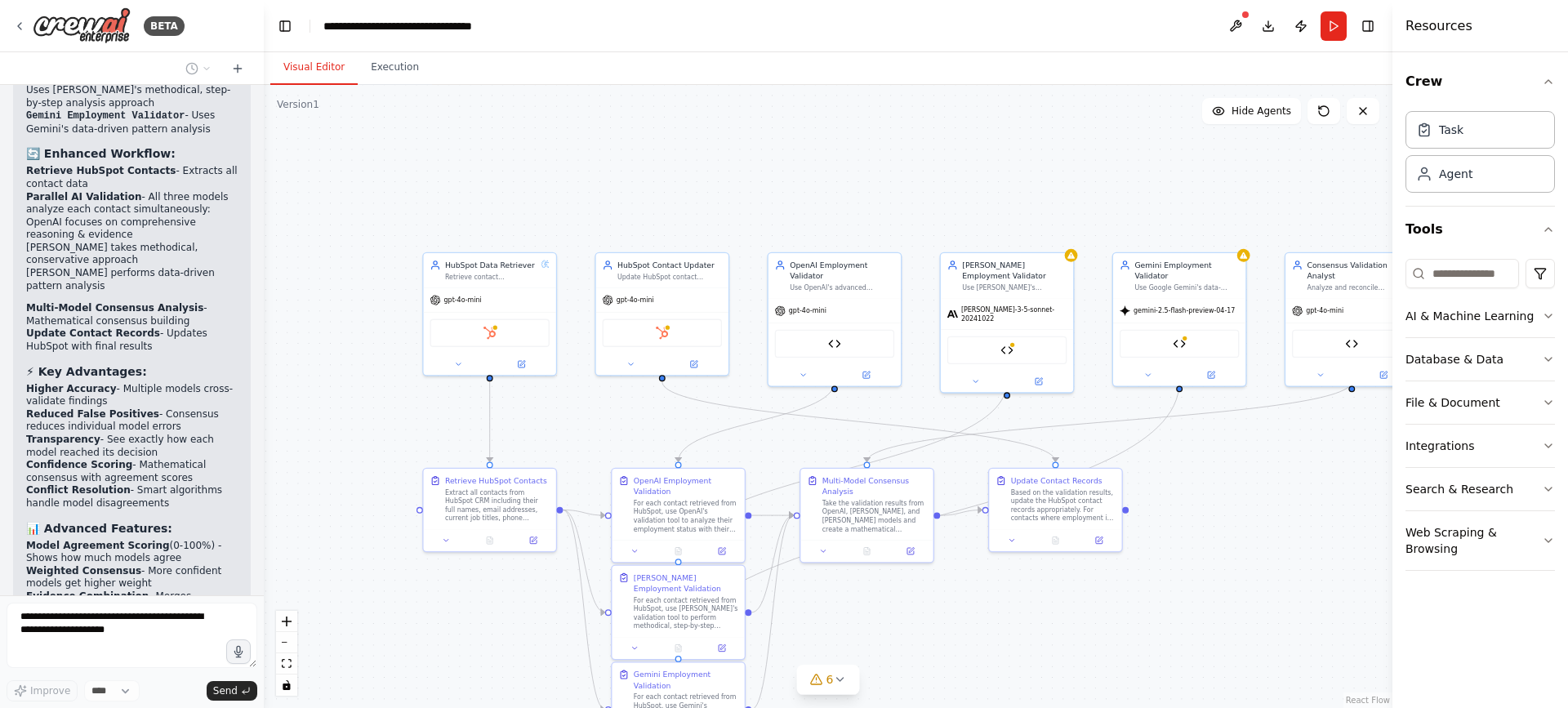
scroll to position [6596, 0]
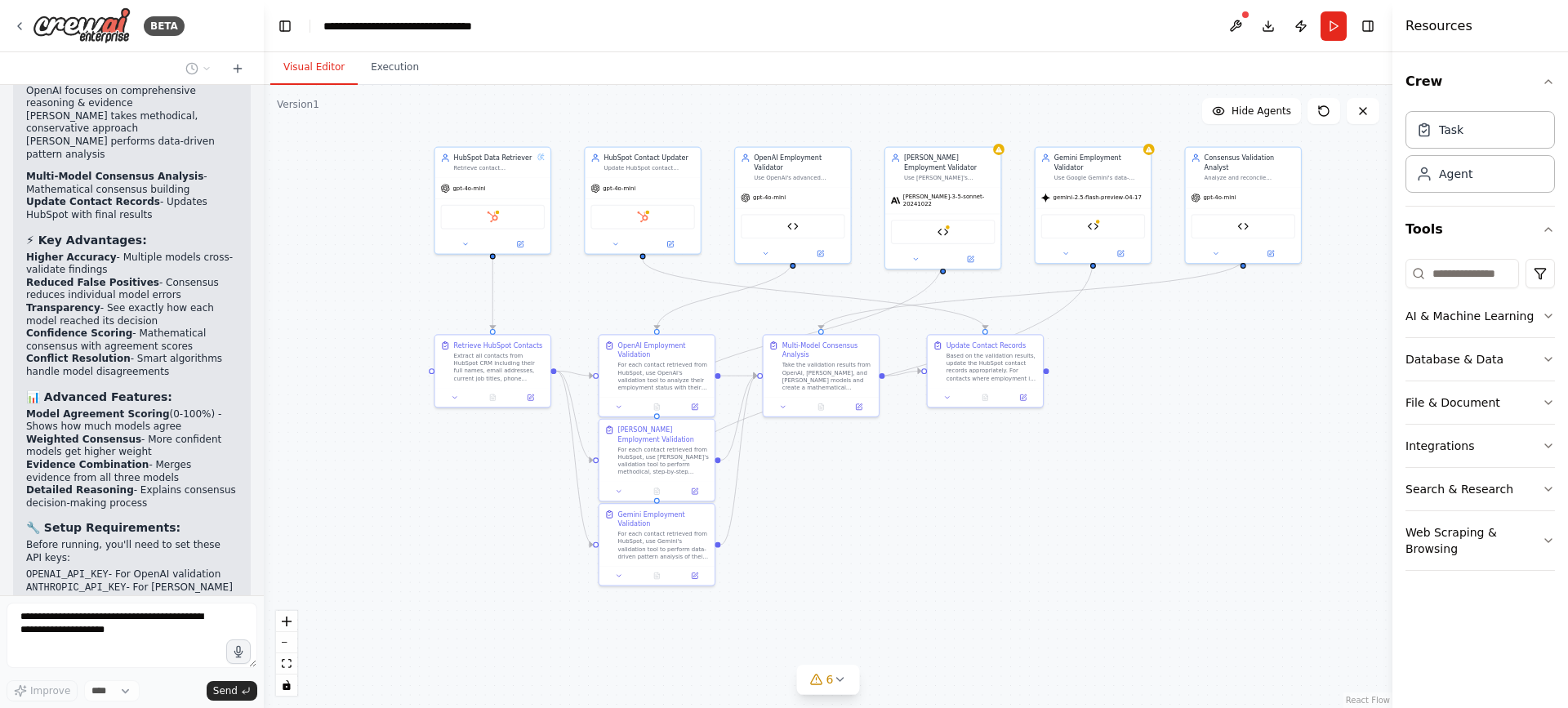
drag, startPoint x: 1179, startPoint y: 458, endPoint x: 1154, endPoint y: 366, distance: 95.3
click at [1154, 366] on div ".deletable-edge-delete-btn { width: 20px; height: 20px; border: 0px solid #ffff…" at bounding box center [828, 395] width 1128 height 623
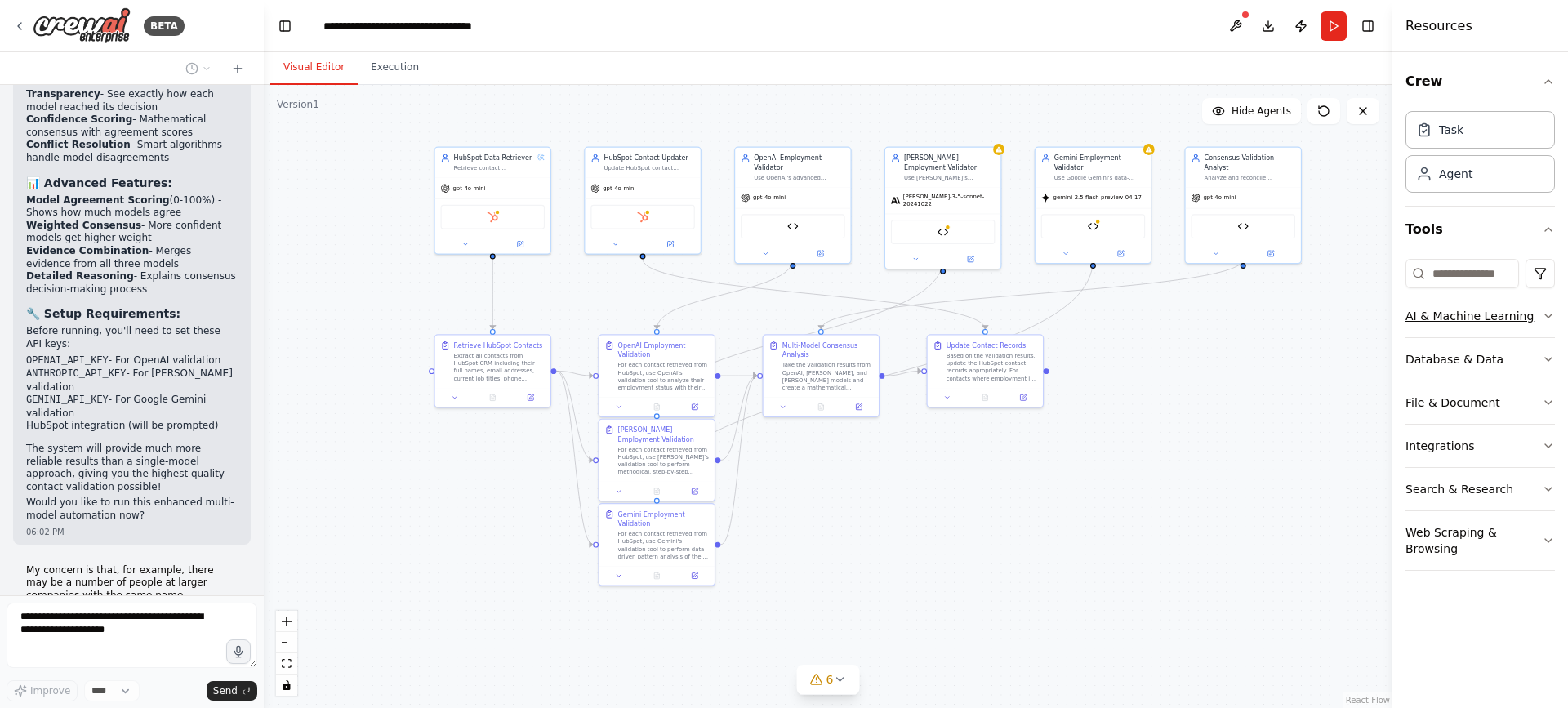
scroll to position [6864, 0]
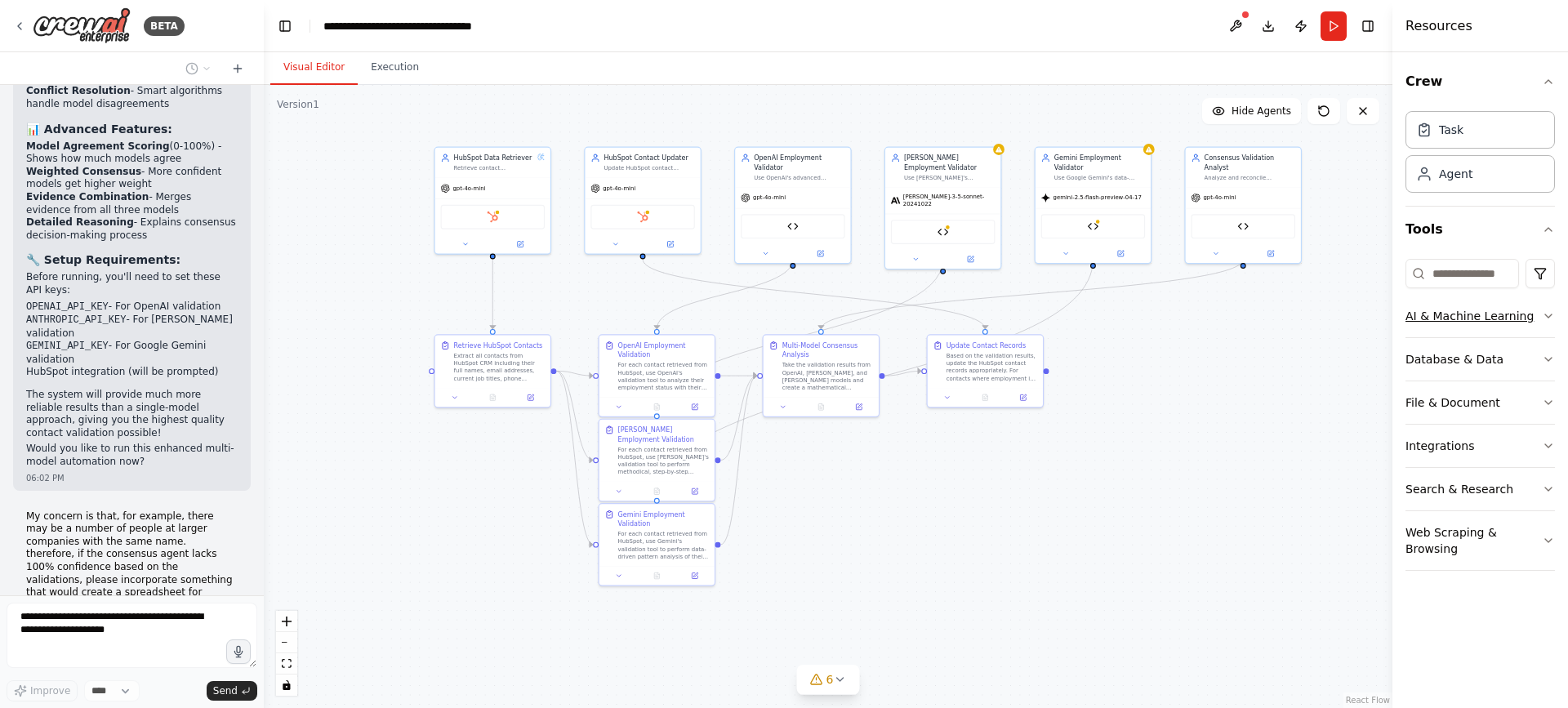
click at [1451, 309] on button "AI & Machine Learning" at bounding box center [1480, 315] width 149 height 42
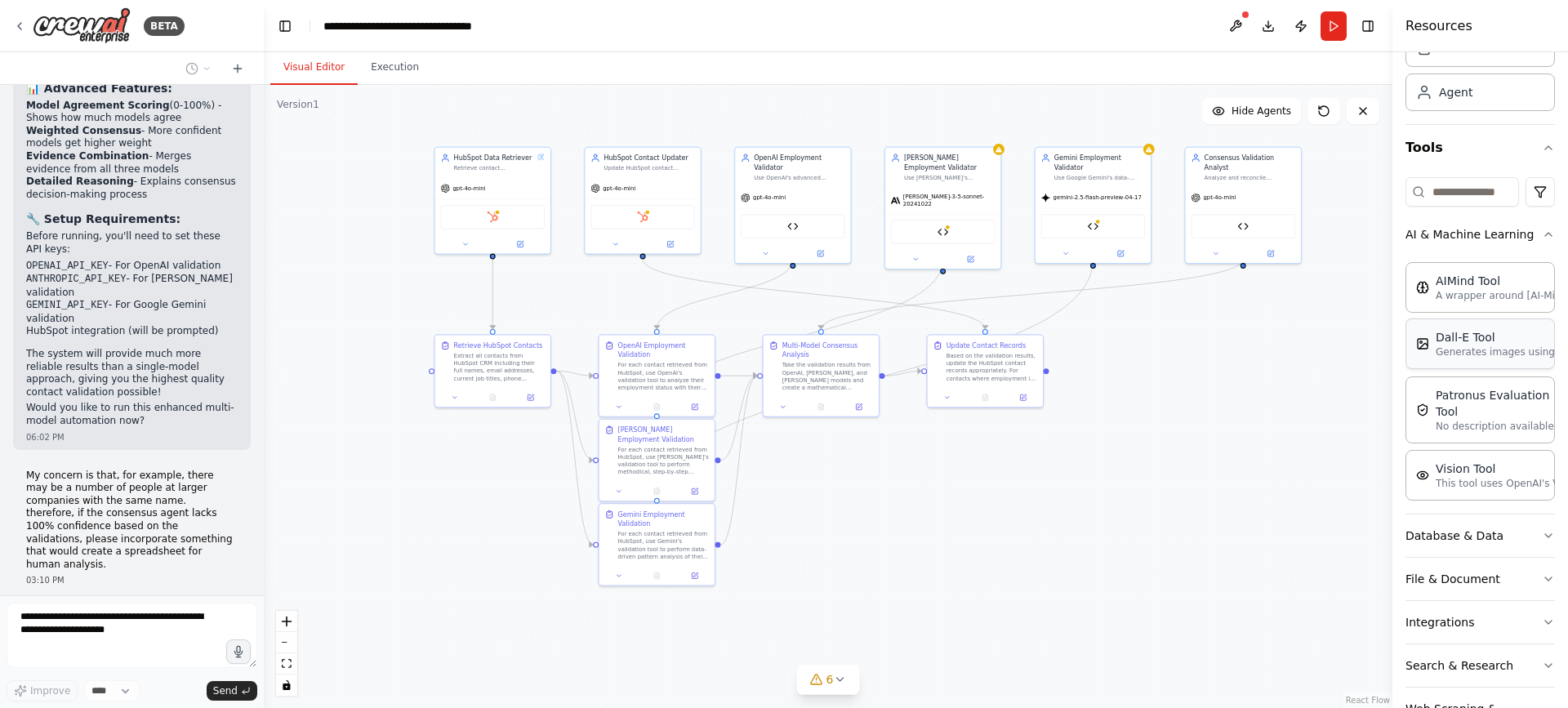
scroll to position [147, 0]
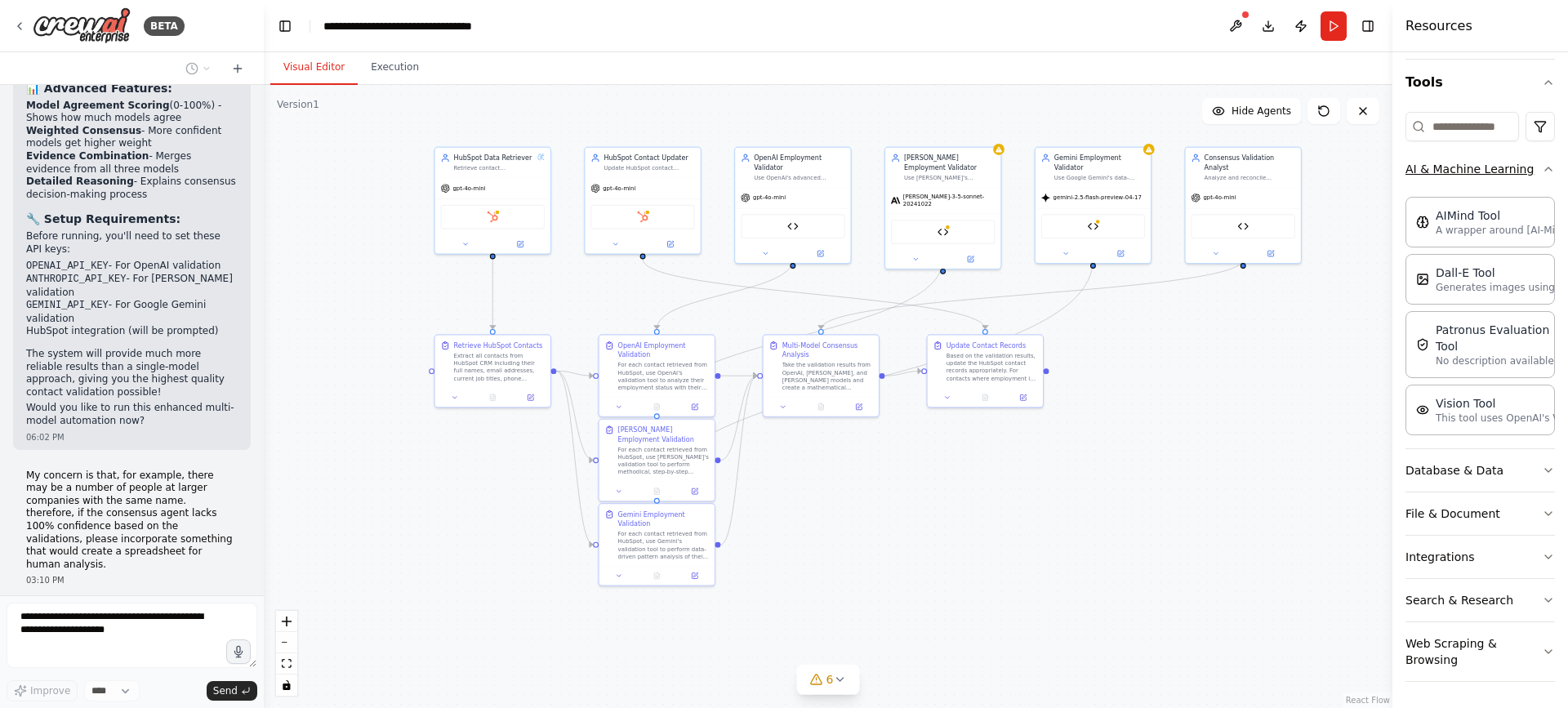
click at [1479, 172] on button "AI & Machine Learning" at bounding box center [1480, 168] width 149 height 42
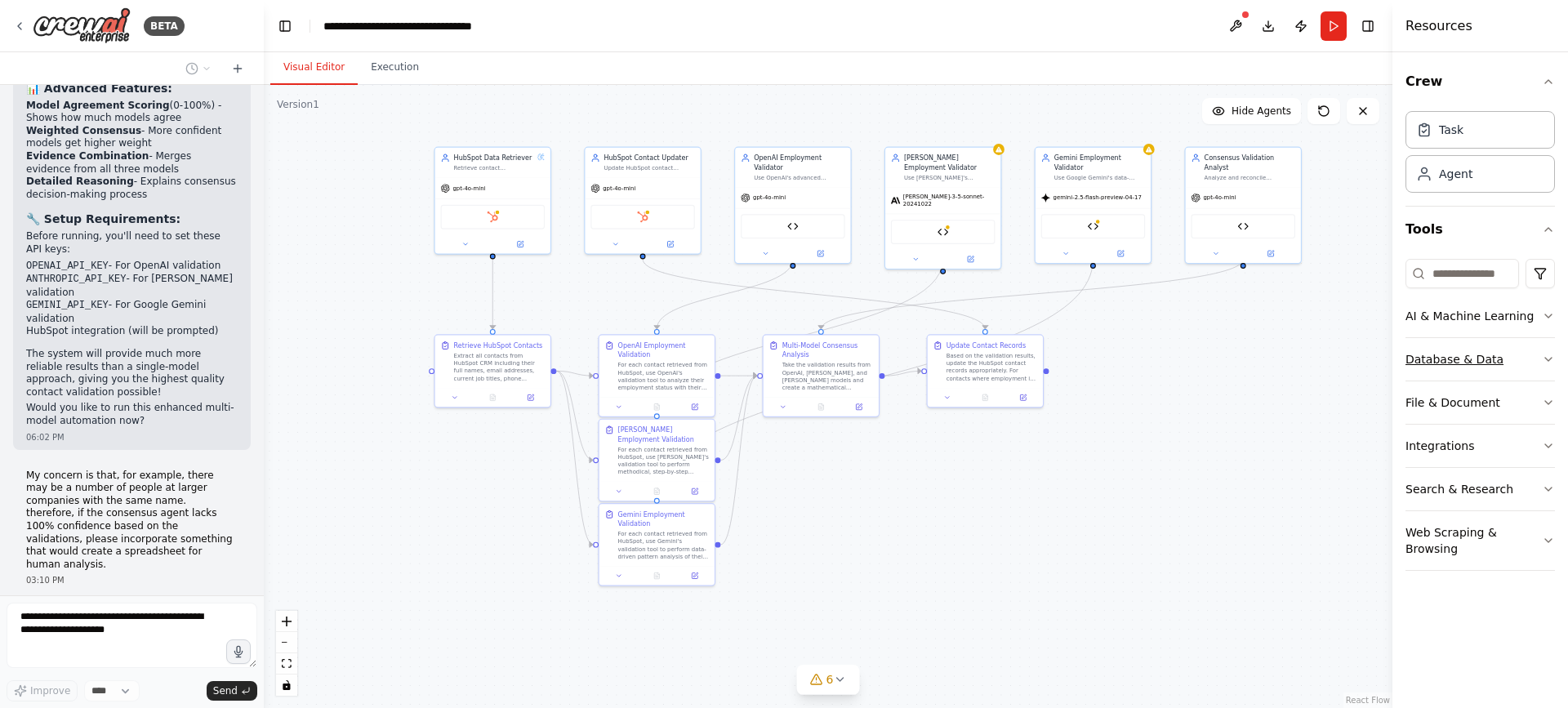
click at [1457, 357] on button "Database & Data" at bounding box center [1480, 358] width 149 height 42
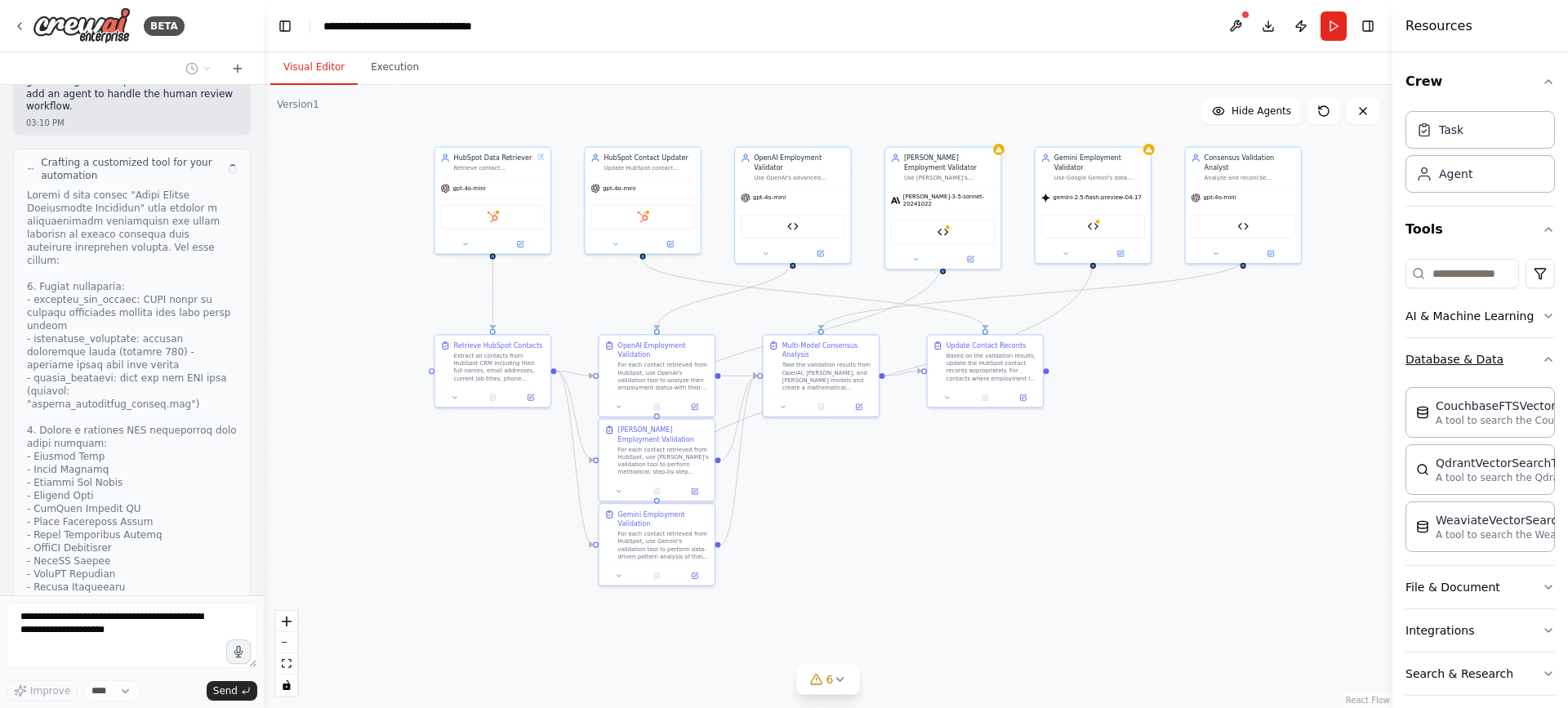
scroll to position [7776, 0]
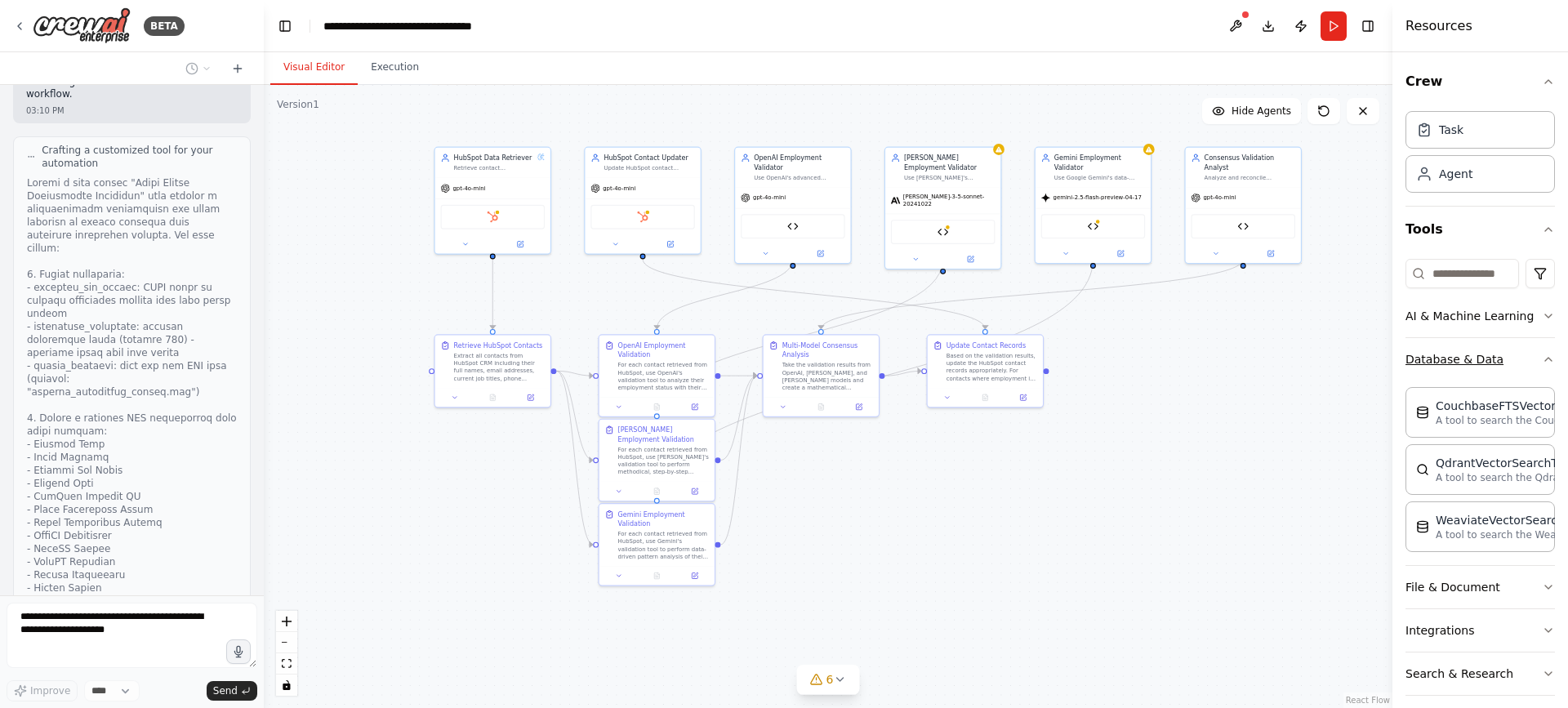
click at [1456, 359] on button "Database & Data" at bounding box center [1480, 358] width 149 height 42
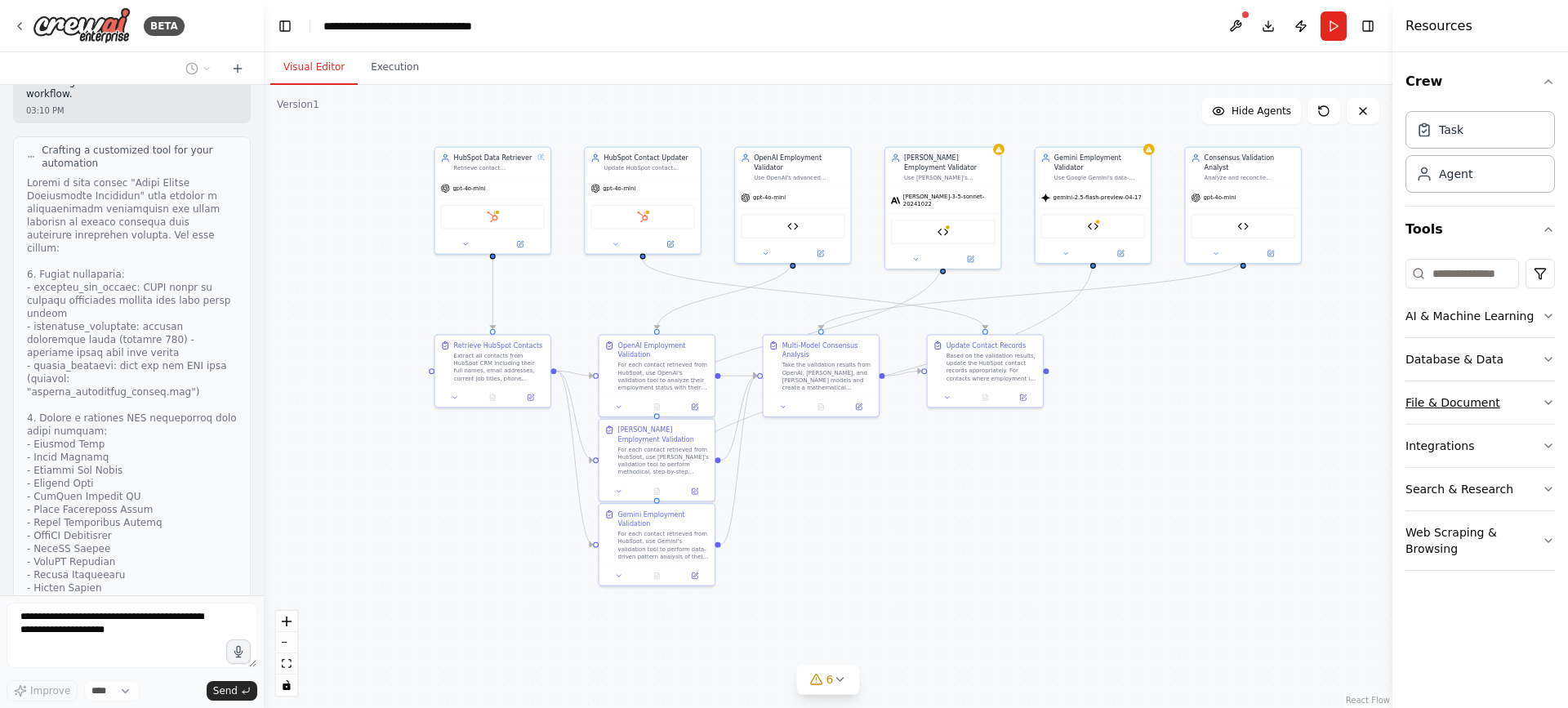
click at [1442, 393] on button "File & Document" at bounding box center [1480, 401] width 149 height 42
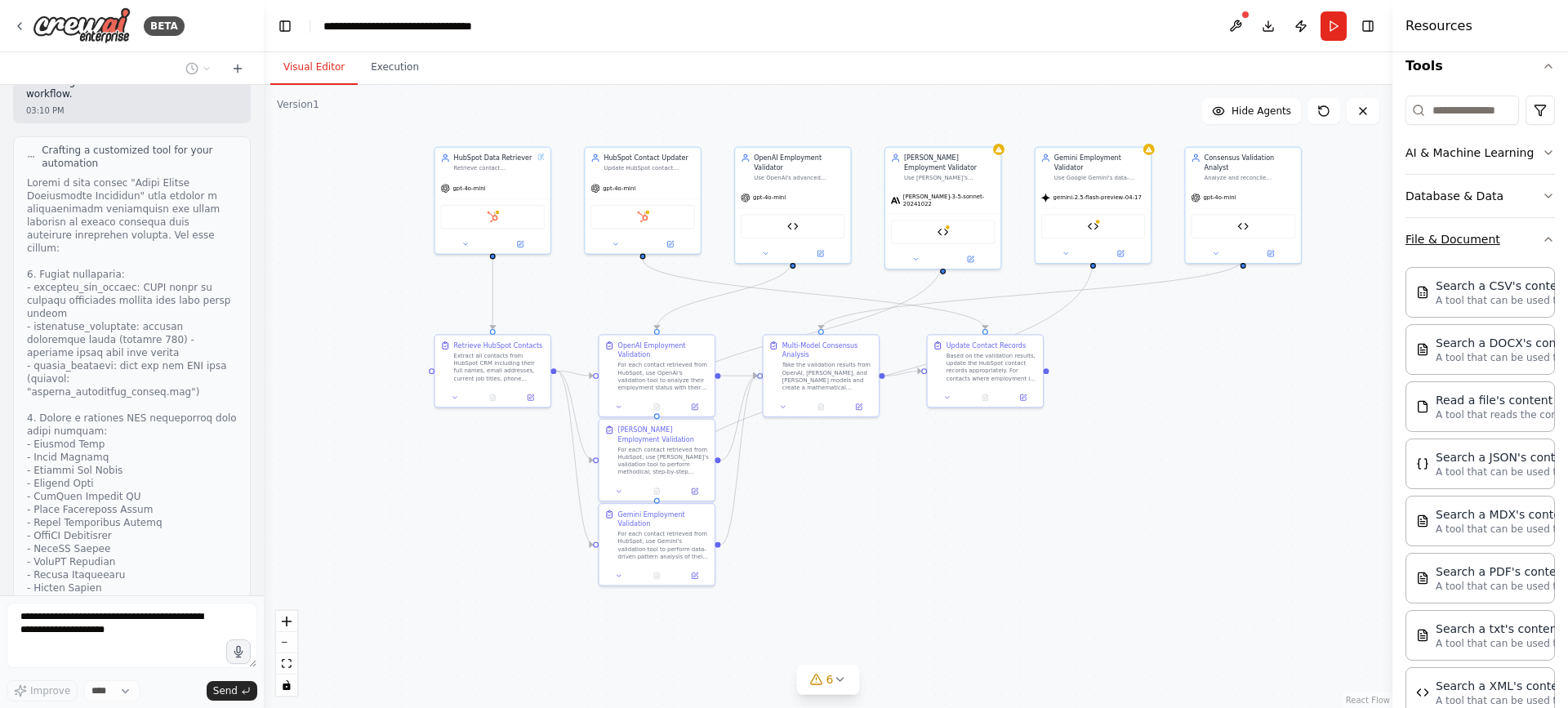
scroll to position [245, 0]
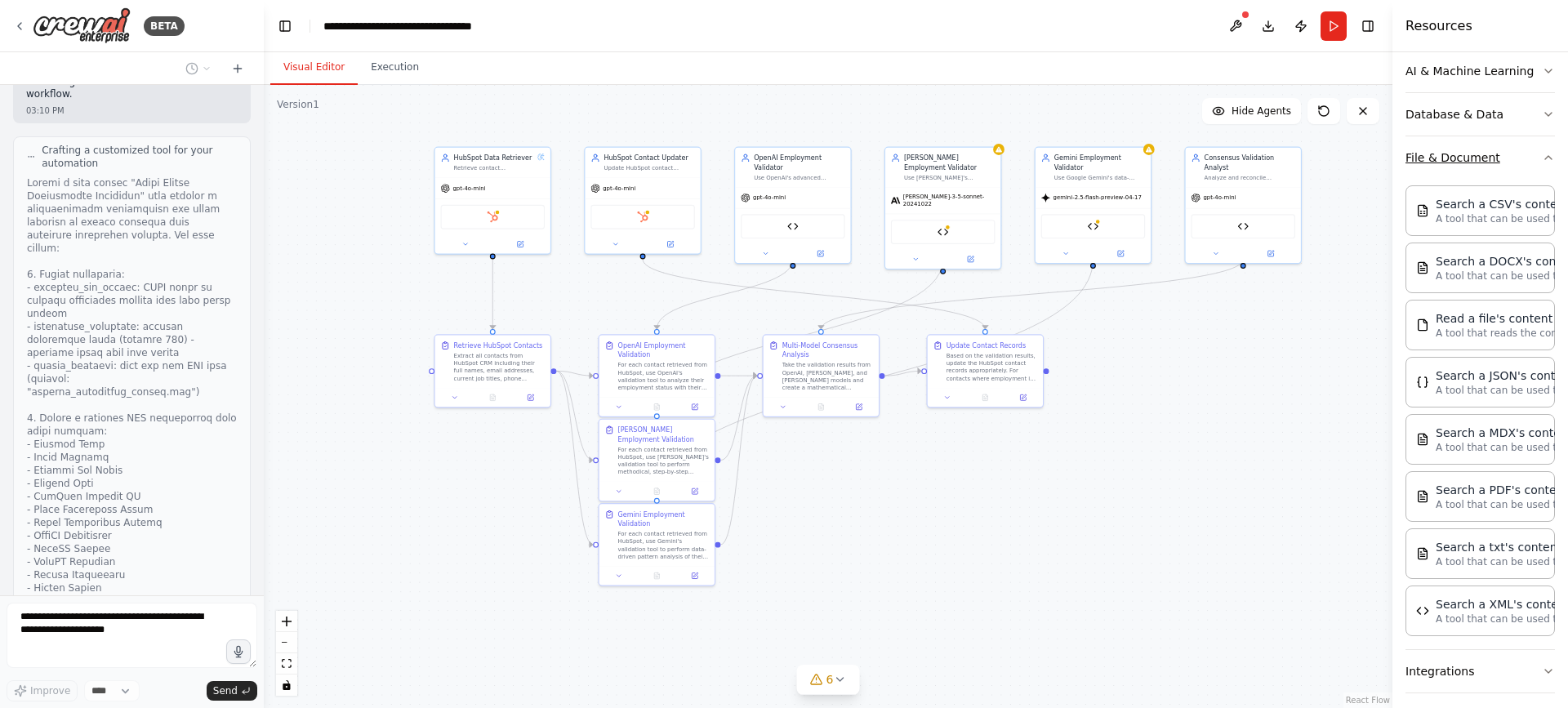
click at [1459, 162] on button "File & Document" at bounding box center [1480, 157] width 149 height 42
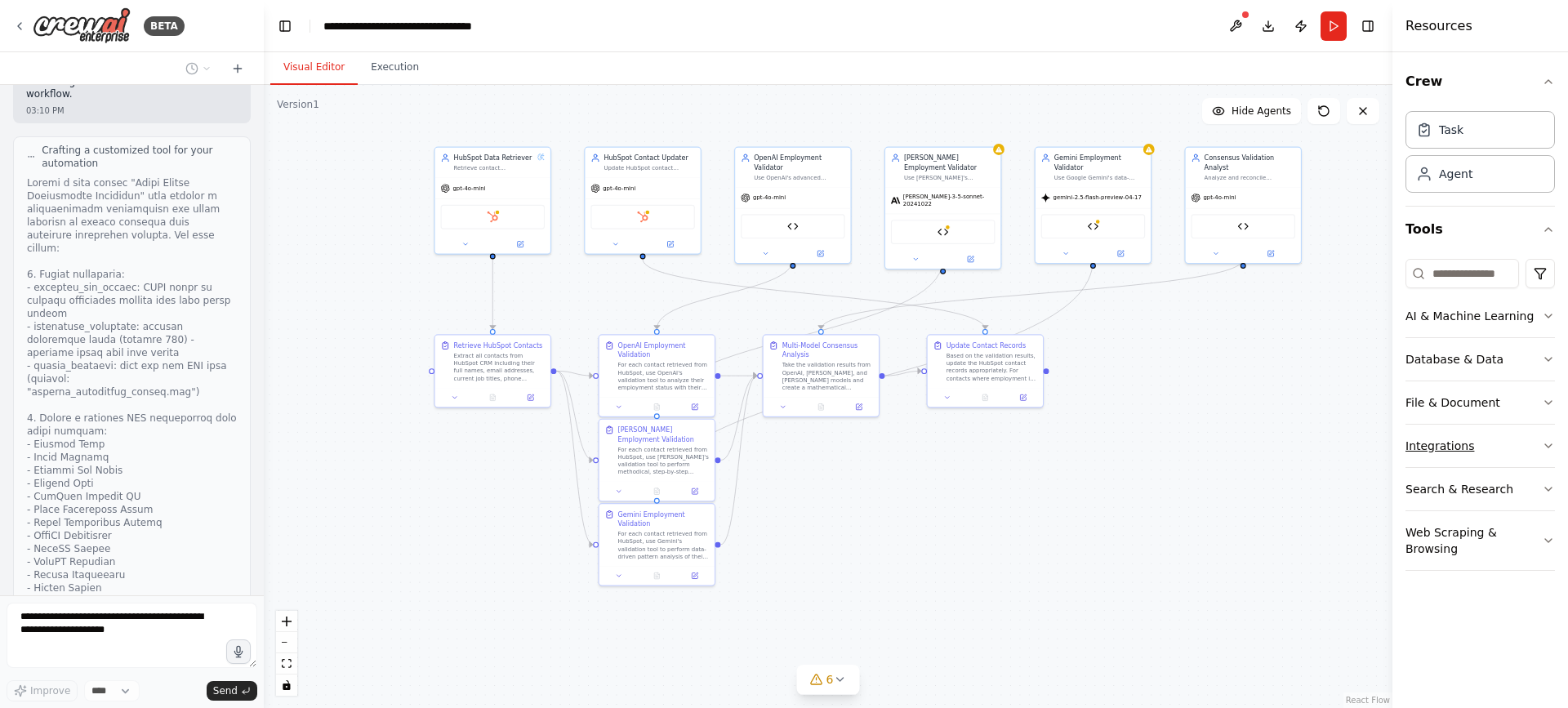
click at [1443, 447] on button "Integrations" at bounding box center [1480, 446] width 149 height 42
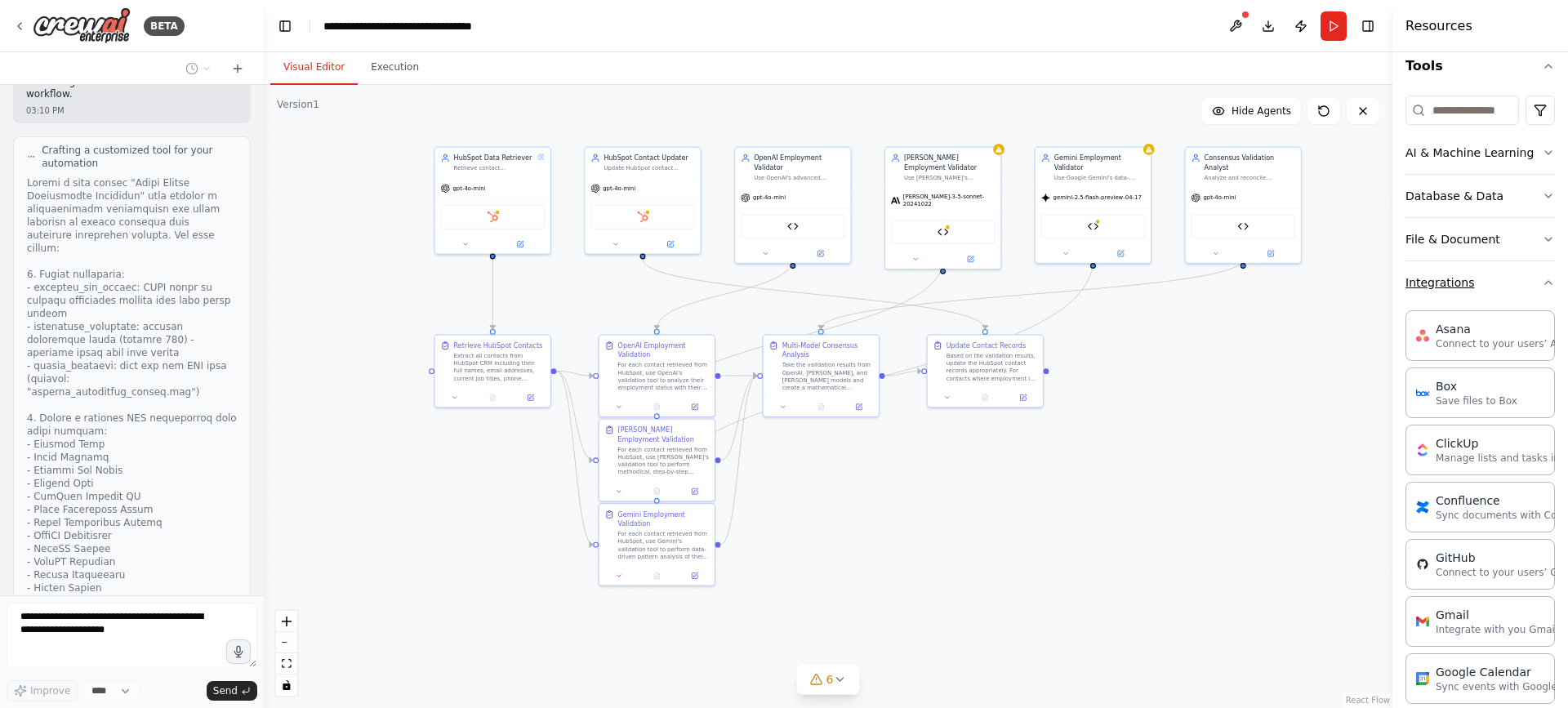
click at [1470, 283] on button "Integrations" at bounding box center [1480, 281] width 149 height 42
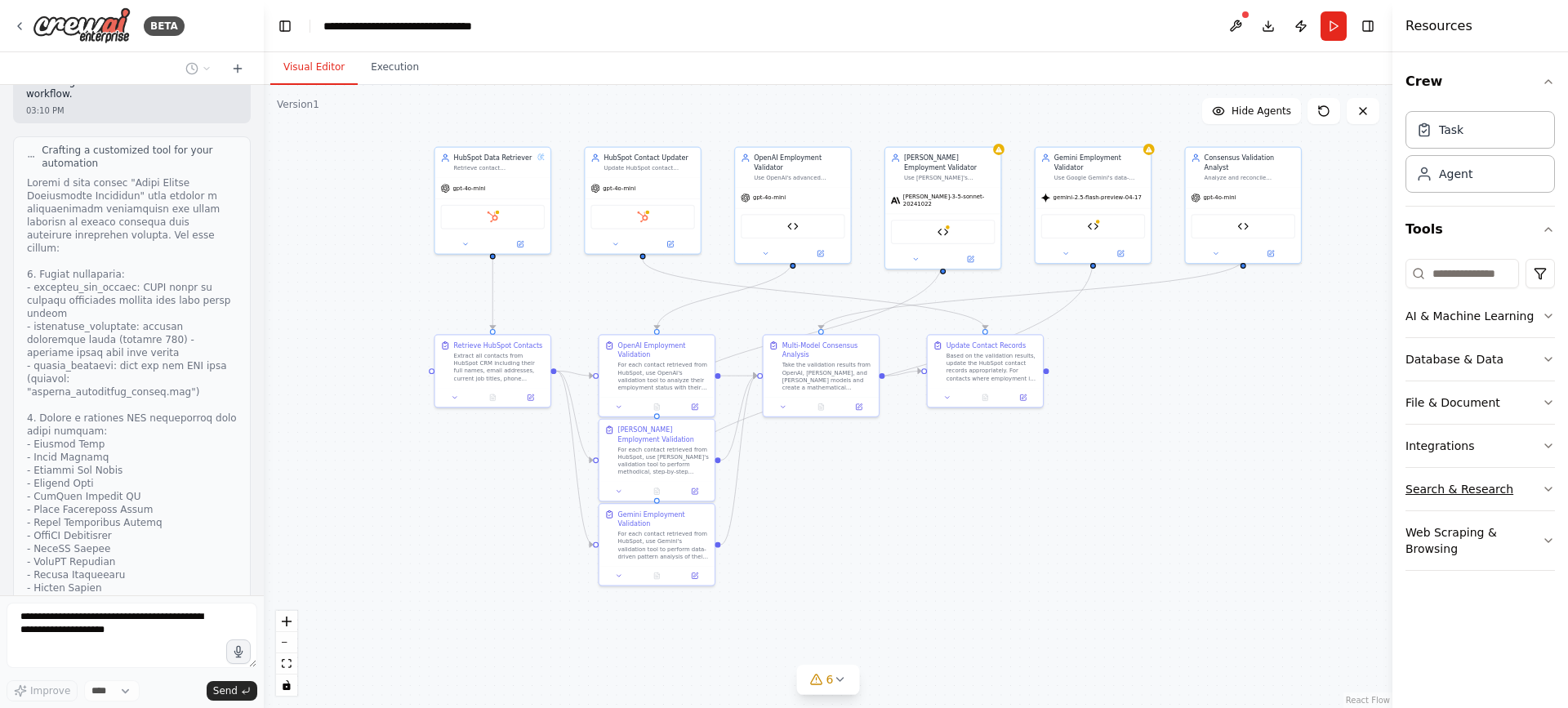
click at [1450, 489] on button "Search & Research" at bounding box center [1480, 489] width 149 height 42
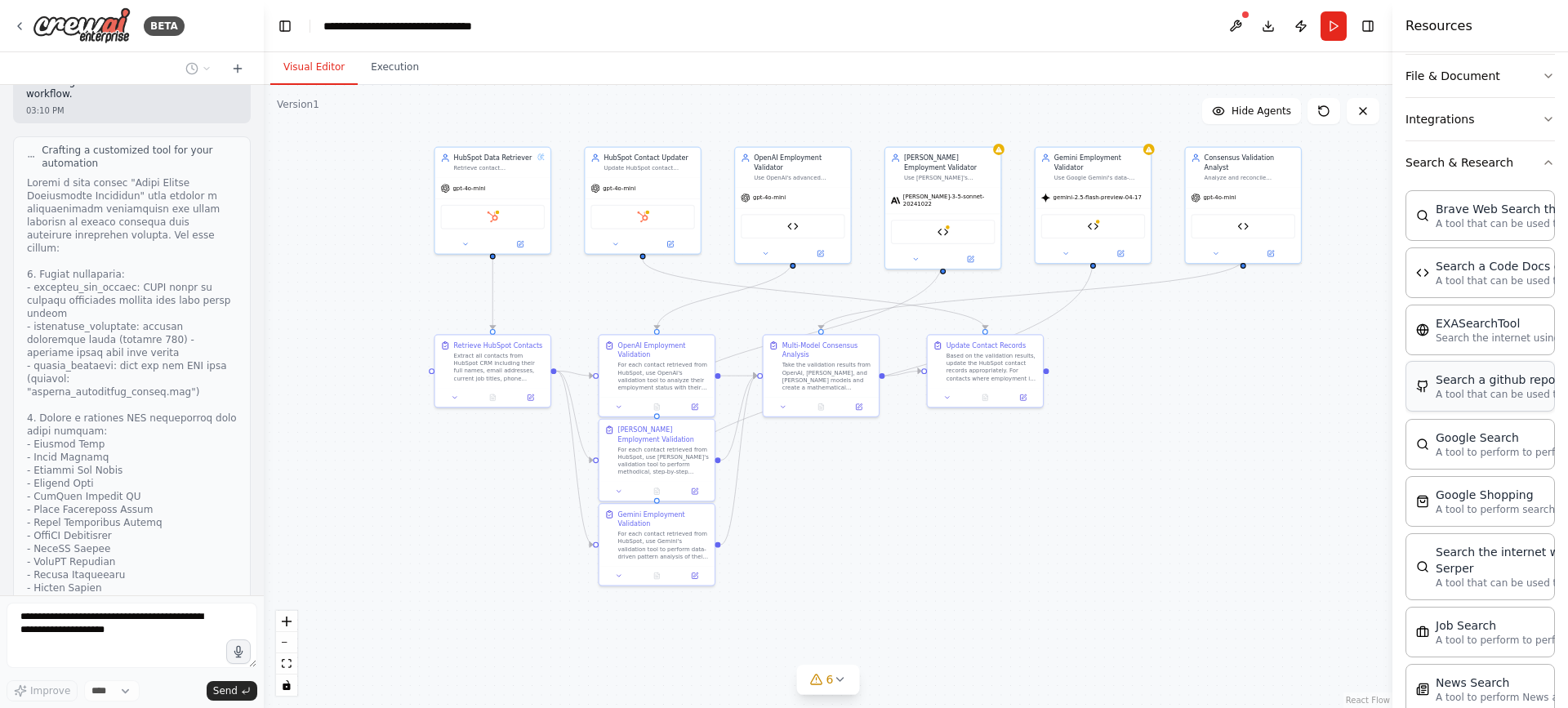
scroll to position [490, 0]
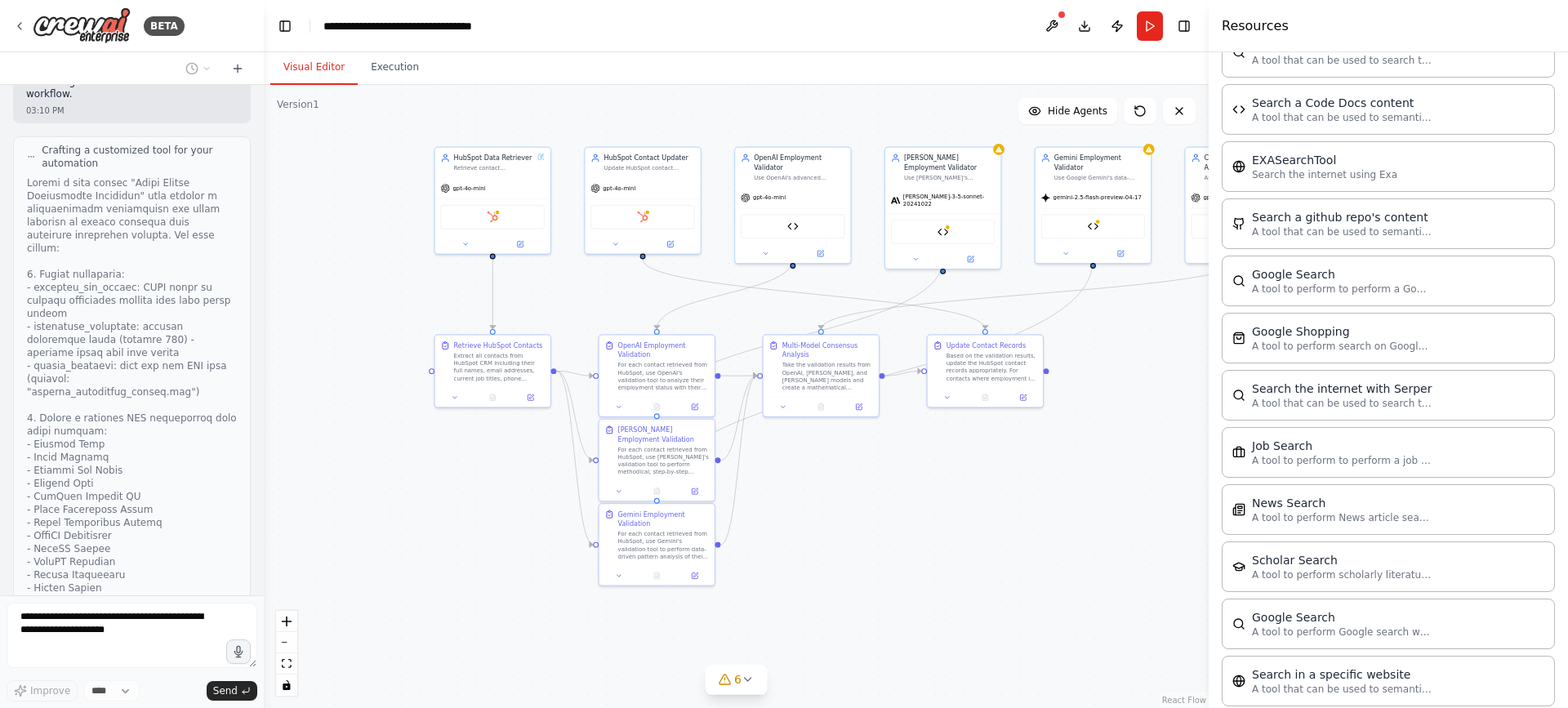
drag, startPoint x: 1393, startPoint y: 407, endPoint x: 1209, endPoint y: 407, distance: 184.0
click at [1209, 407] on div at bounding box center [1212, 354] width 7 height 708
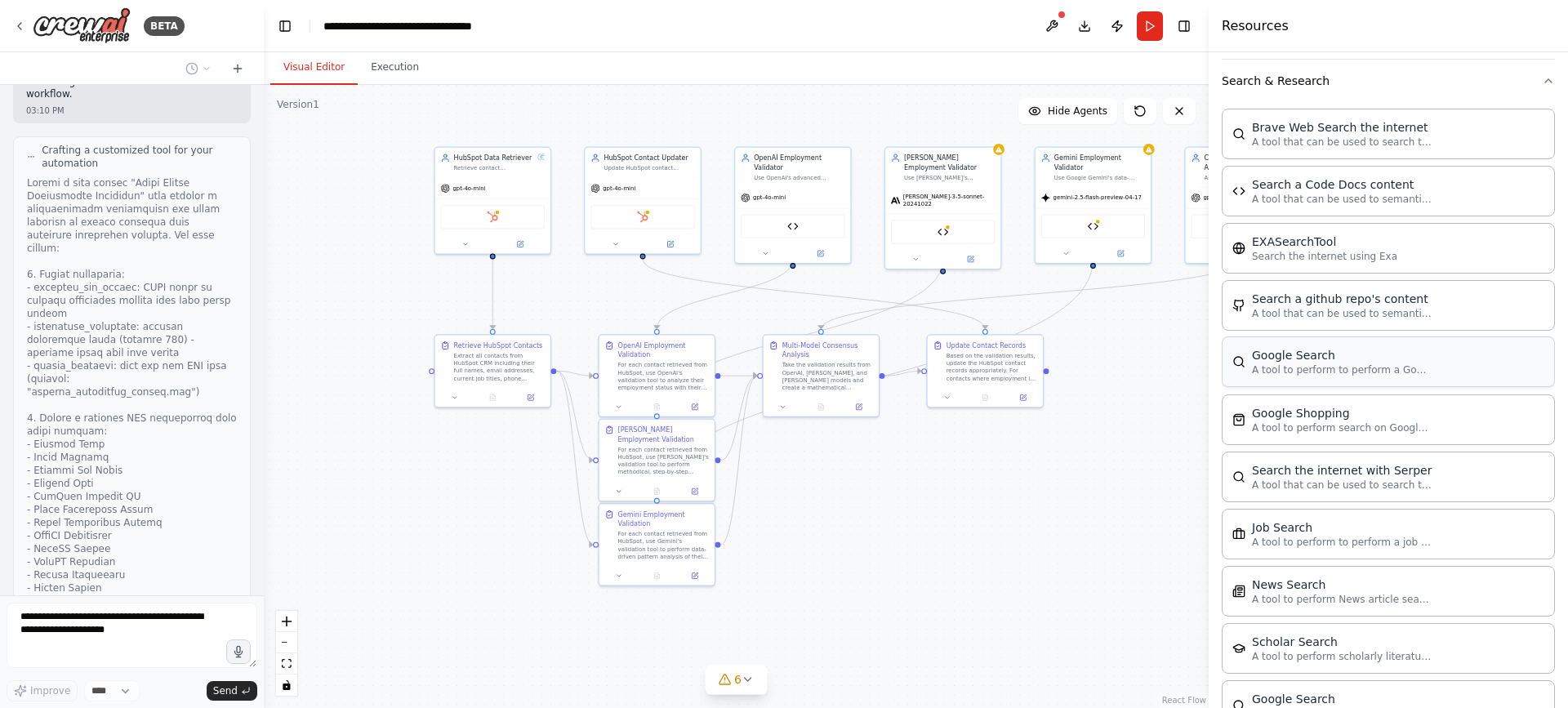
scroll to position [7908, 0]
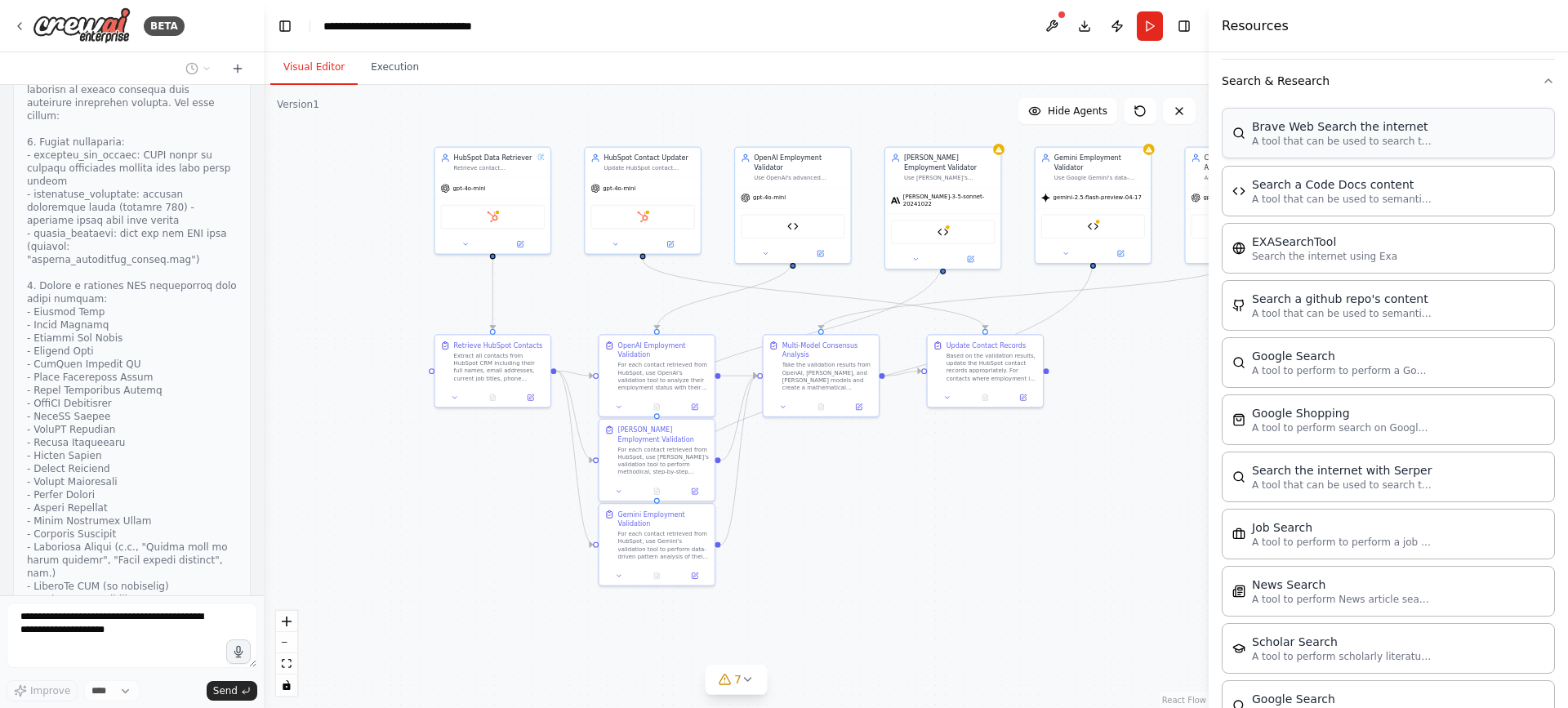
drag, startPoint x: 1284, startPoint y: 154, endPoint x: 1285, endPoint y: 144, distance: 10.0
click at [1285, 144] on p "A tool that can be used to search the internet with a search_query." at bounding box center [1342, 141] width 180 height 13
click at [1285, 141] on p "A tool that can be used to search the internet with a search_query." at bounding box center [1342, 141] width 180 height 13
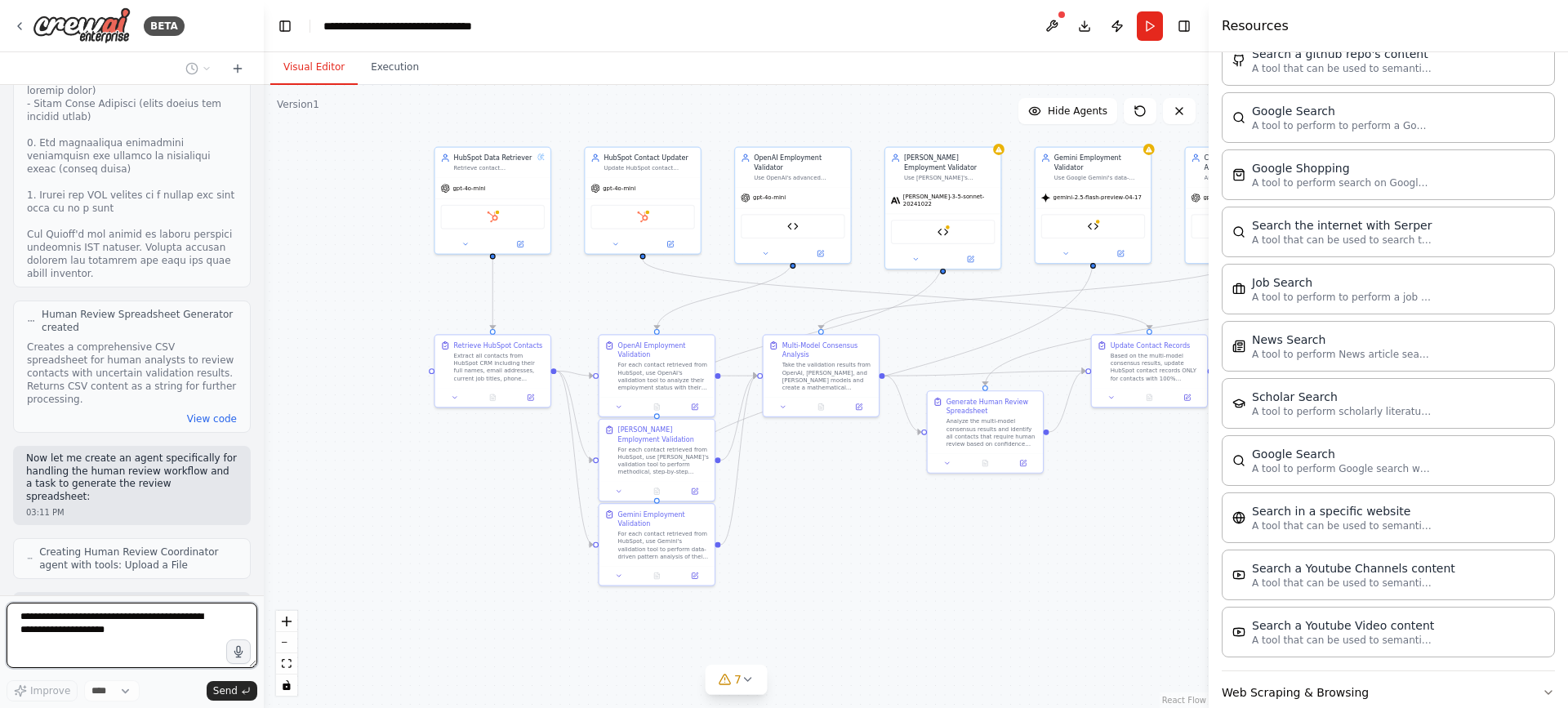
scroll to position [245, 0]
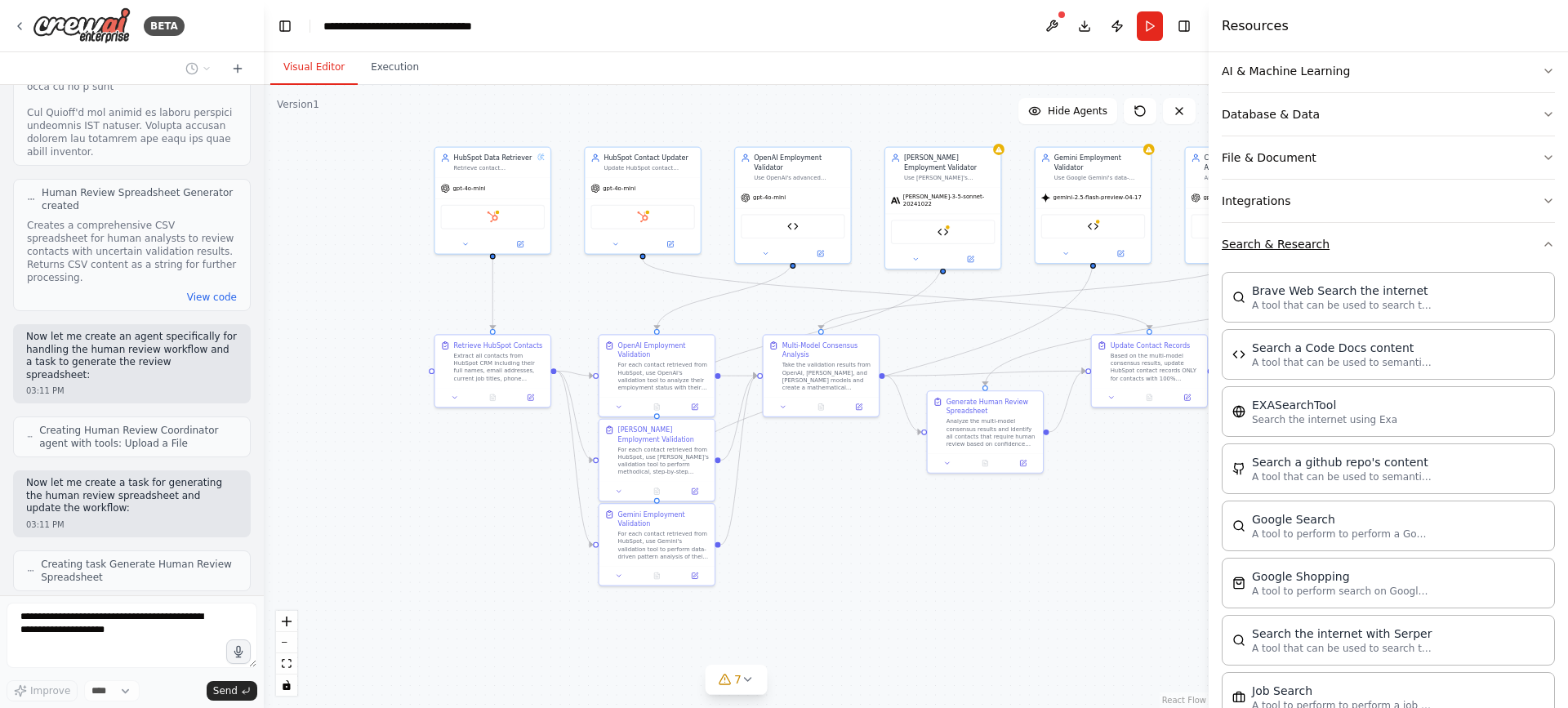
click at [1532, 236] on button "Search & Research" at bounding box center [1388, 243] width 333 height 42
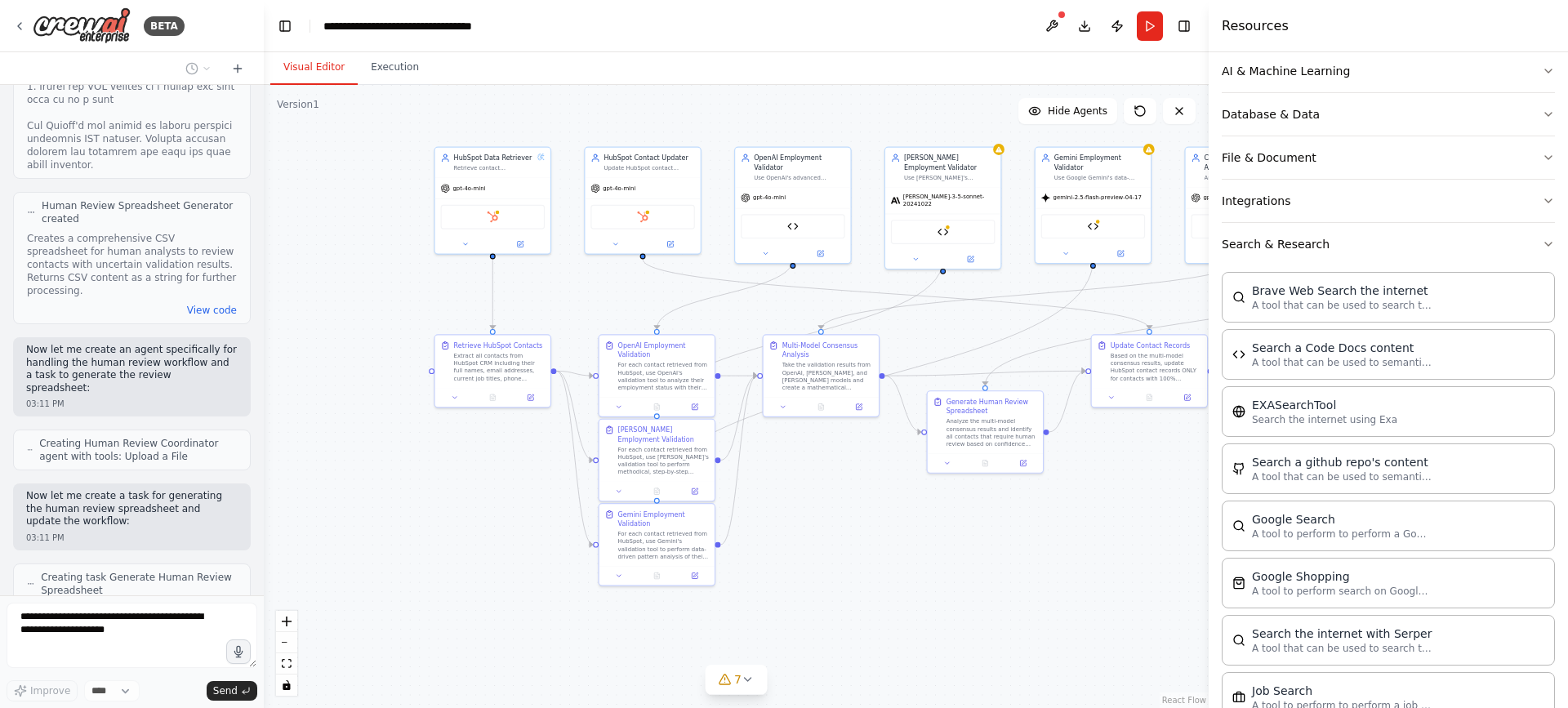
scroll to position [0, 0]
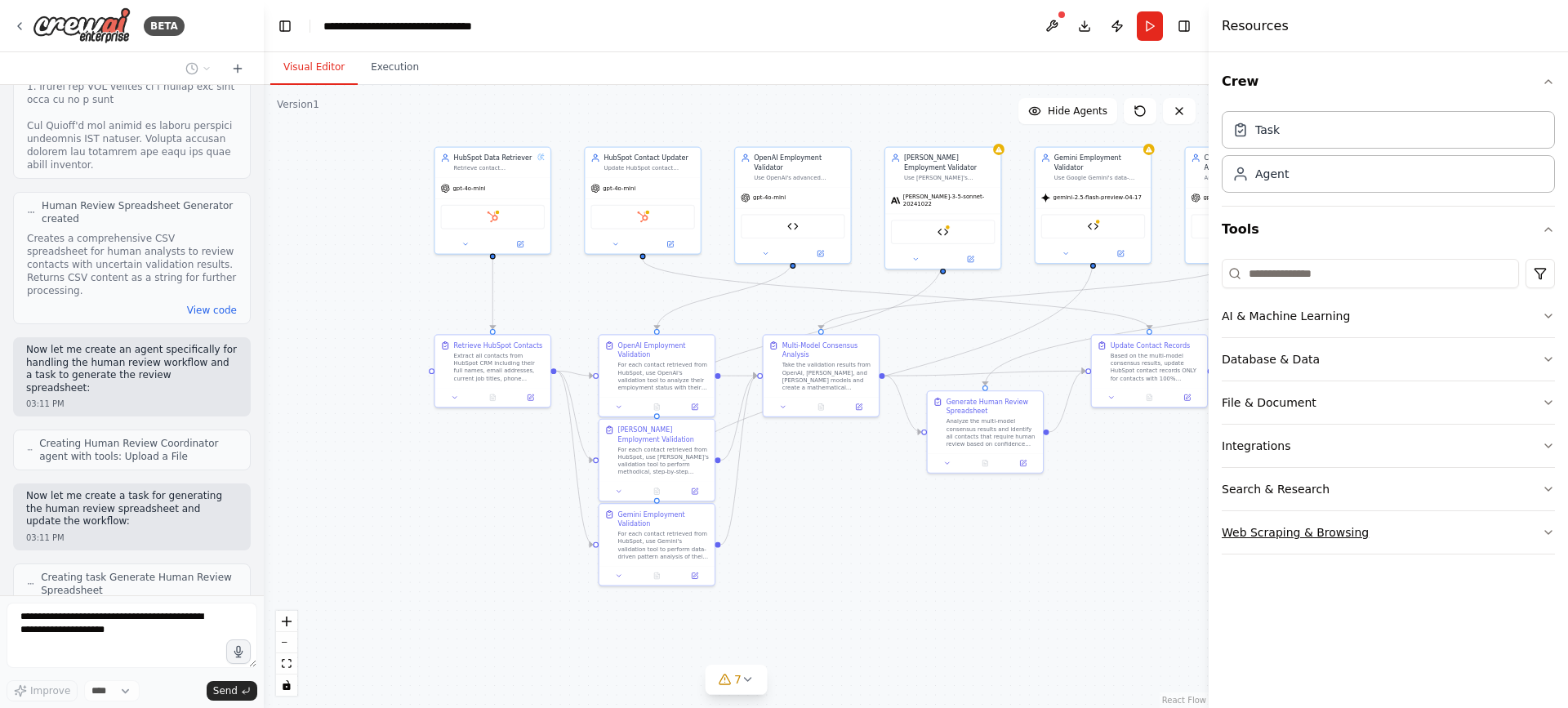
click at [1306, 527] on button "Web Scraping & Browsing" at bounding box center [1388, 532] width 333 height 42
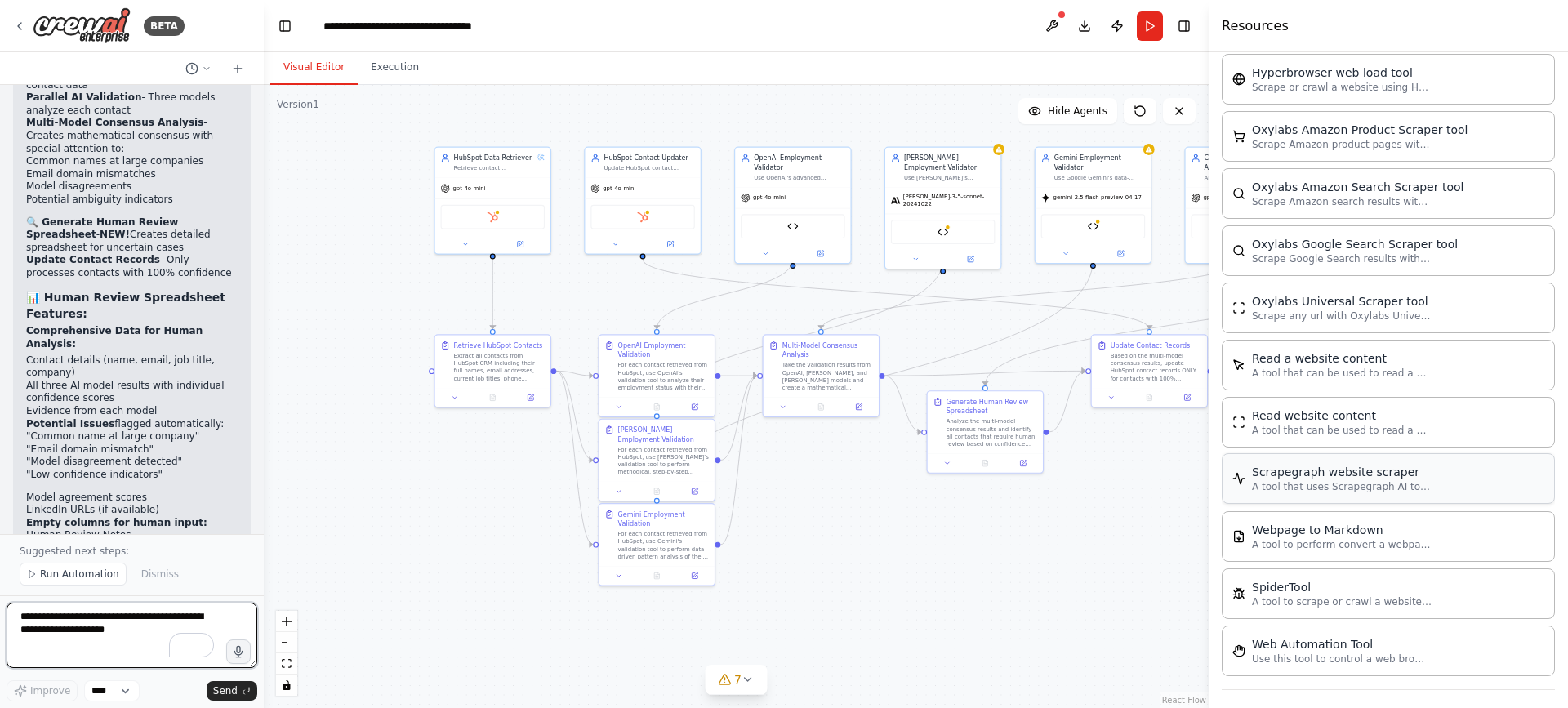
scroll to position [9631, 0]
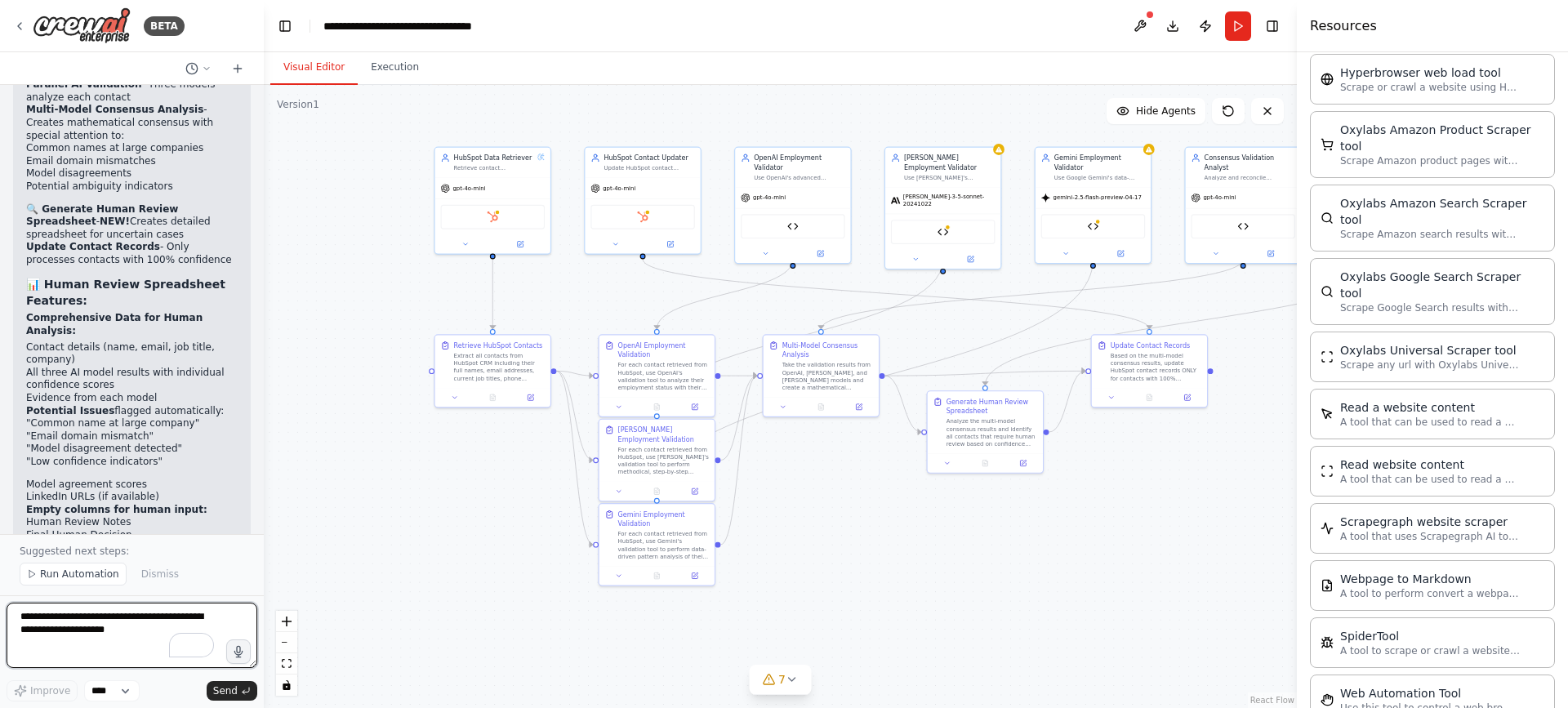
drag, startPoint x: 1211, startPoint y: 351, endPoint x: 1297, endPoint y: 368, distance: 87.7
click at [1297, 368] on div at bounding box center [1300, 354] width 7 height 708
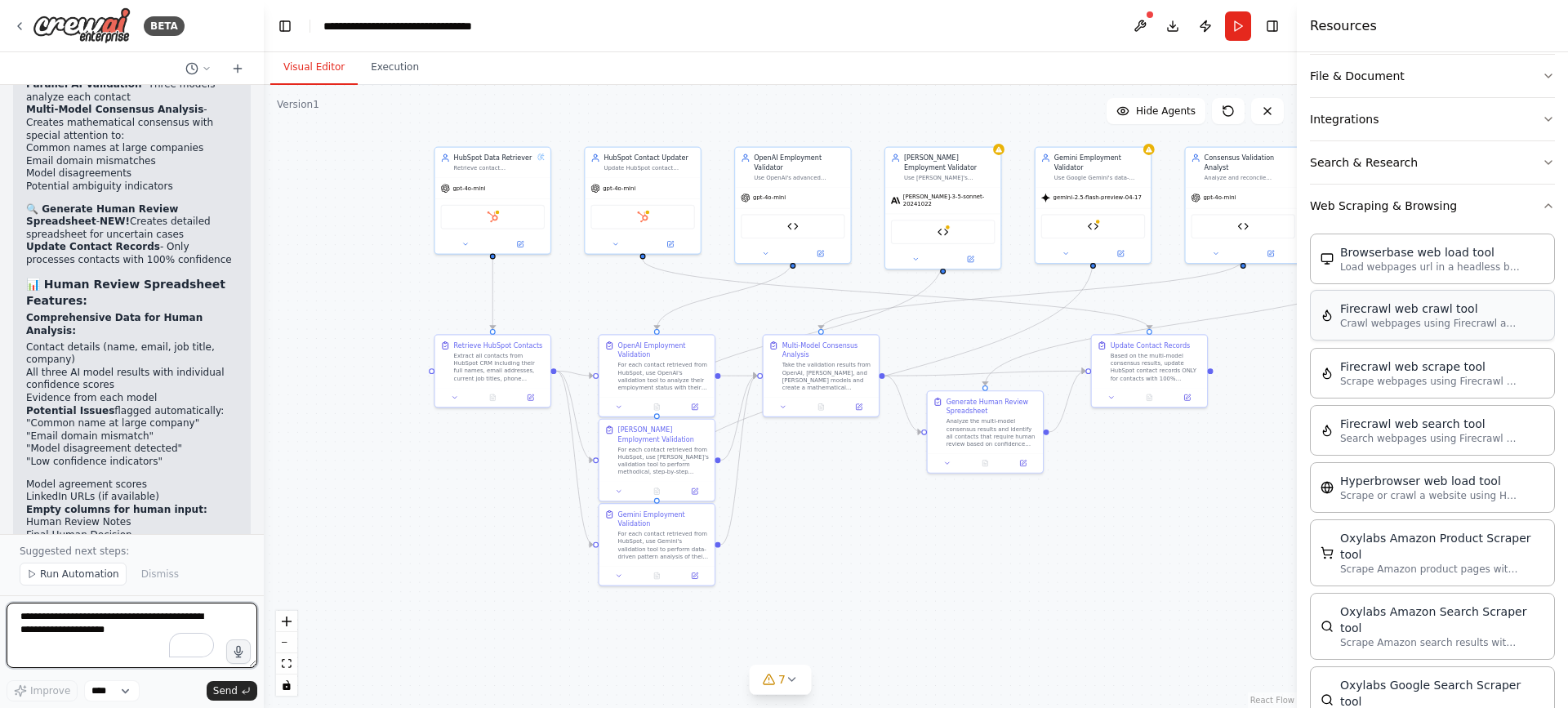
scroll to position [245, 0]
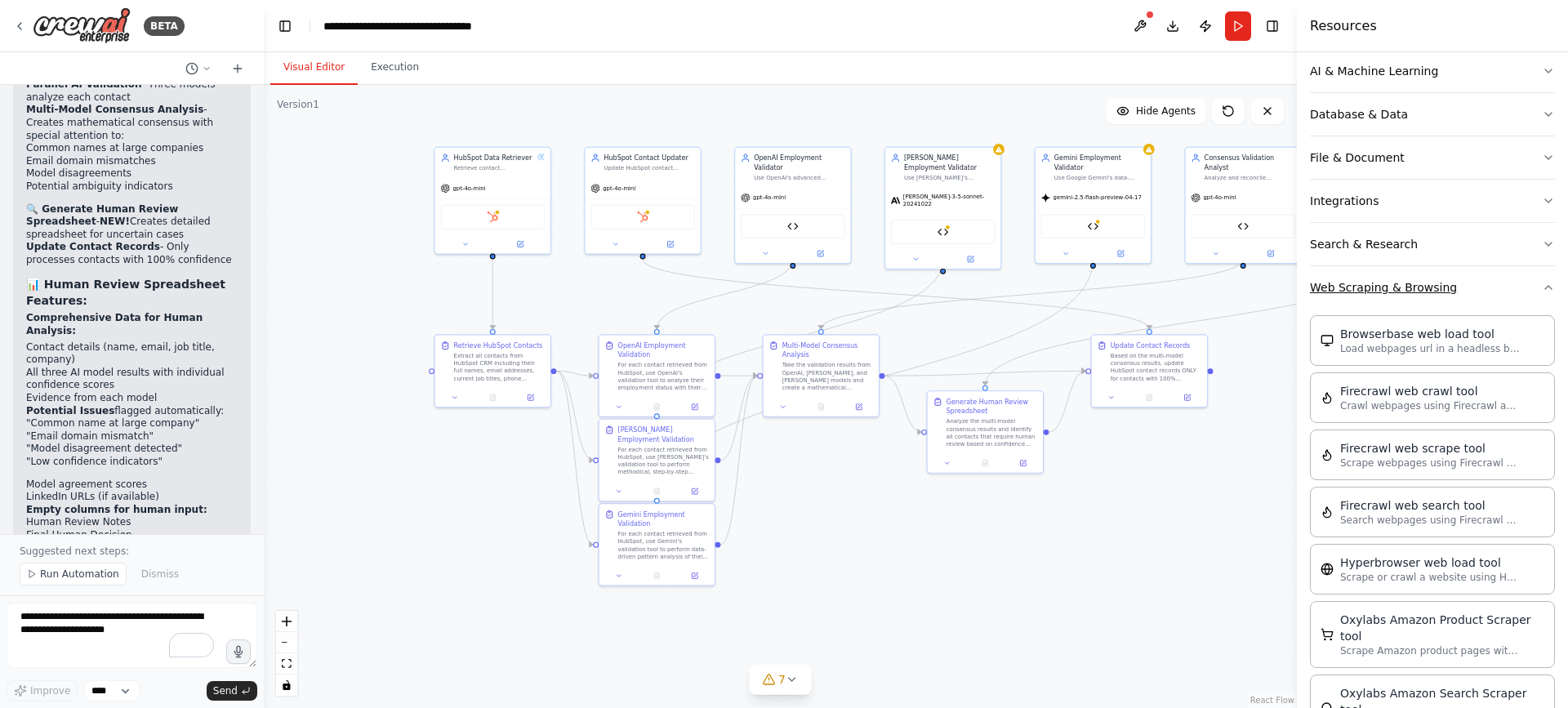
click at [1526, 286] on button "Web Scraping & Browsing" at bounding box center [1432, 287] width 245 height 42
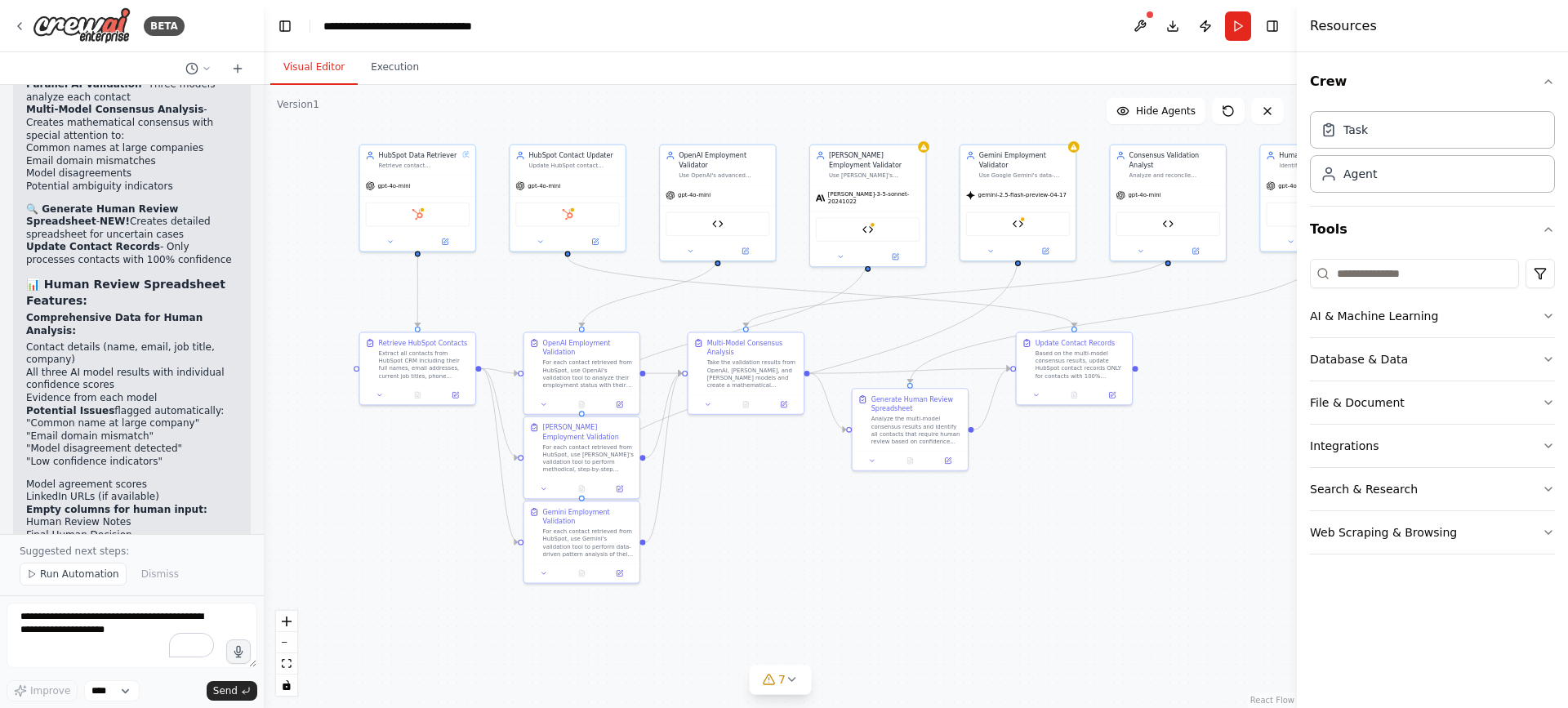
drag, startPoint x: 1256, startPoint y: 395, endPoint x: 1181, endPoint y: 393, distance: 75.0
click at [1181, 393] on div ".deletable-edge-delete-btn { width: 20px; height: 20px; border: 0px solid #ffff…" at bounding box center [780, 395] width 1033 height 623
drag, startPoint x: 1180, startPoint y: 394, endPoint x: 1171, endPoint y: 397, distance: 9.5
click at [1171, 397] on div ".deletable-edge-delete-btn { width: 20px; height: 20px; border: 0px solid #ffff…" at bounding box center [780, 395] width 1033 height 623
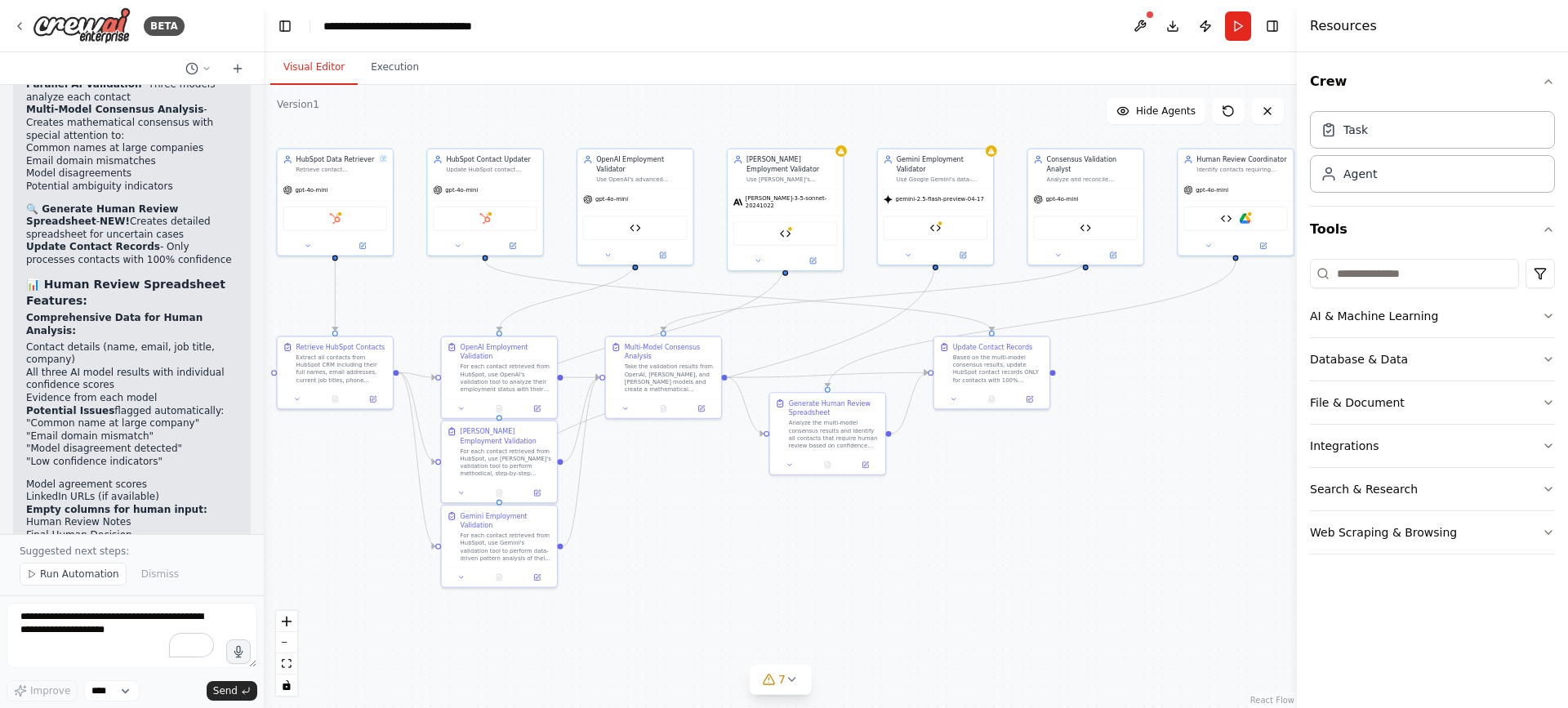
drag, startPoint x: 1269, startPoint y: 434, endPoint x: 1197, endPoint y: 433, distance: 72.0
click at [1197, 433] on div ".deletable-edge-delete-btn { width: 20px; height: 20px; border: 0px solid #ffff…" at bounding box center [780, 395] width 1033 height 623
click at [869, 462] on icon at bounding box center [865, 462] width 8 height 8
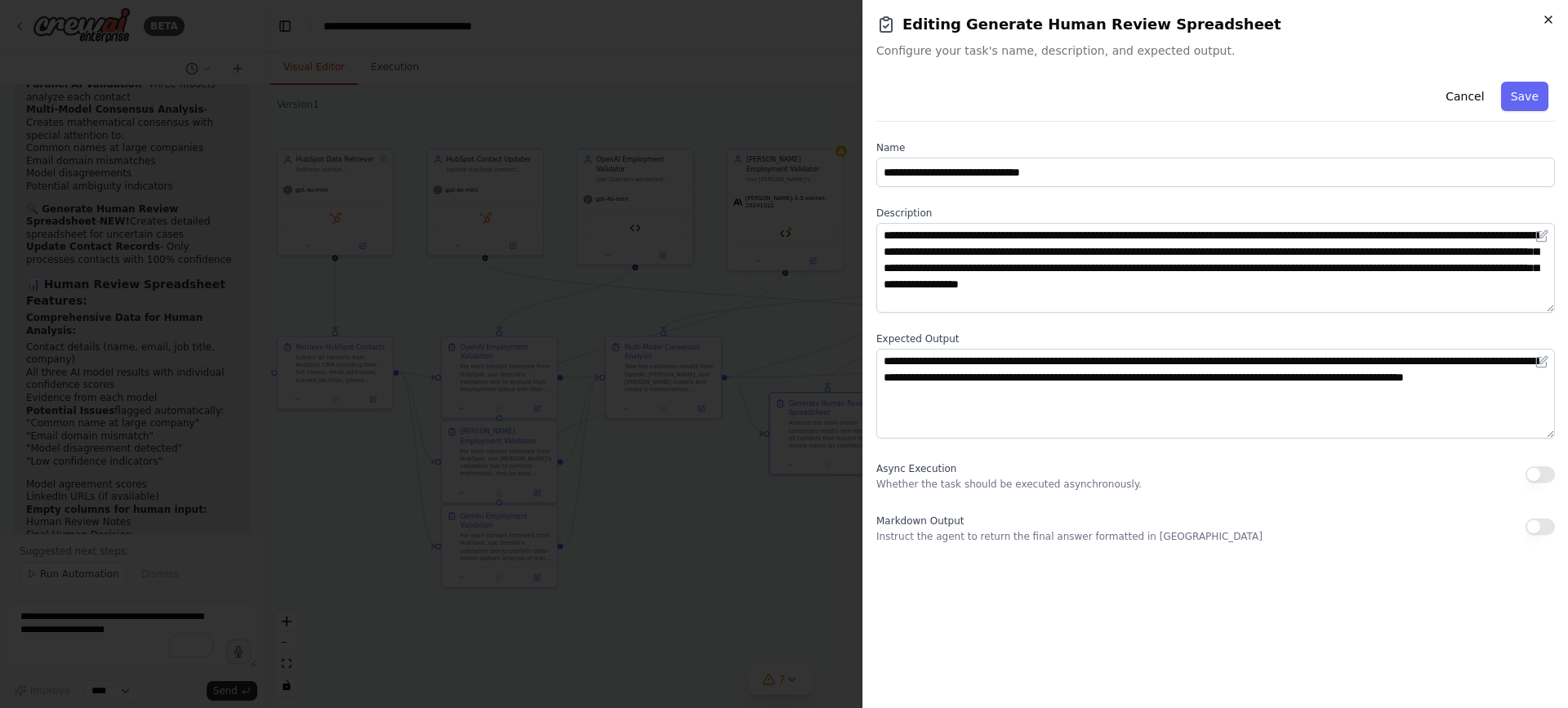
click at [1549, 17] on icon "button" at bounding box center [1548, 19] width 13 height 13
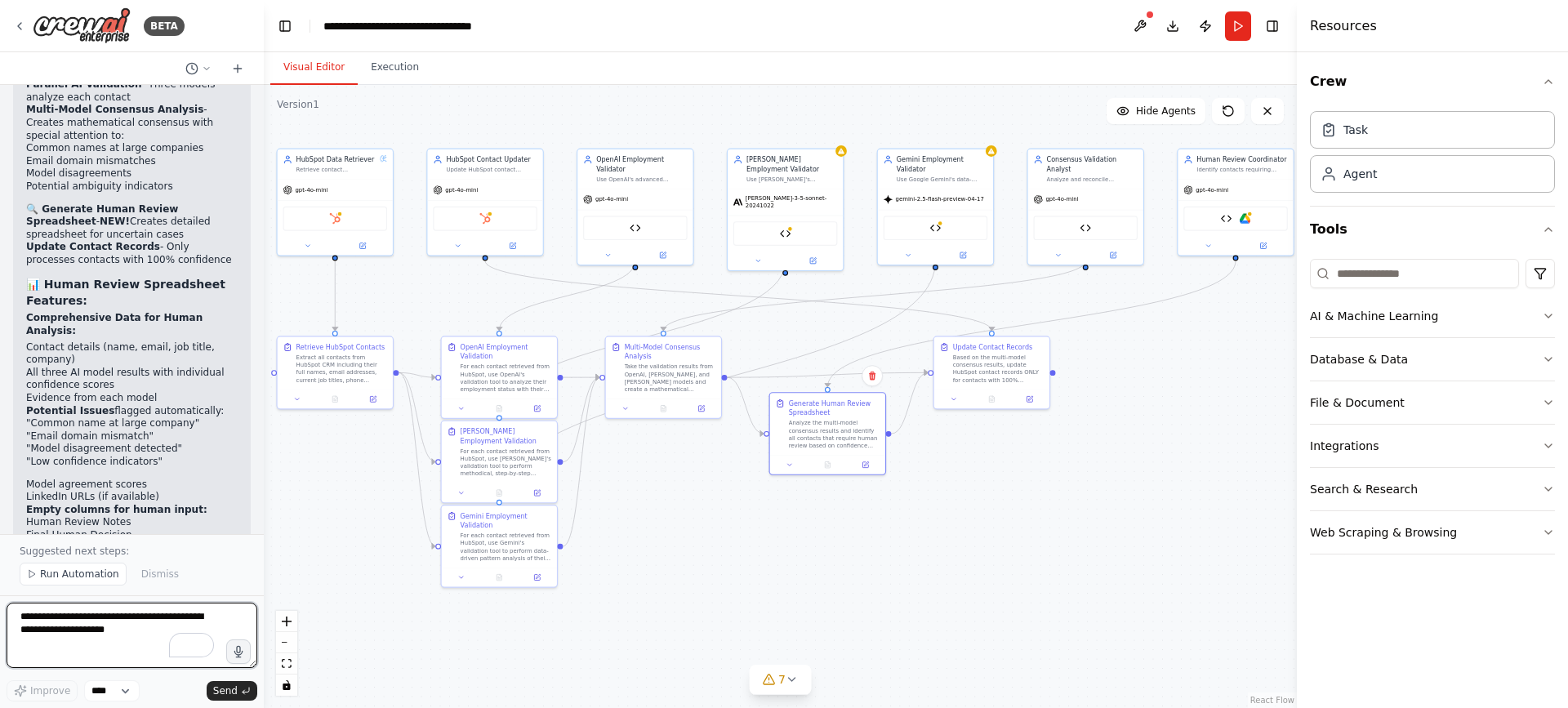
click at [79, 629] on textarea "To enrich screen reader interactions, please activate Accessibility in Grammarl…" at bounding box center [132, 635] width 251 height 66
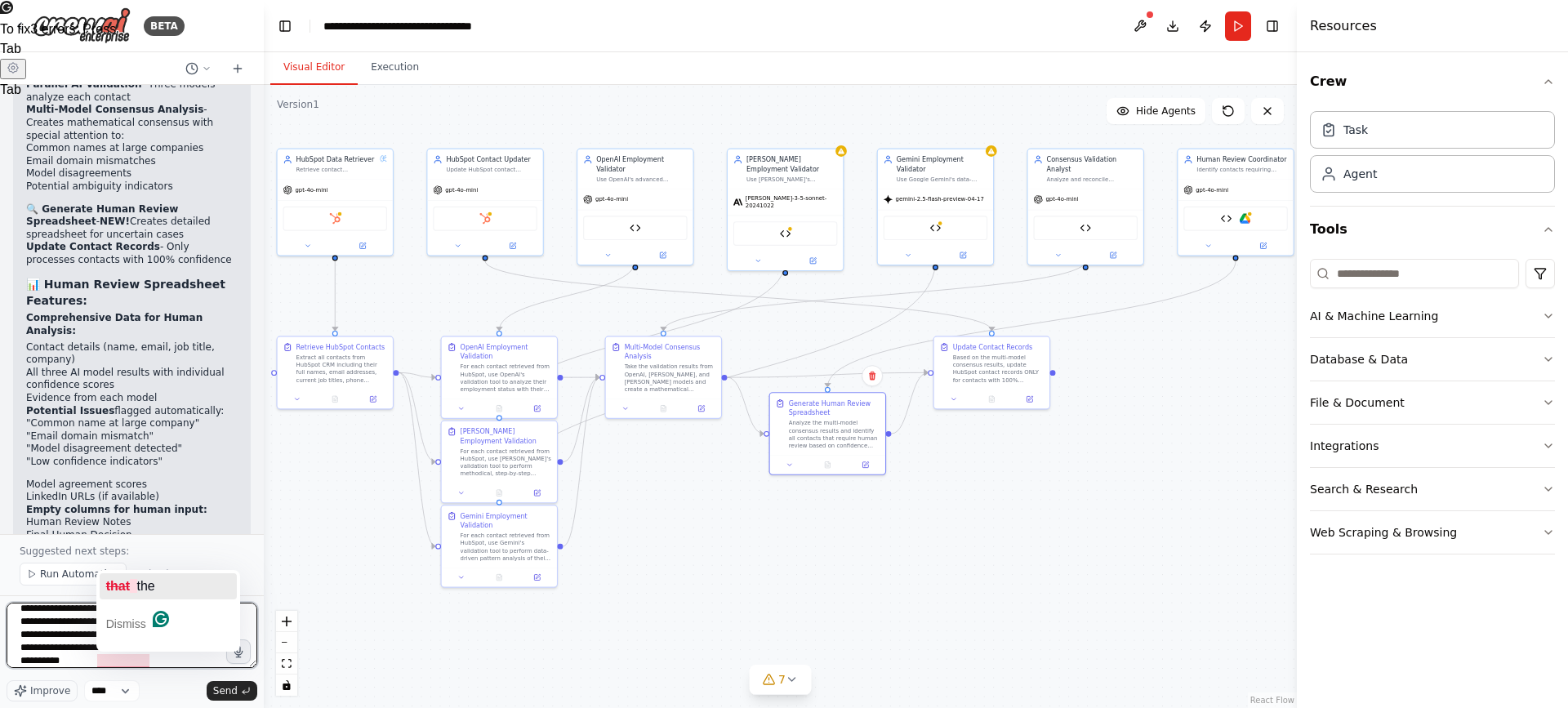
click at [126, 576] on div "that the" at bounding box center [130, 586] width 49 height 26
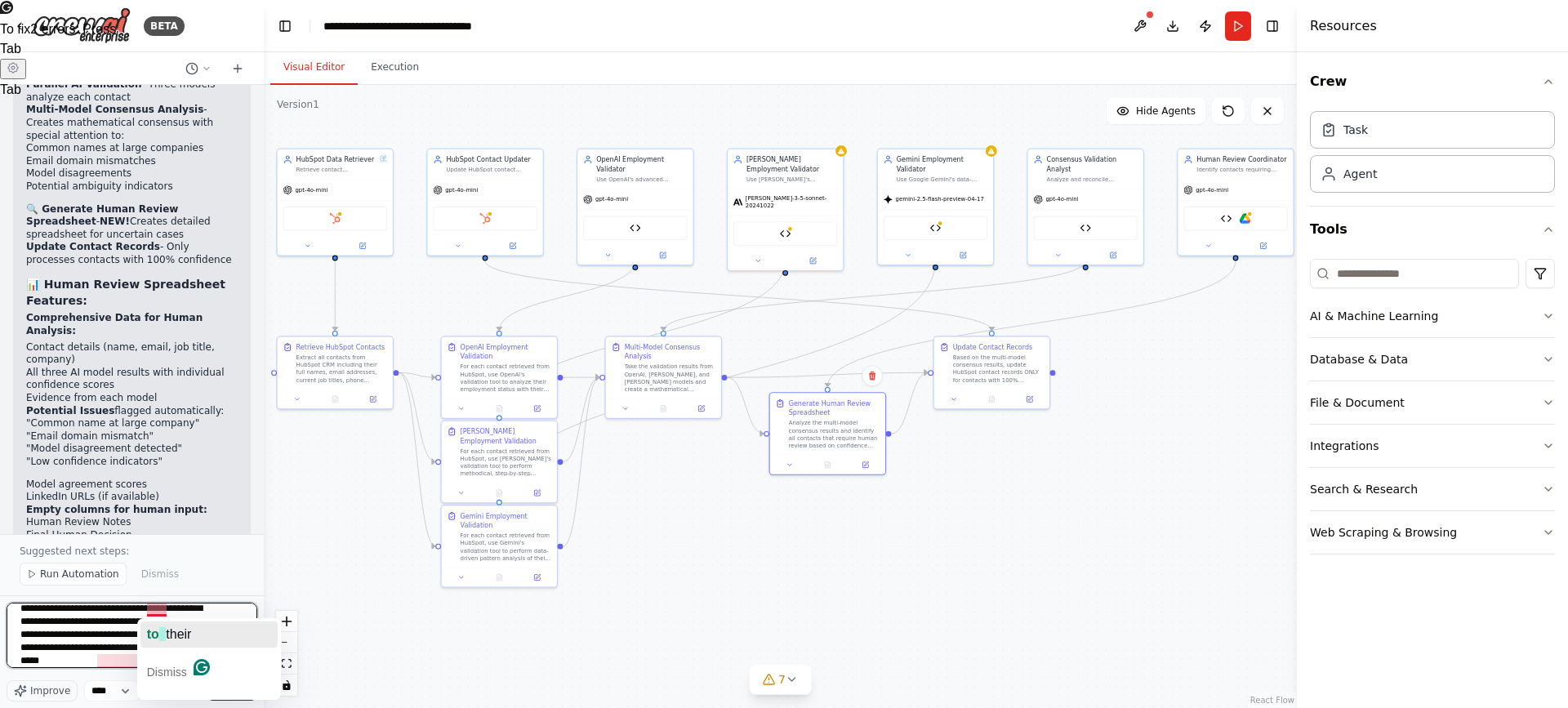
click at [160, 638] on span "button" at bounding box center [162, 634] width 7 height 14
click at [144, 604] on span "accordingly" at bounding box center [133, 611] width 73 height 14
type textarea "**********"
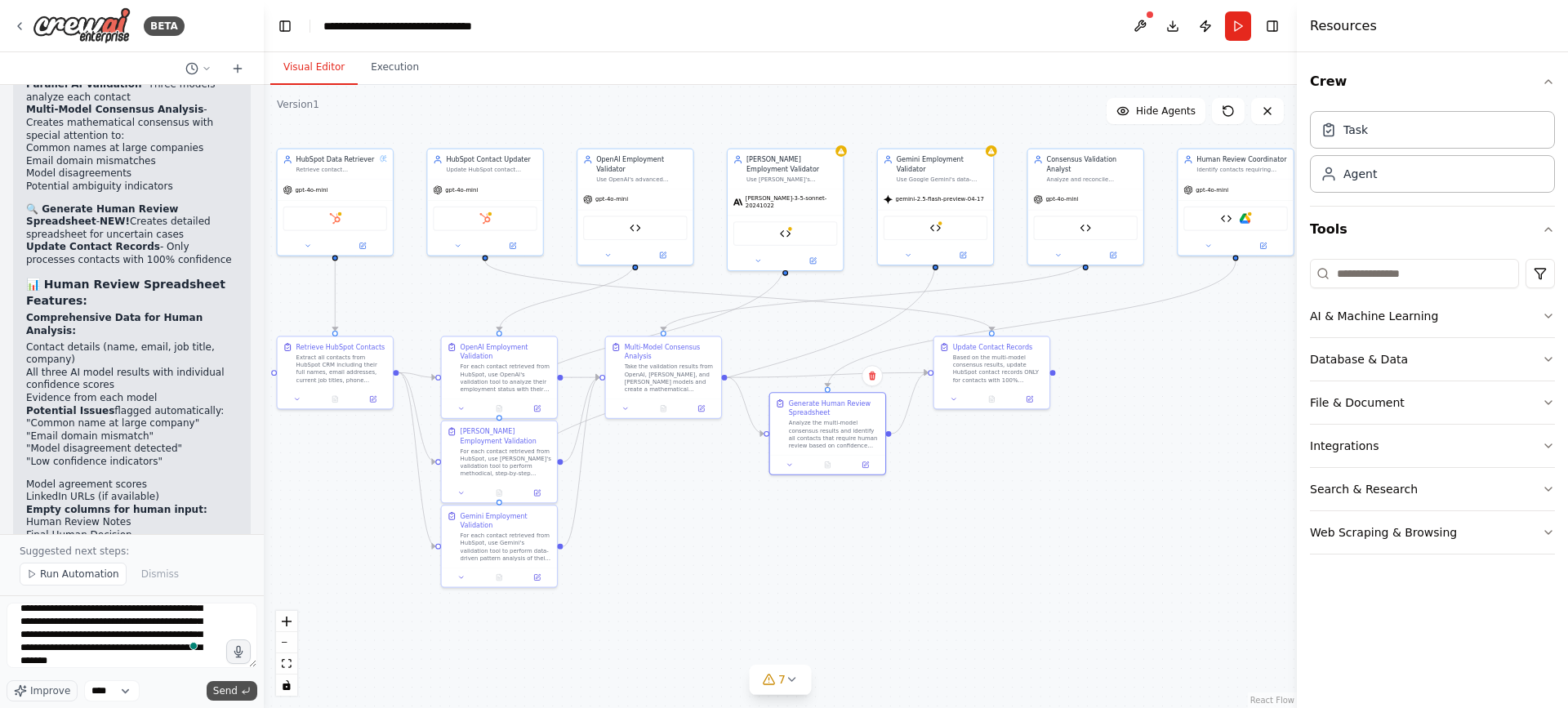
click at [239, 689] on button "Send" at bounding box center [232, 690] width 51 height 20
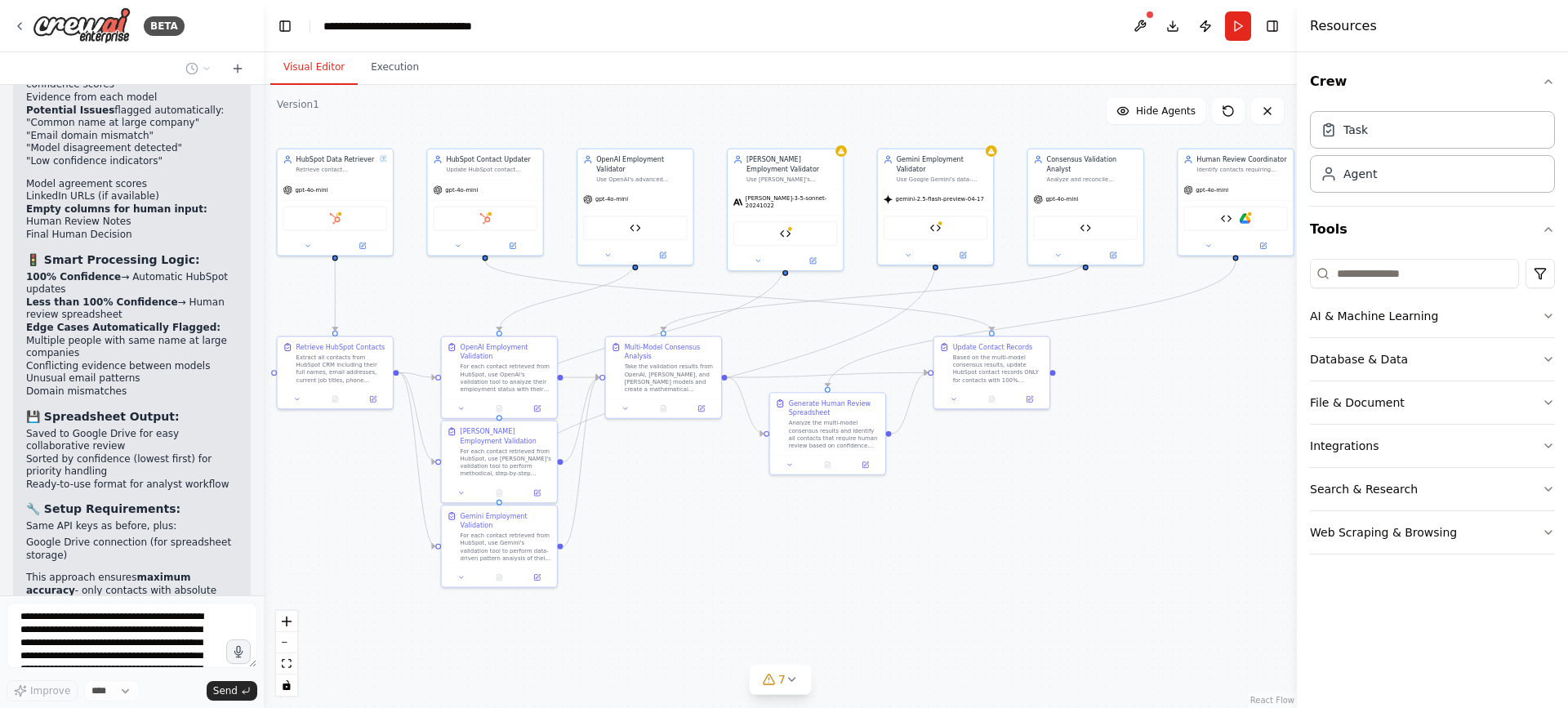
scroll to position [9932, 0]
click at [763, 679] on icon at bounding box center [768, 679] width 13 height 13
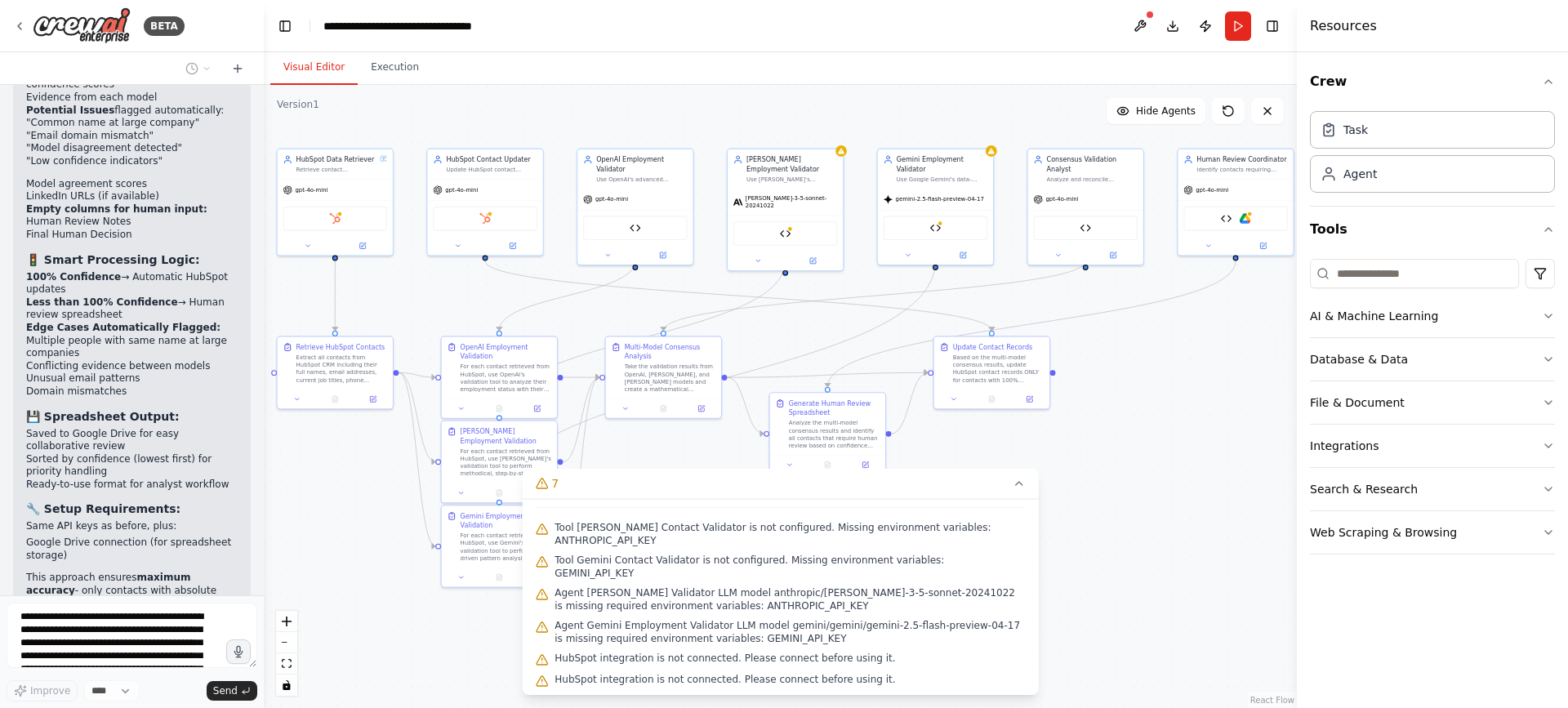
scroll to position [9986, 0]
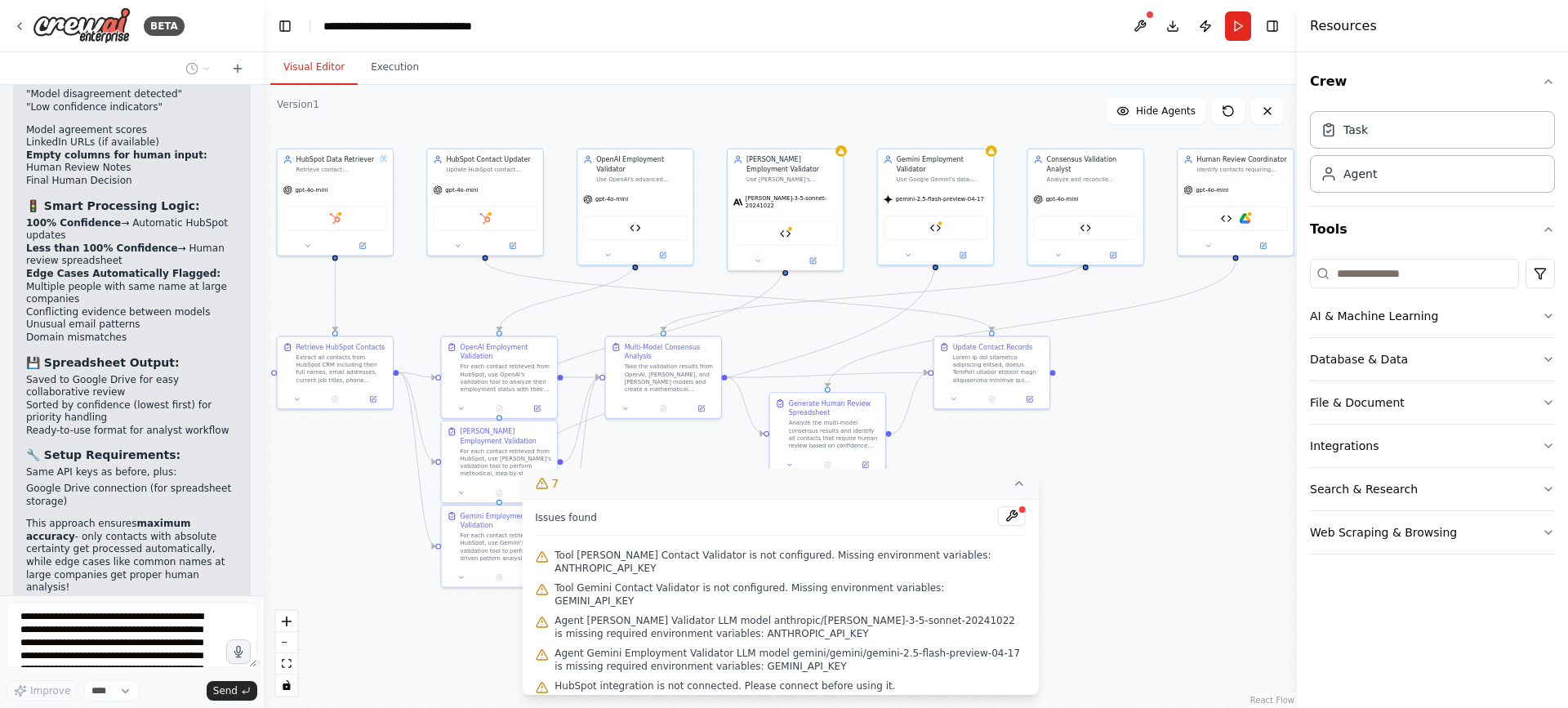
click at [1006, 477] on button "7" at bounding box center [780, 484] width 517 height 30
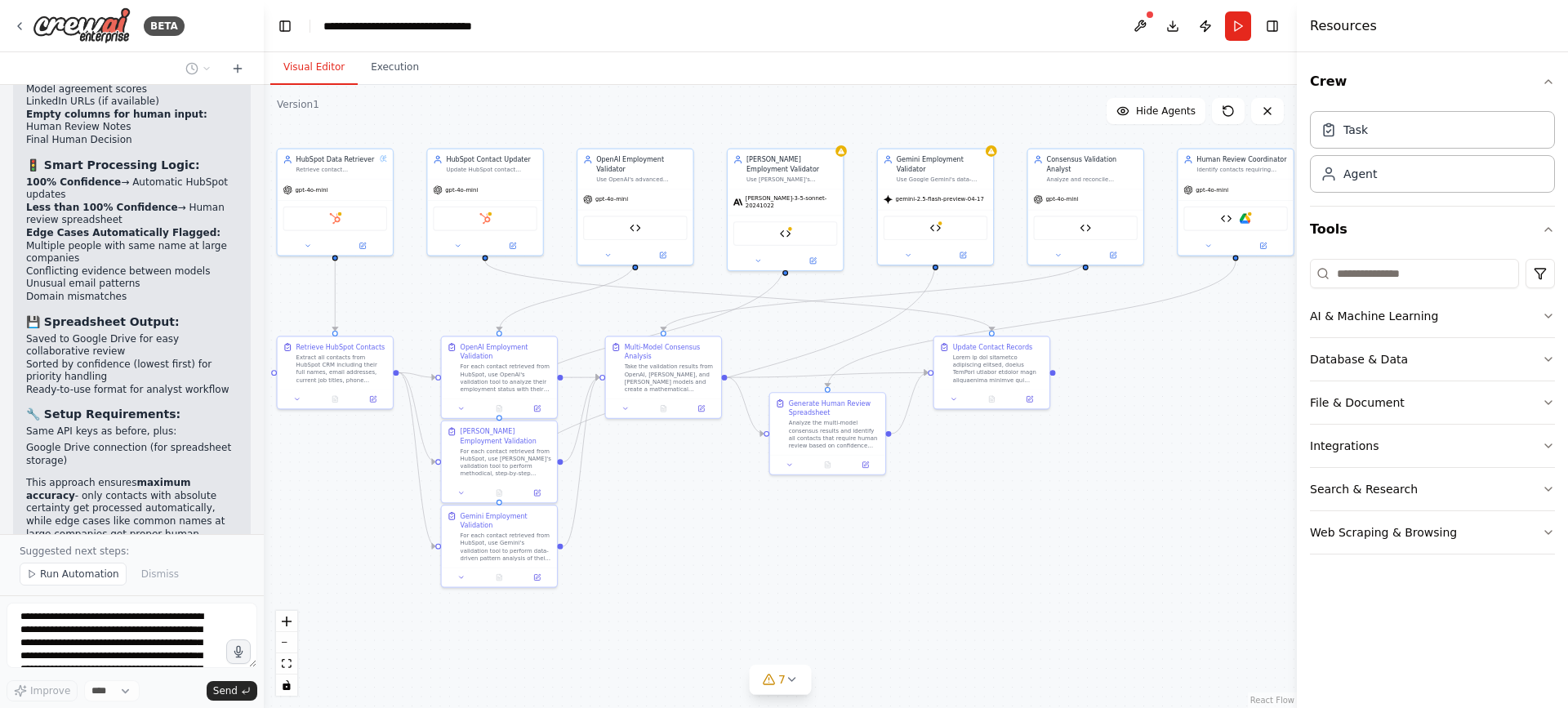
scroll to position [10040, 0]
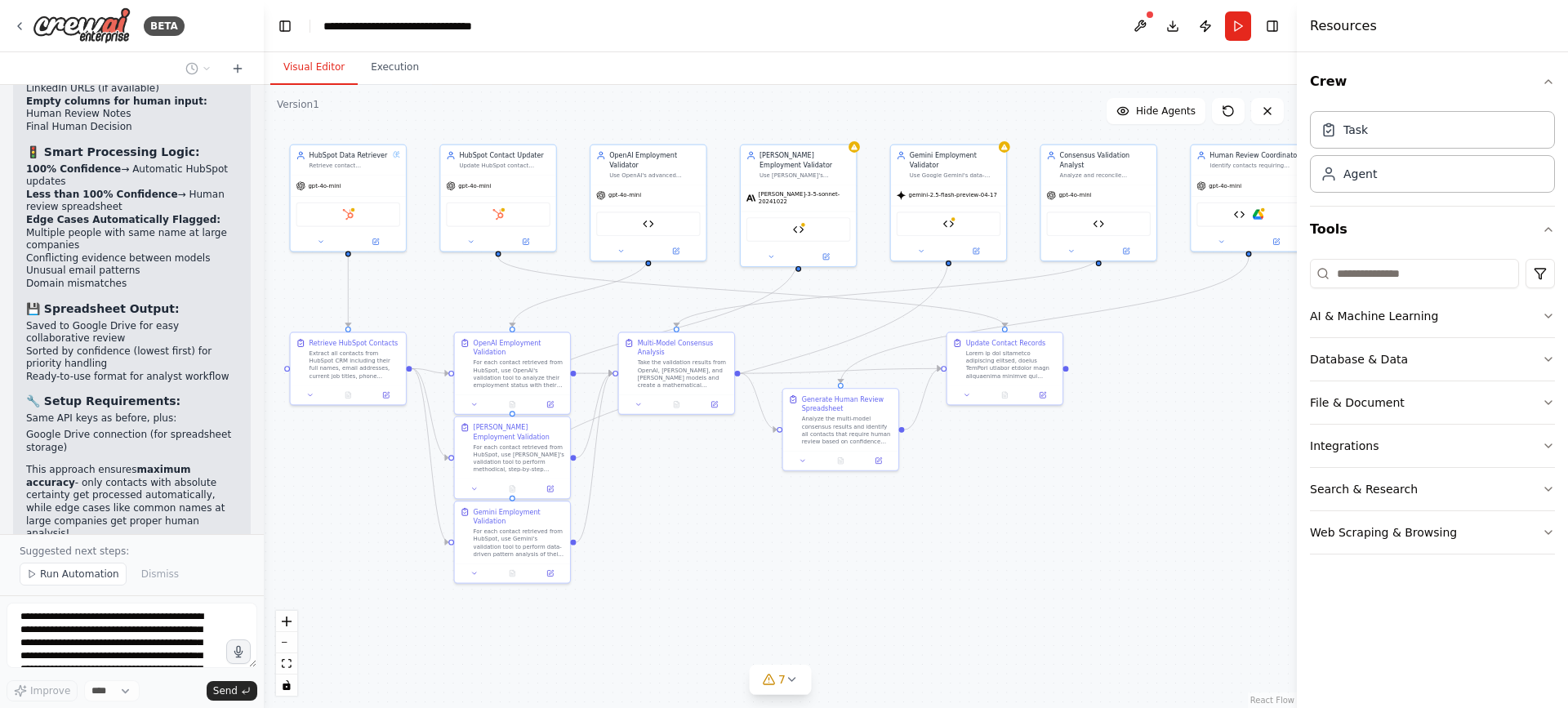
drag, startPoint x: 1093, startPoint y: 480, endPoint x: 1106, endPoint y: 476, distance: 13.6
click at [1106, 476] on div ".deletable-edge-delete-btn { width: 20px; height: 20px; border: 0px solid #ffff…" at bounding box center [780, 395] width 1033 height 623
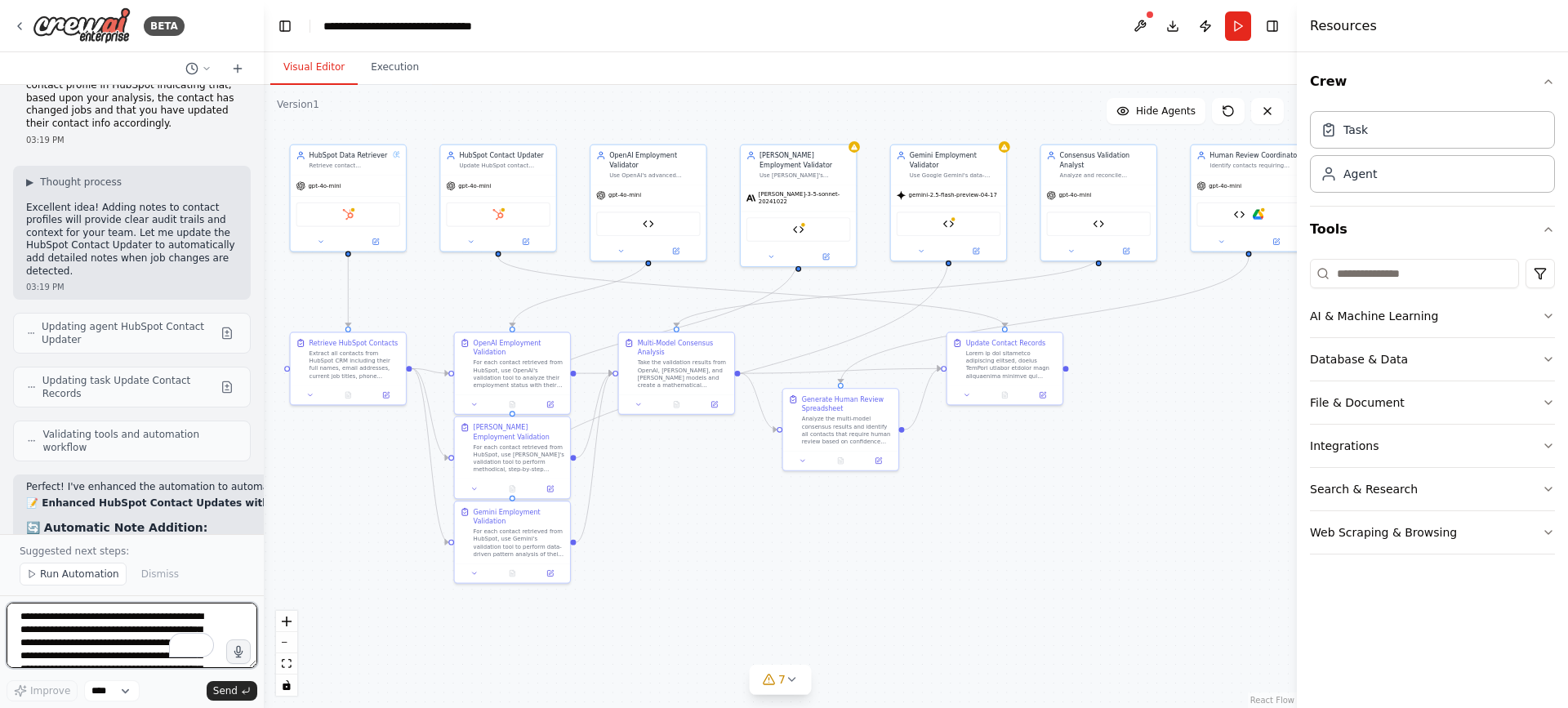
scroll to position [10612, 0]
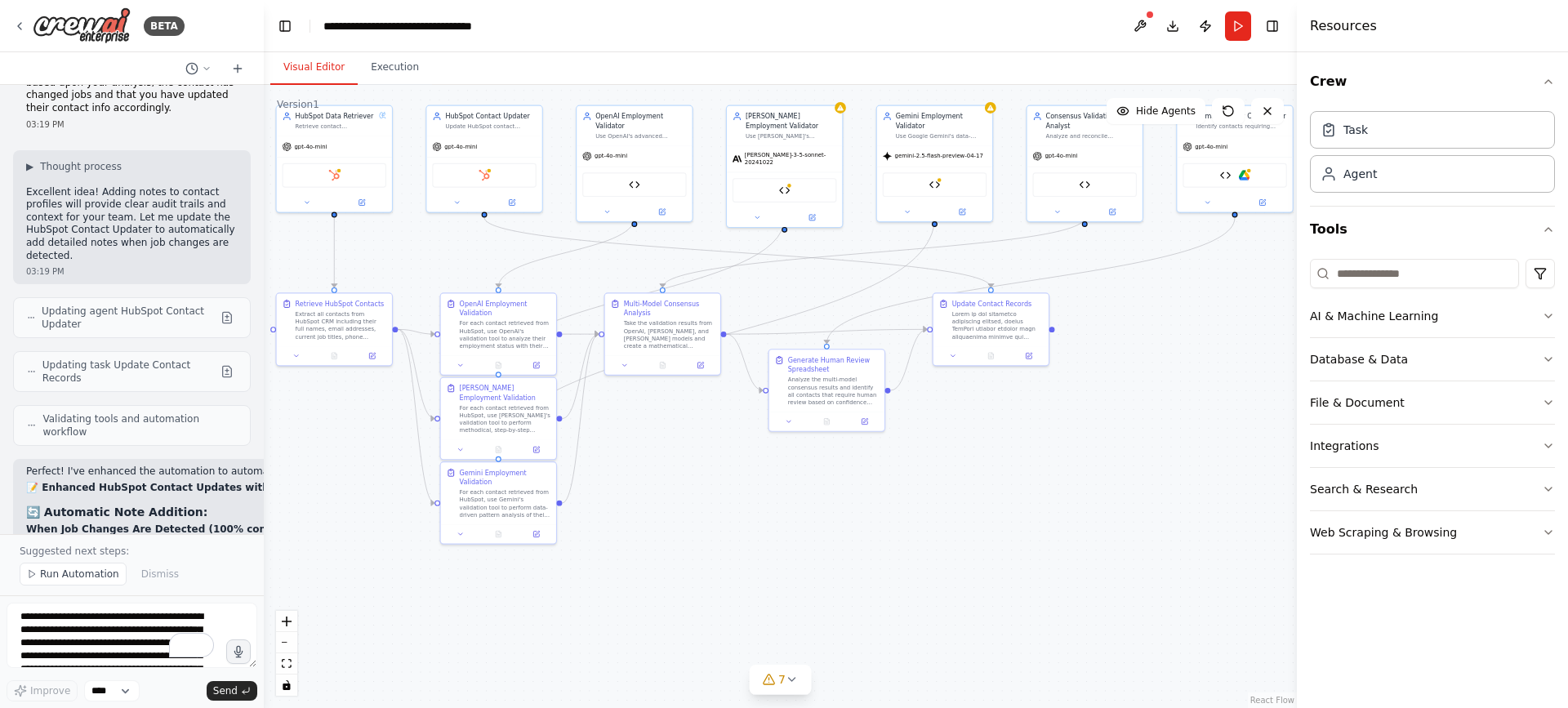
drag, startPoint x: 1097, startPoint y: 500, endPoint x: 1106, endPoint y: 461, distance: 40.0
click at [1106, 461] on div ".deletable-edge-delete-btn { width: 20px; height: 20px; border: 0px solid #ffff…" at bounding box center [780, 395] width 1033 height 623
click at [1028, 360] on div at bounding box center [990, 353] width 115 height 20
click at [1027, 353] on icon at bounding box center [1028, 353] width 6 height 6
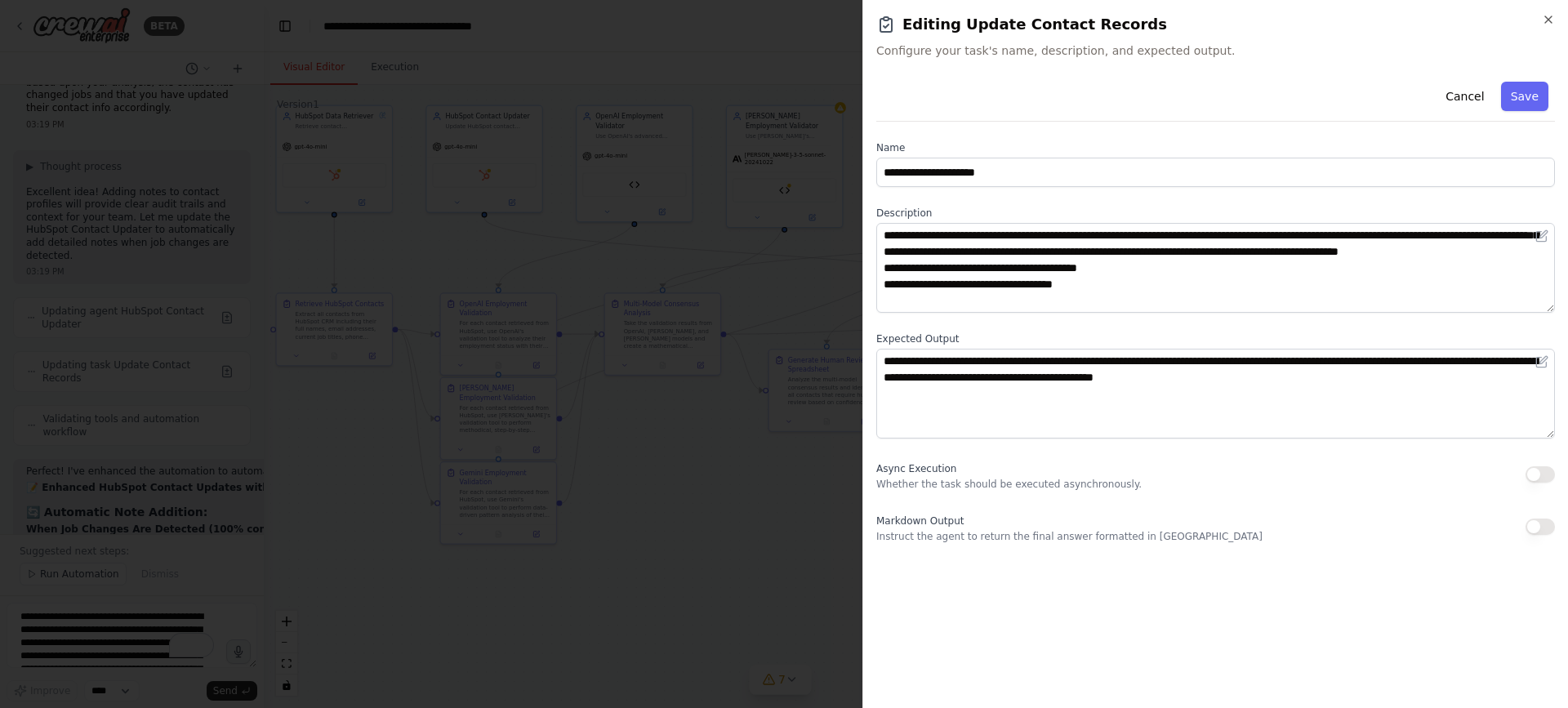
scroll to position [0, 0]
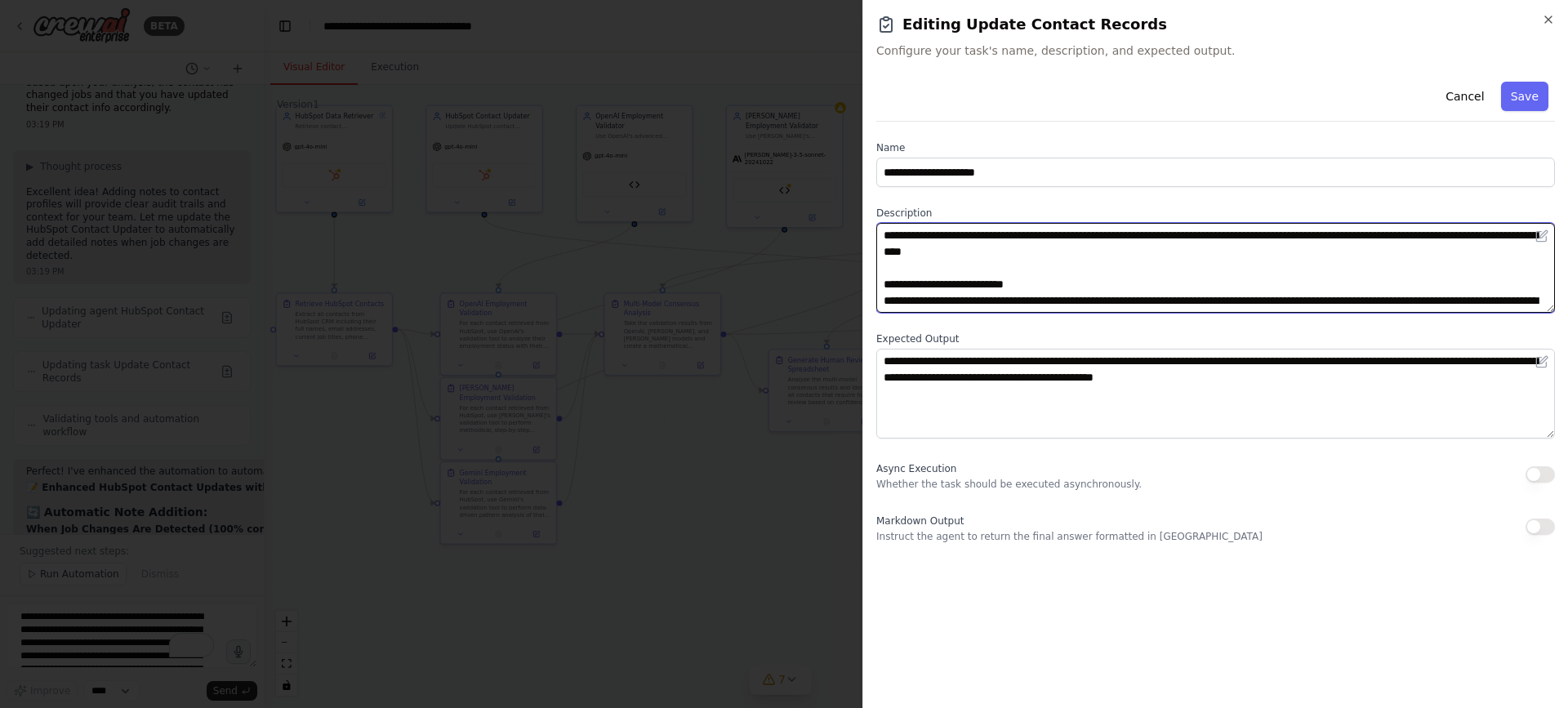
click at [1013, 296] on textarea at bounding box center [1216, 268] width 679 height 90
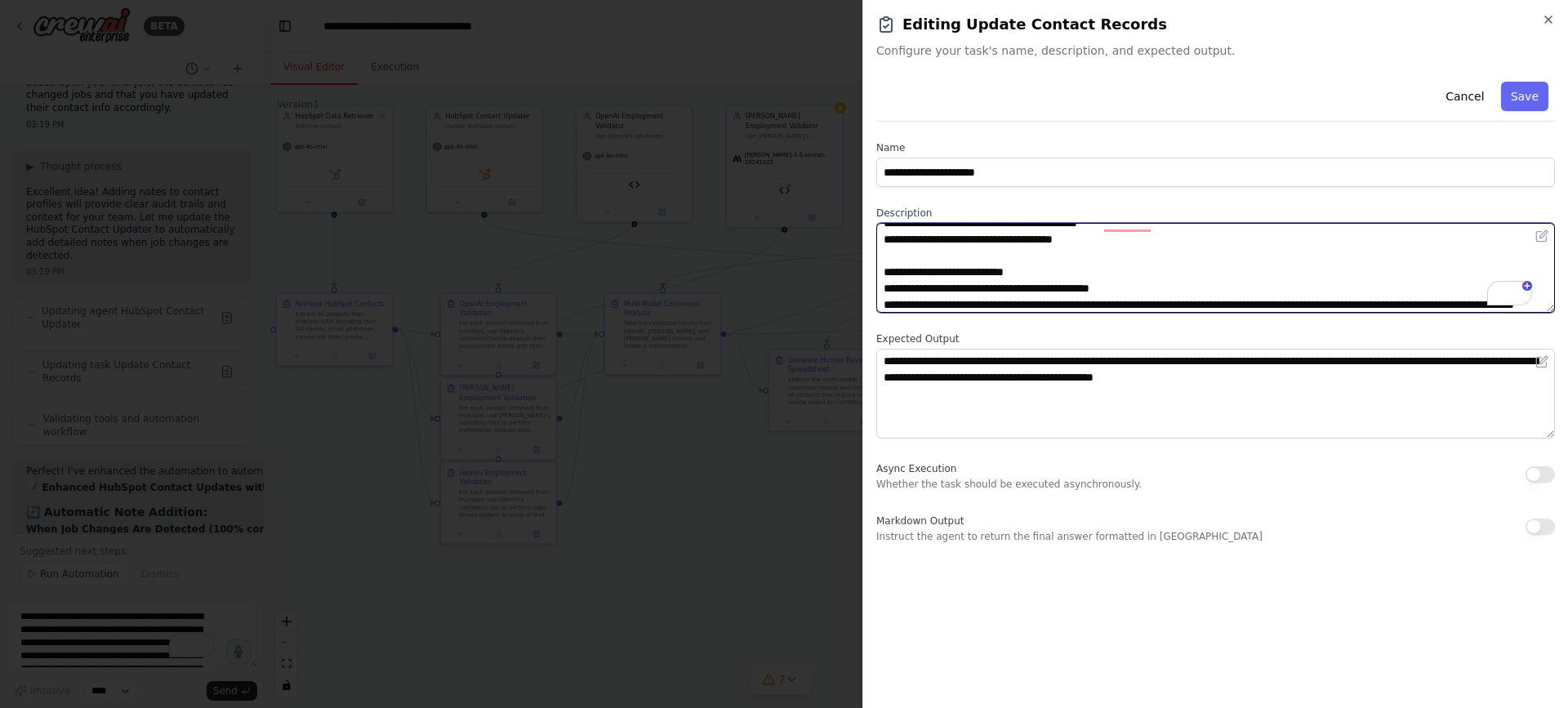
scroll to position [142, 0]
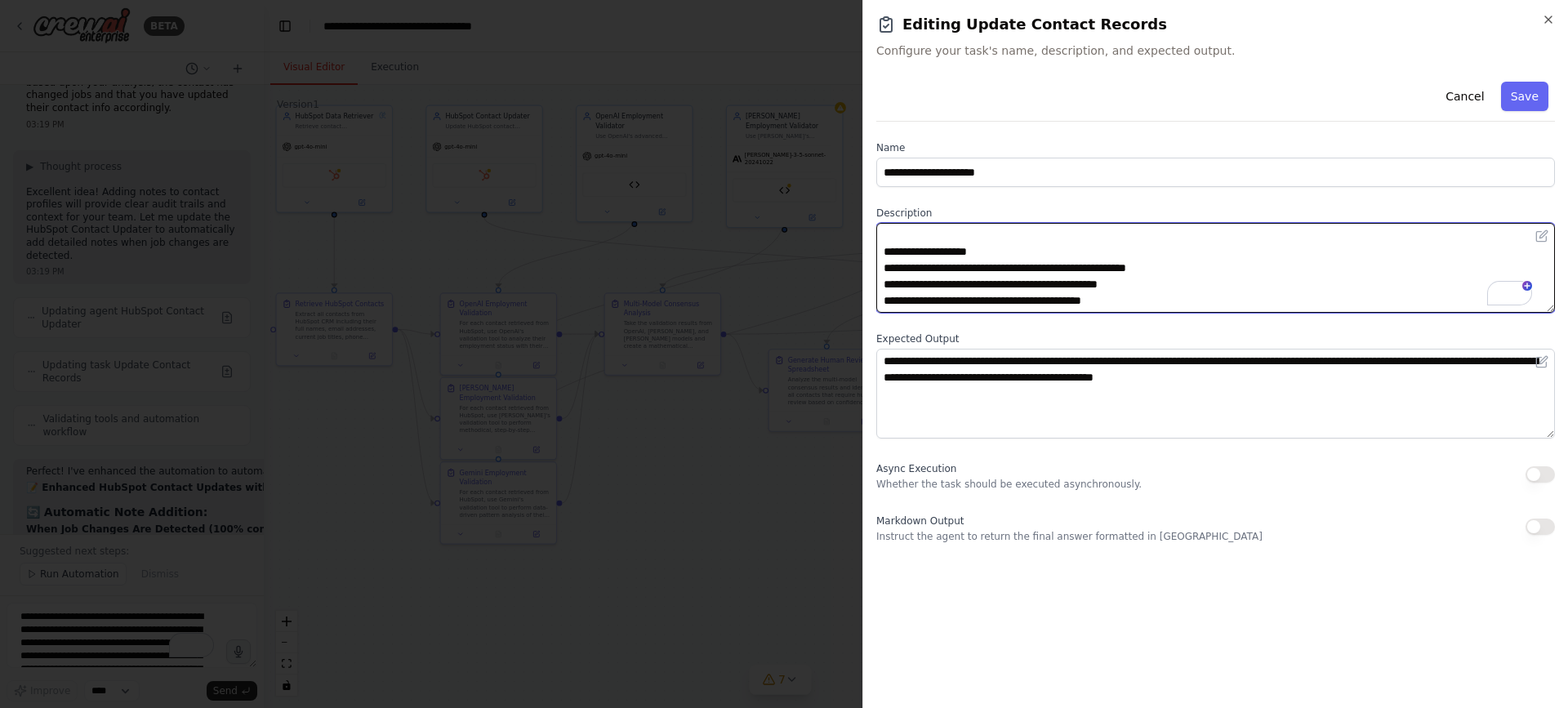
click at [1160, 272] on textarea "To enrich screen reader interactions, please activate Accessibility in Grammarl…" at bounding box center [1216, 268] width 679 height 90
click at [1157, 272] on textarea "To enrich screen reader interactions, please activate Accessibility in Grammarl…" at bounding box center [1216, 268] width 679 height 90
click at [1152, 273] on textarea "To enrich screen reader interactions, please activate Accessibility in Grammarl…" at bounding box center [1216, 268] width 679 height 90
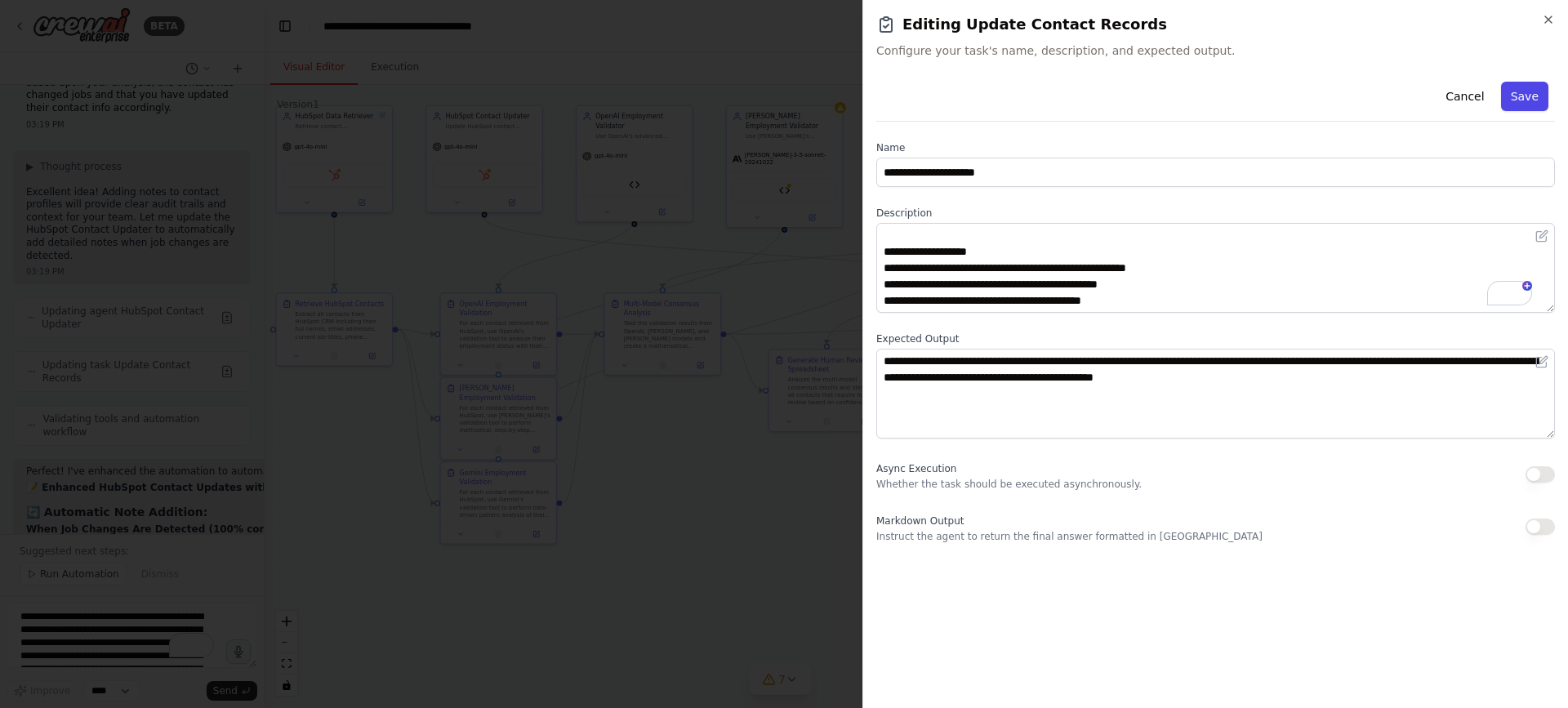
click at [1527, 98] on button "Save" at bounding box center [1524, 97] width 48 height 29
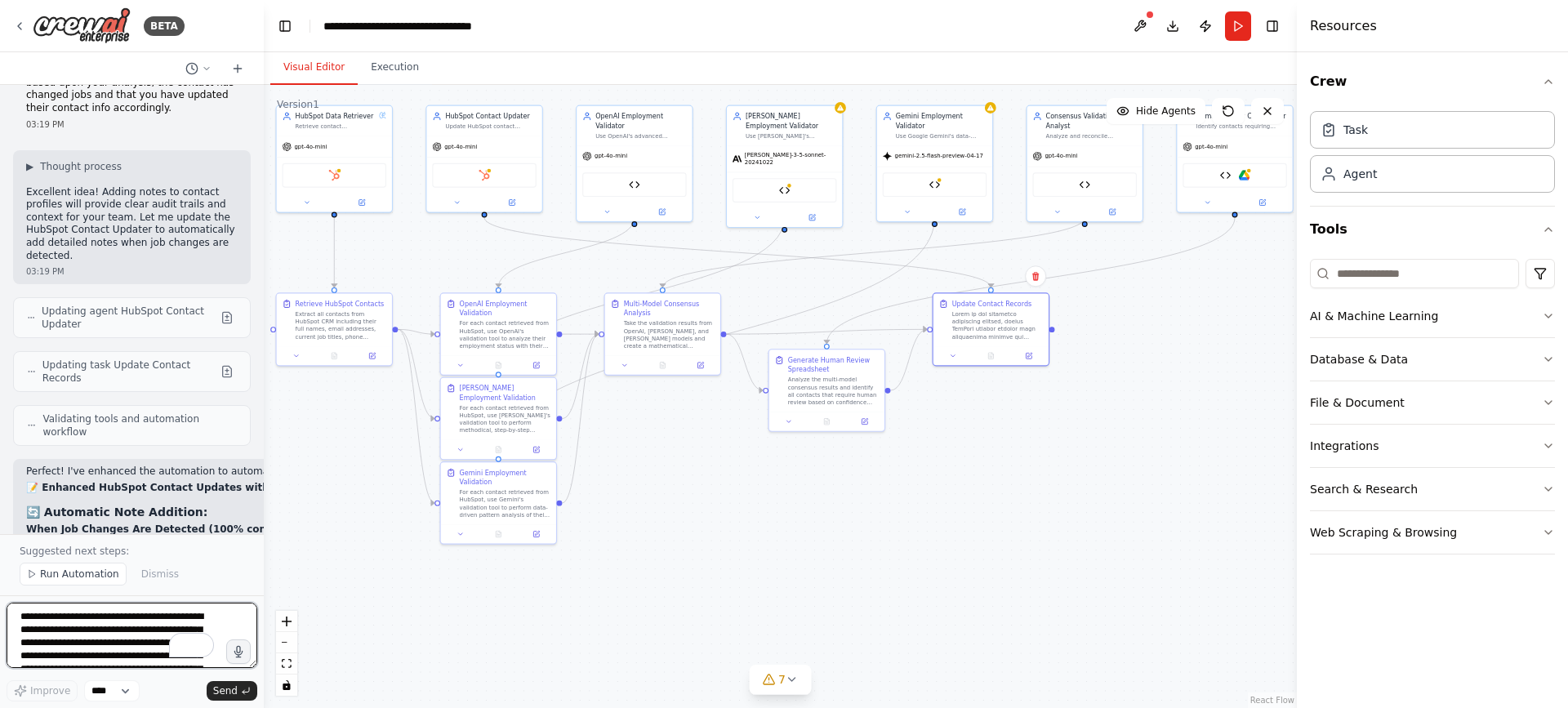
click at [105, 622] on textarea "**********" at bounding box center [132, 635] width 251 height 66
type textarea "**********"
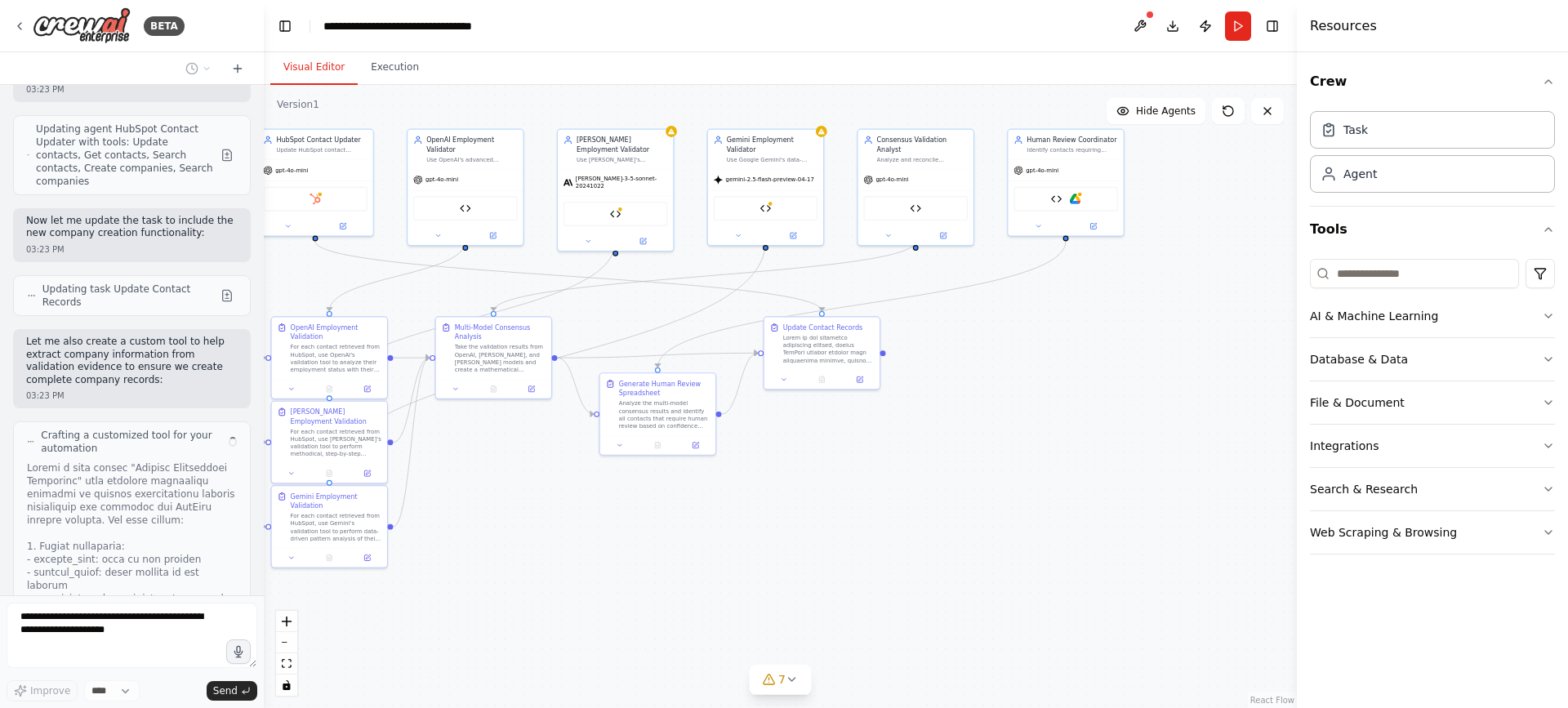
scroll to position [11989, 0]
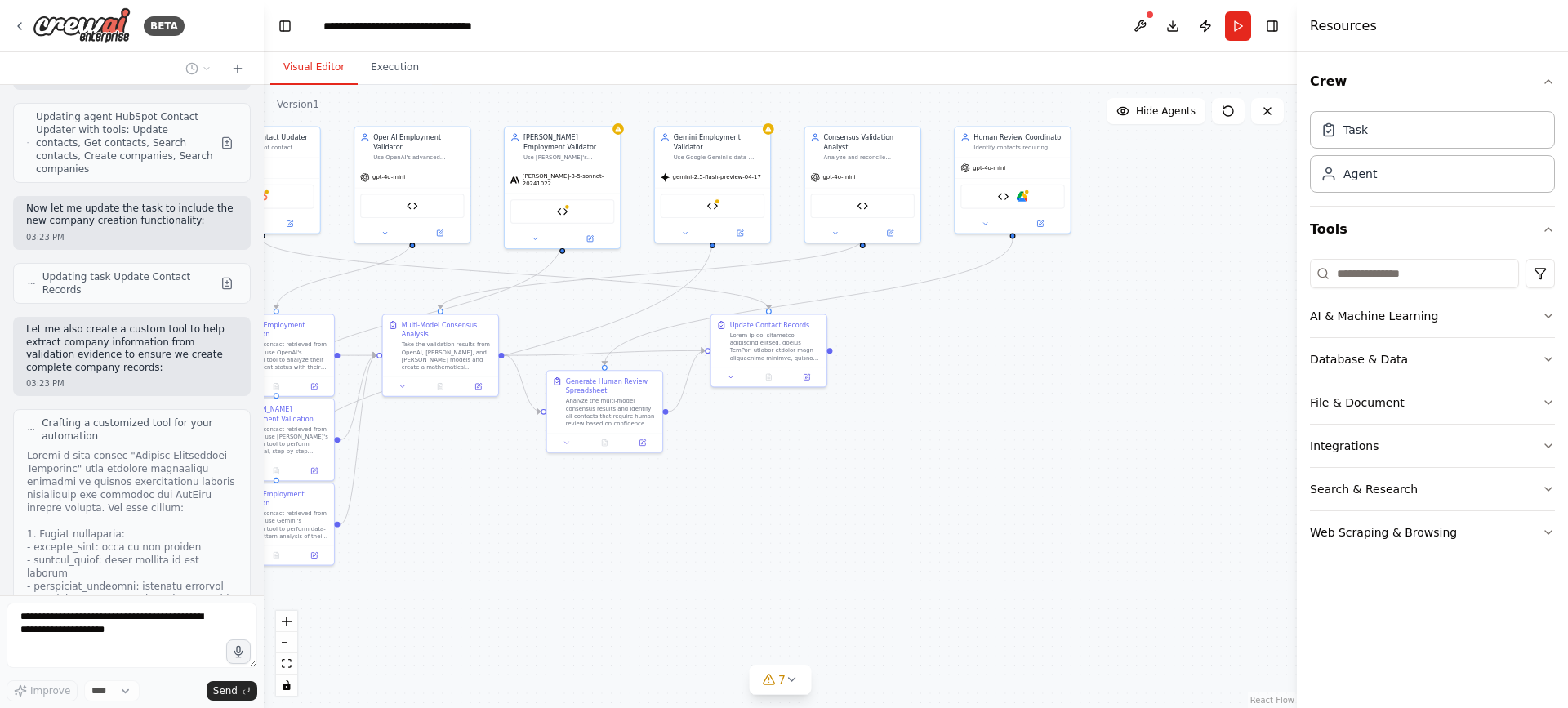
drag, startPoint x: 1179, startPoint y: 408, endPoint x: 981, endPoint y: 423, distance: 198.6
click at [981, 423] on div ".deletable-edge-delete-btn { width: 20px; height: 20px; border: 0px solid #ffff…" at bounding box center [780, 395] width 1033 height 623
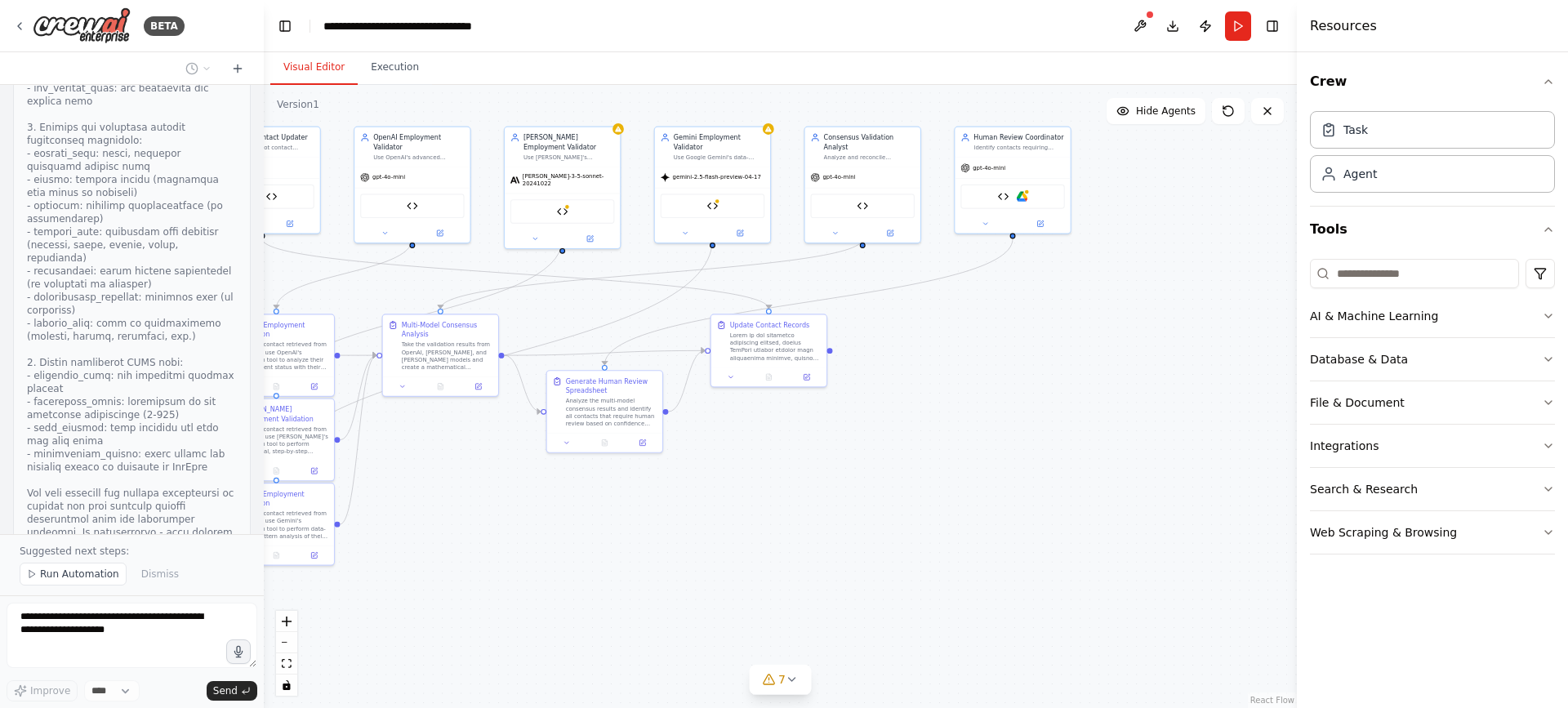
scroll to position [12526, 0]
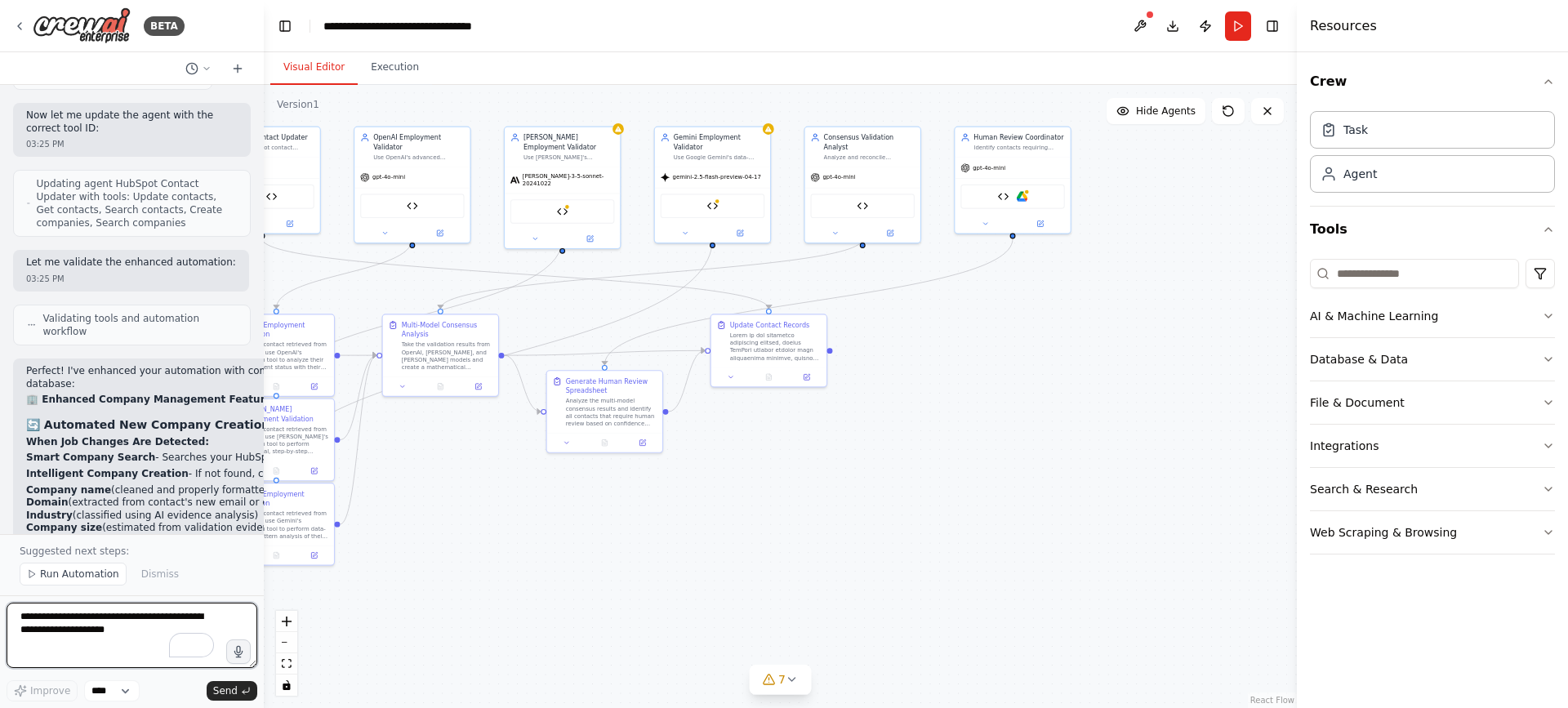
scroll to position [13305, 0]
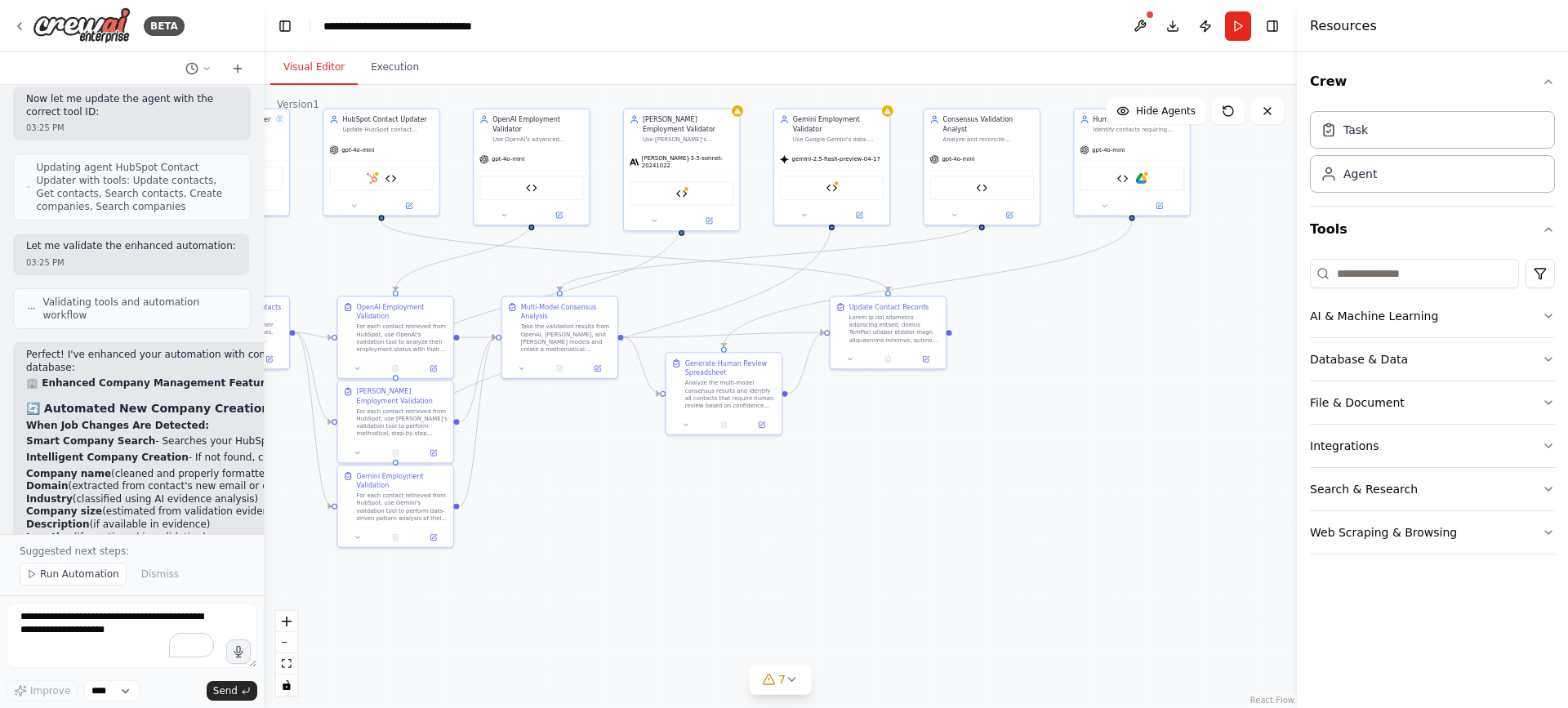
drag, startPoint x: 787, startPoint y: 492, endPoint x: 902, endPoint y: 476, distance: 116.1
click at [902, 476] on div ".deletable-edge-delete-btn { width: 20px; height: 20px; border: 0px solid #ffff…" at bounding box center [780, 395] width 1033 height 623
click at [905, 310] on div "Update Contact Records" at bounding box center [894, 321] width 91 height 41
click at [930, 361] on button at bounding box center [925, 357] width 32 height 11
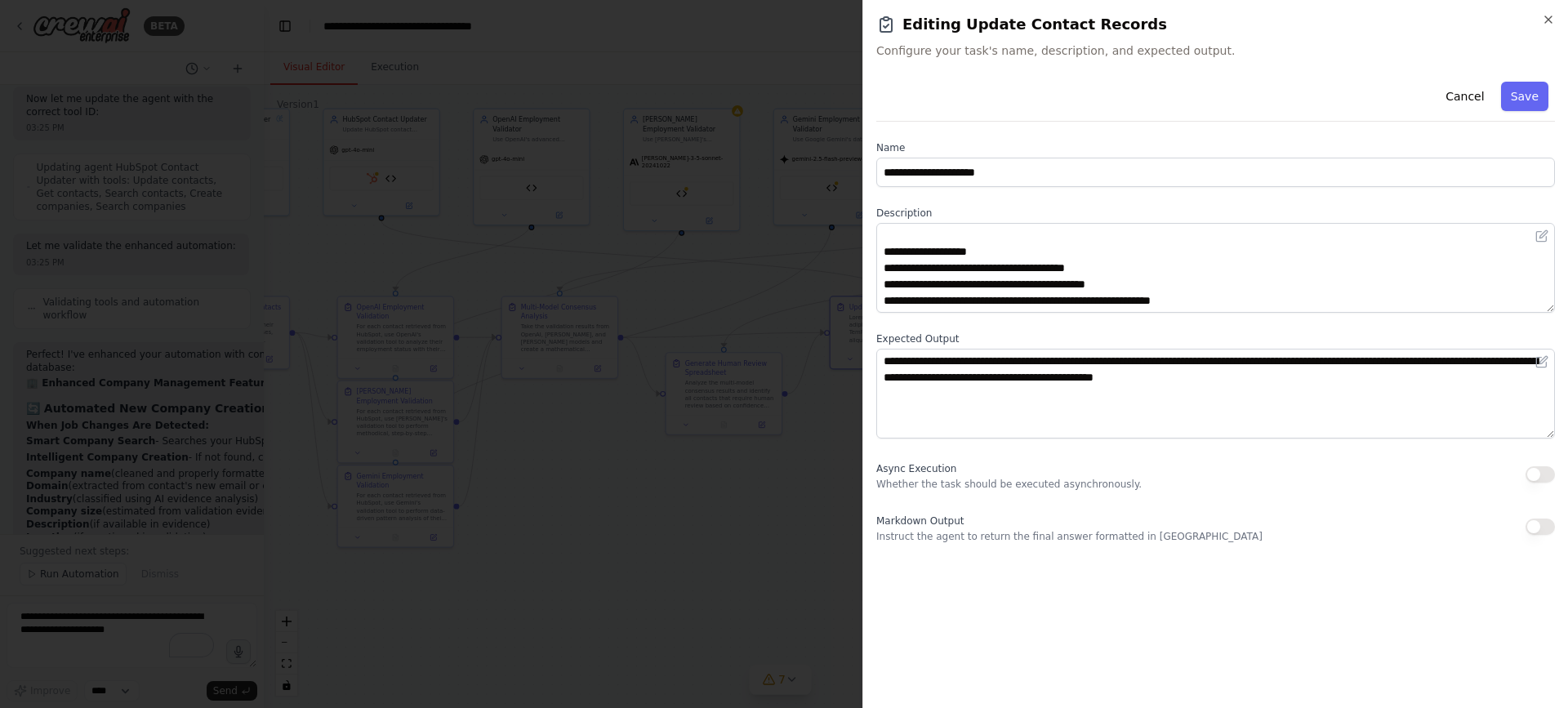
scroll to position [180, 0]
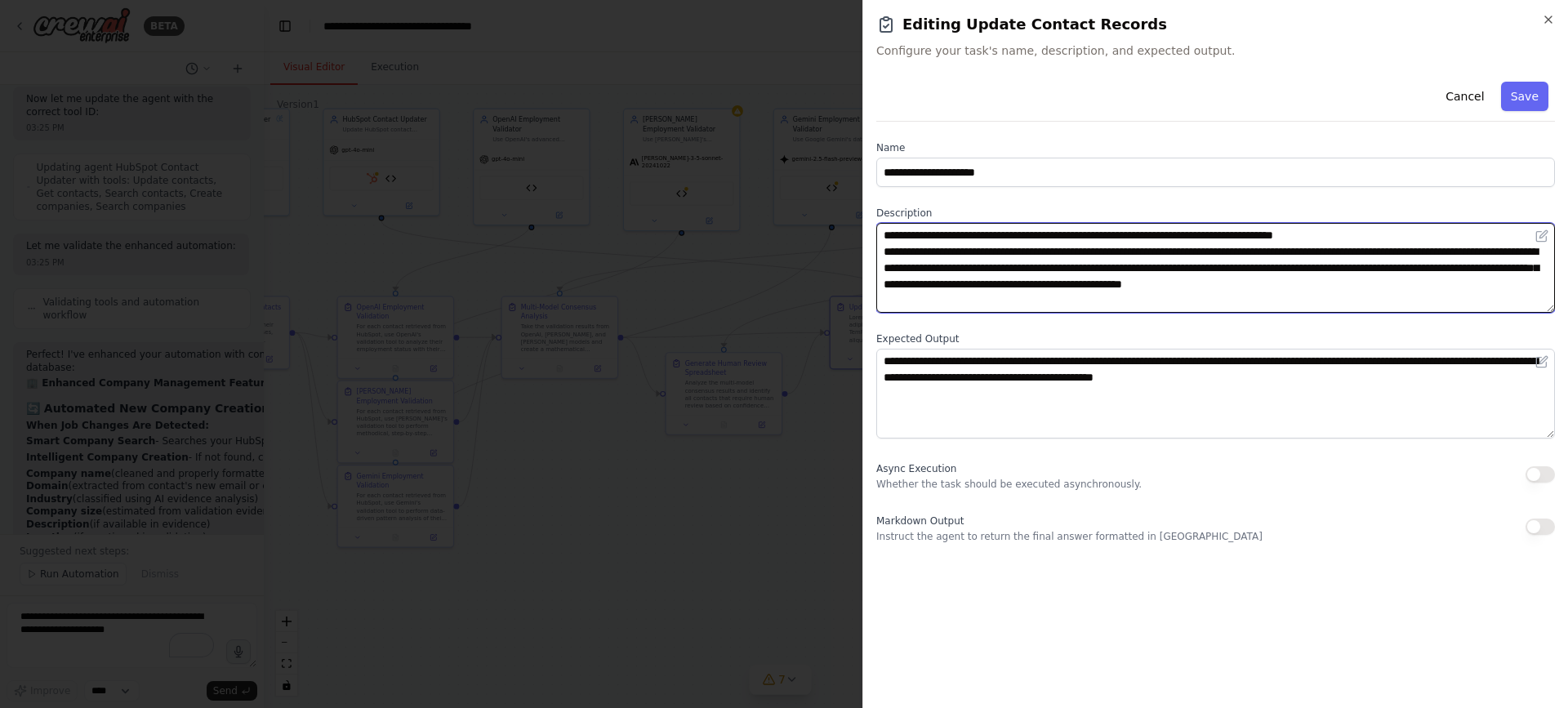
click at [1009, 288] on textarea at bounding box center [1216, 268] width 679 height 90
click at [1009, 288] on textarea "To enrich screen reader interactions, please activate Accessibility in Grammarl…" at bounding box center [1216, 268] width 679 height 90
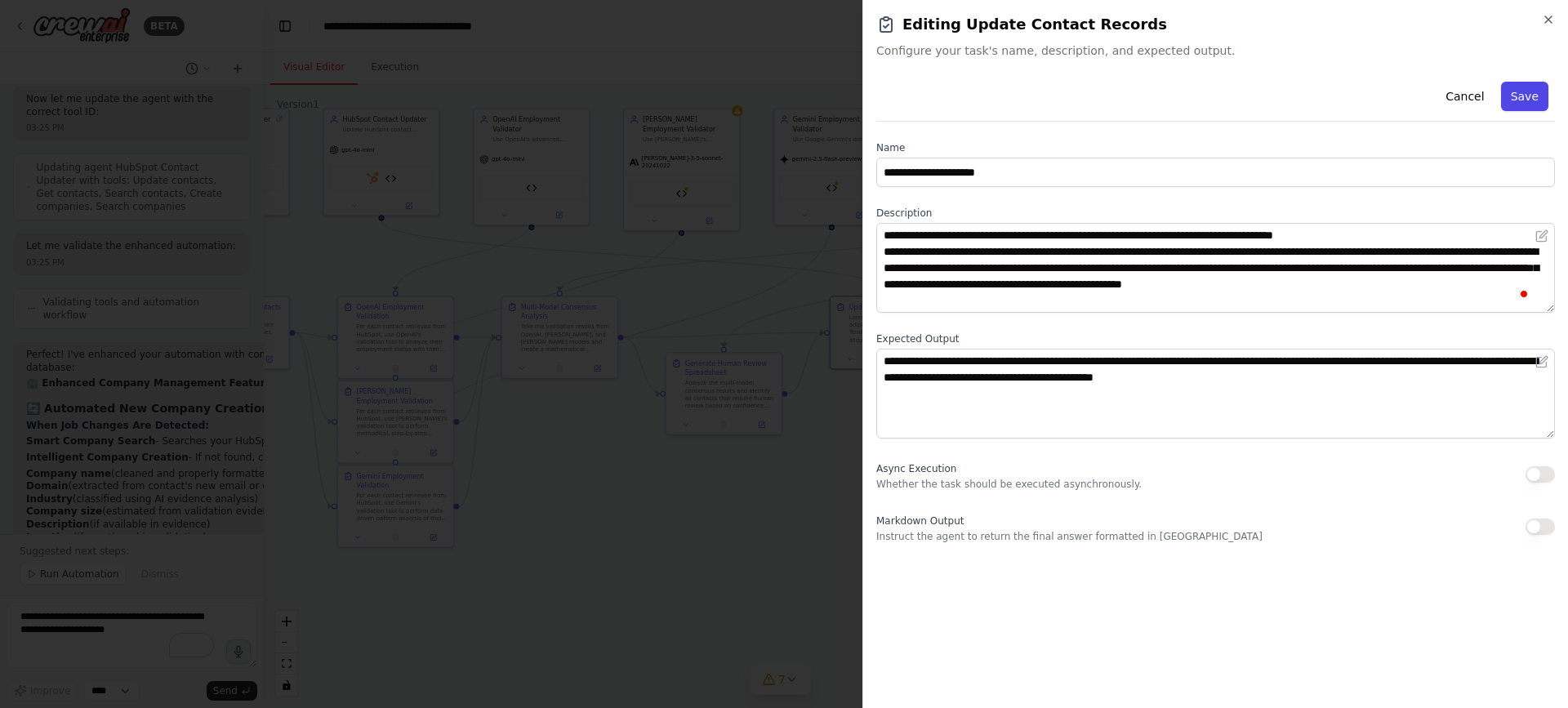
click at [1534, 92] on button "Save" at bounding box center [1524, 97] width 48 height 29
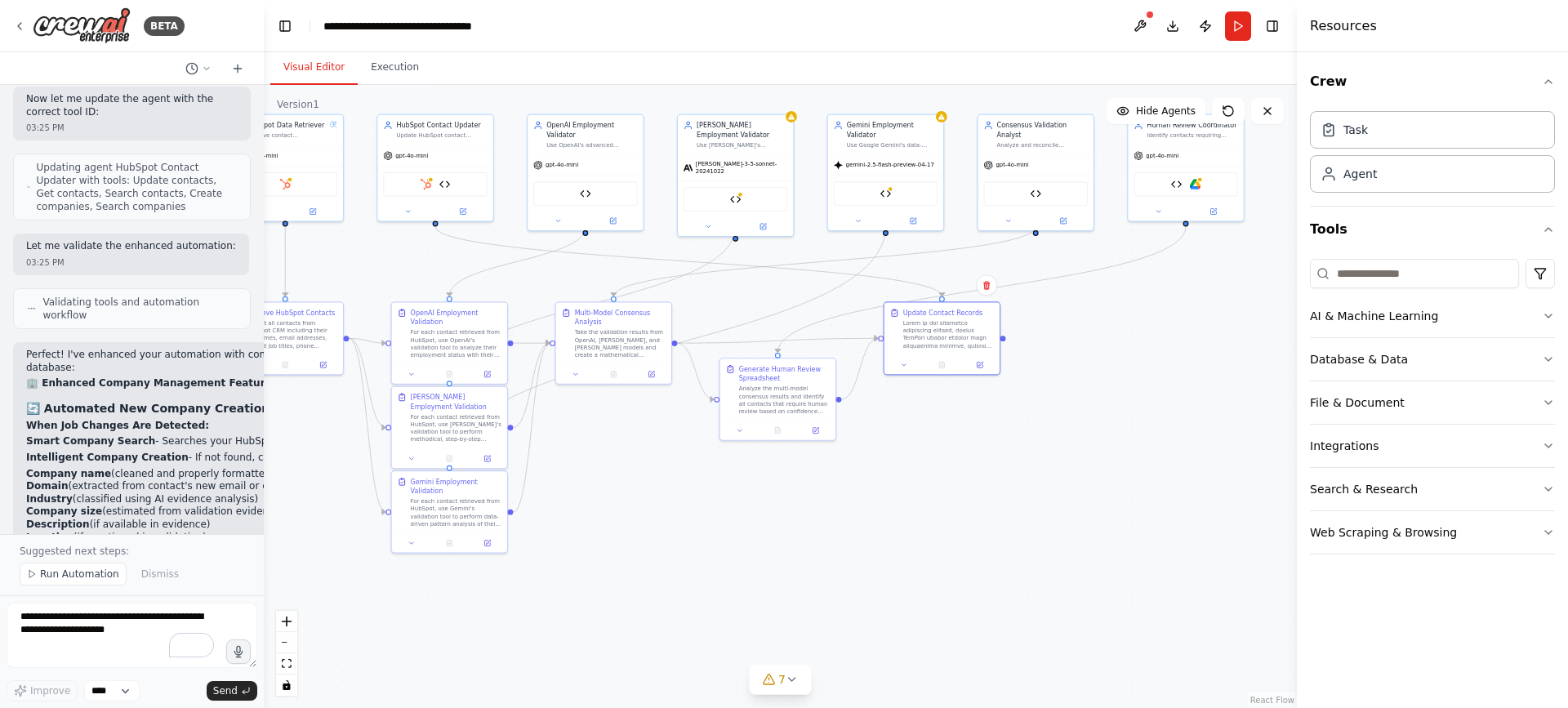
drag, startPoint x: 768, startPoint y: 466, endPoint x: 812, endPoint y: 471, distance: 44.3
click at [812, 471] on div ".deletable-edge-delete-btn { width: 20px; height: 20px; border: 0px solid #ffff…" at bounding box center [780, 395] width 1033 height 623
click at [144, 606] on textarea "To enrich screen reader interactions, please activate Accessibility in Grammarl…" at bounding box center [132, 635] width 251 height 66
type textarea "*"
type textarea "**********"
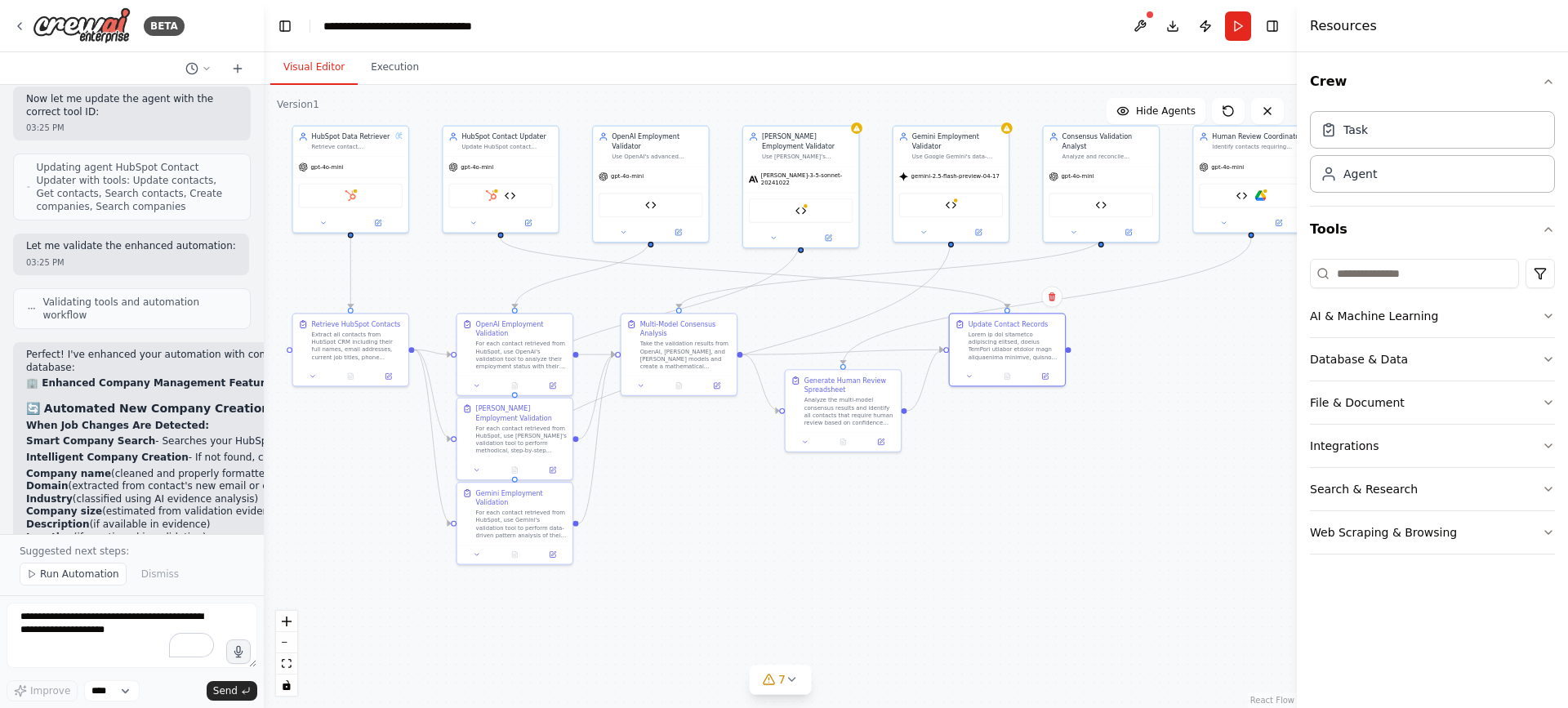
drag, startPoint x: 736, startPoint y: 609, endPoint x: 776, endPoint y: 624, distance: 42.7
click at [776, 624] on div ".deletable-edge-delete-btn { width: 20px; height: 20px; border: 0px solid #ffff…" at bounding box center [780, 395] width 1033 height 623
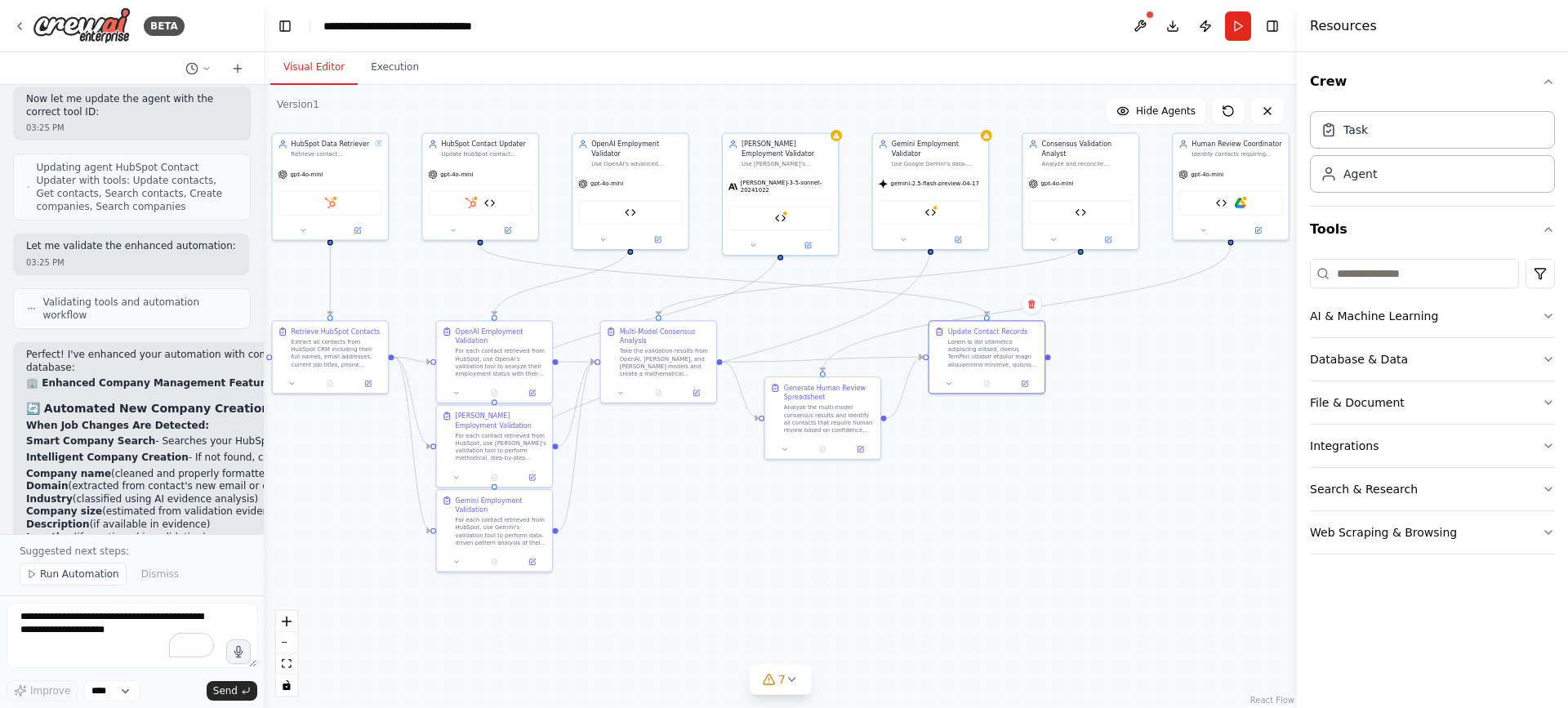
drag, startPoint x: 1004, startPoint y: 590, endPoint x: 983, endPoint y: 597, distance: 22.1
click at [983, 597] on div ".deletable-edge-delete-btn { width: 20px; height: 20px; border: 0px solid #ffff…" at bounding box center [780, 395] width 1033 height 623
drag, startPoint x: 1001, startPoint y: 566, endPoint x: 1014, endPoint y: 570, distance: 13.6
click at [1014, 570] on div ".deletable-edge-delete-btn { width: 20px; height: 20px; border: 0px solid #ffff…" at bounding box center [780, 395] width 1033 height 623
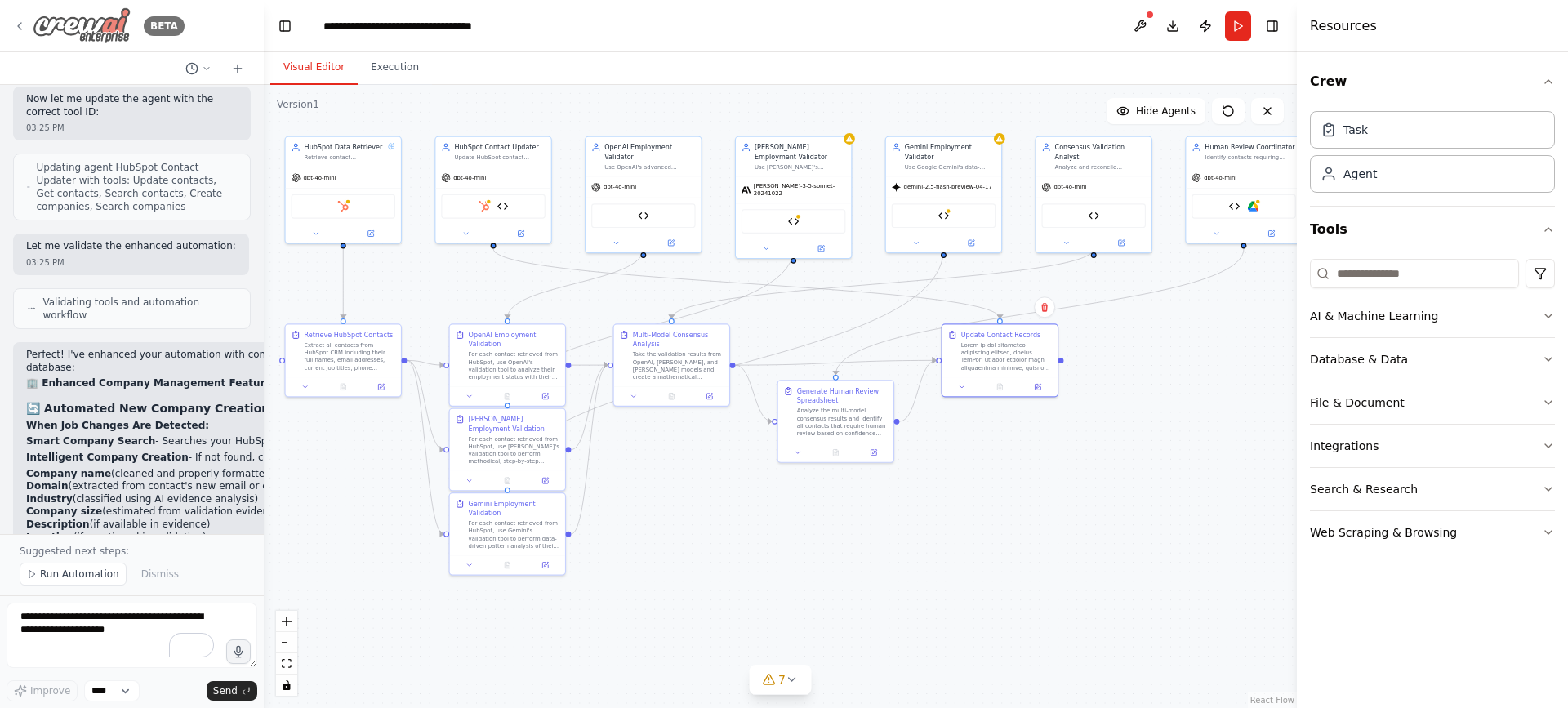
click at [16, 25] on icon at bounding box center [19, 26] width 13 height 13
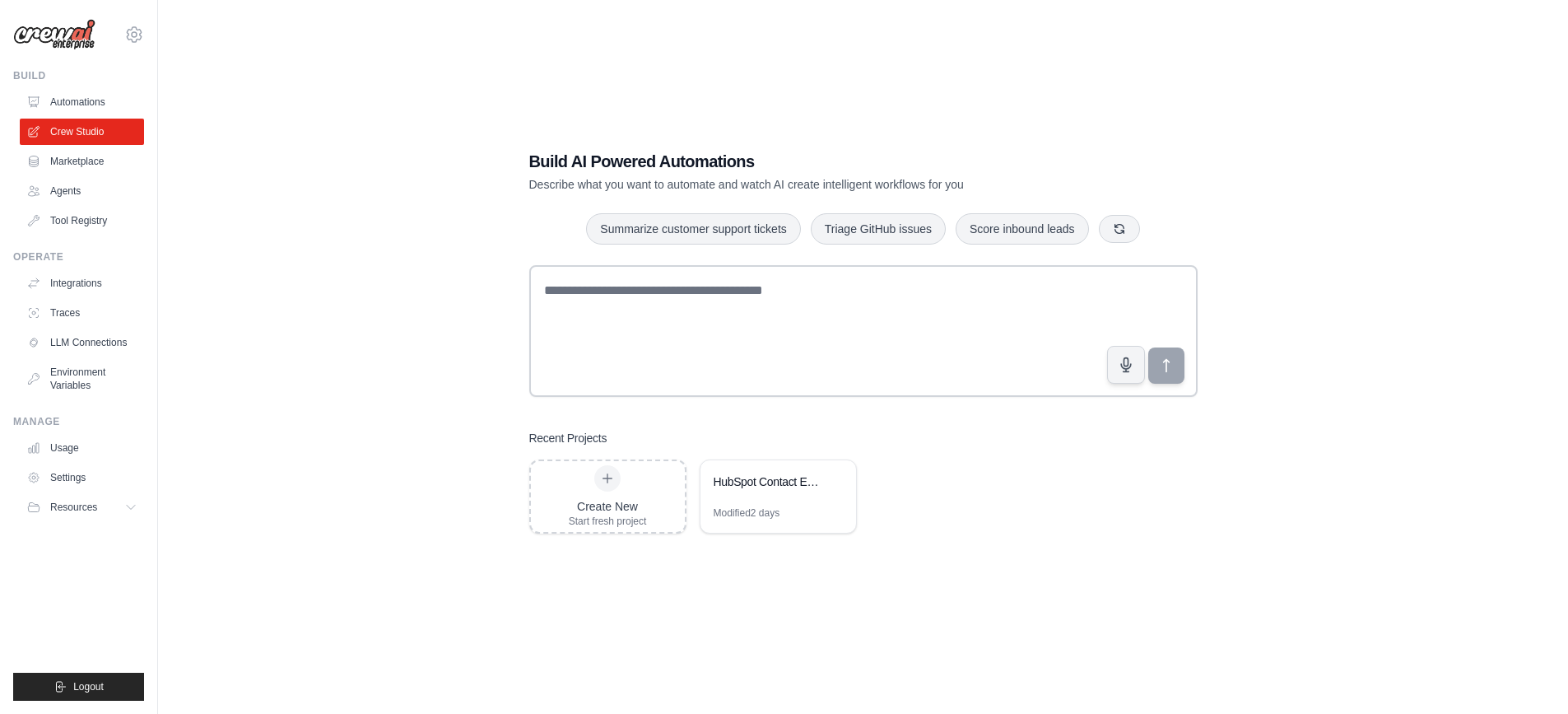
click at [52, 32] on img at bounding box center [54, 35] width 83 height 31
click at [49, 36] on img at bounding box center [54, 35] width 83 height 31
click at [61, 102] on link "Automations" at bounding box center [84, 102] width 124 height 26
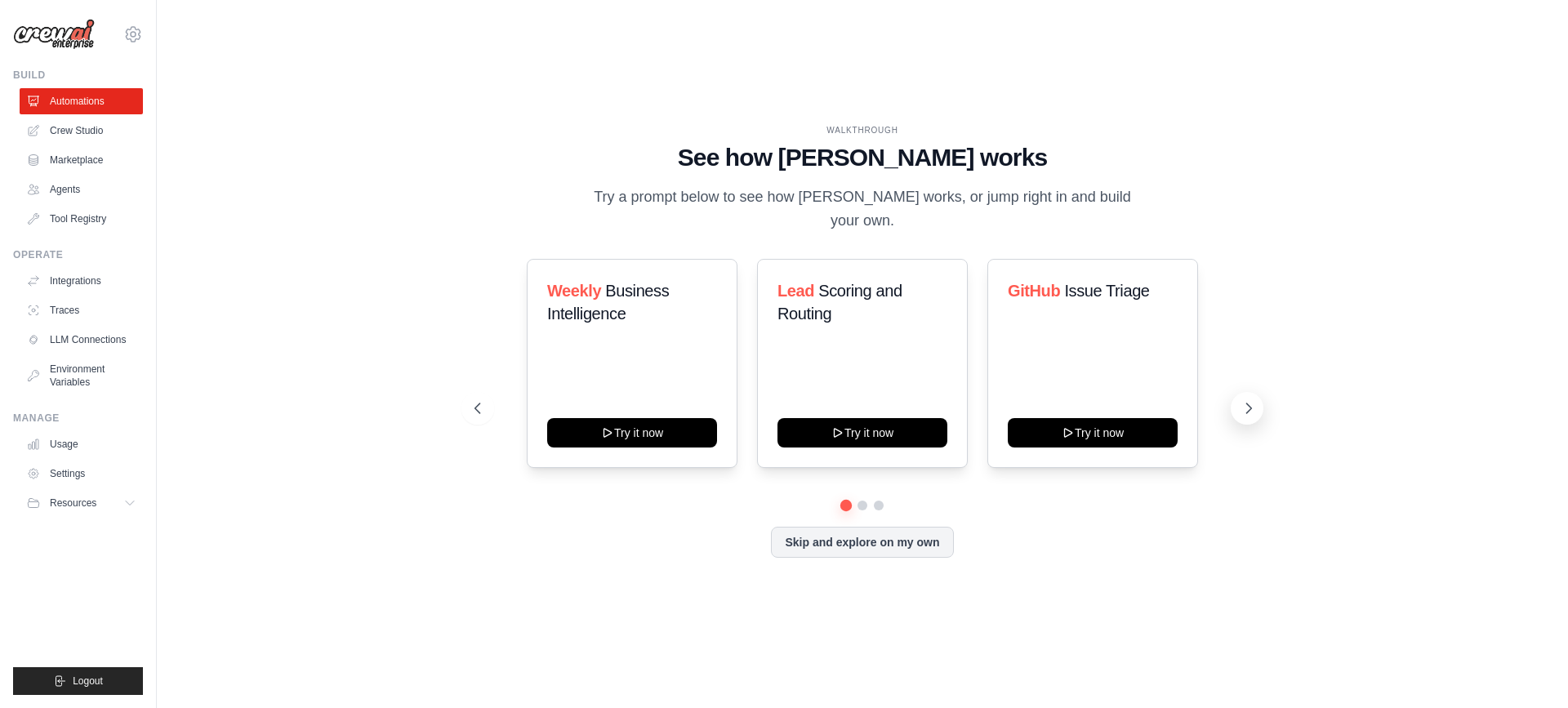
click at [1242, 411] on icon at bounding box center [1248, 408] width 16 height 16
click at [1250, 417] on button at bounding box center [1247, 408] width 33 height 33
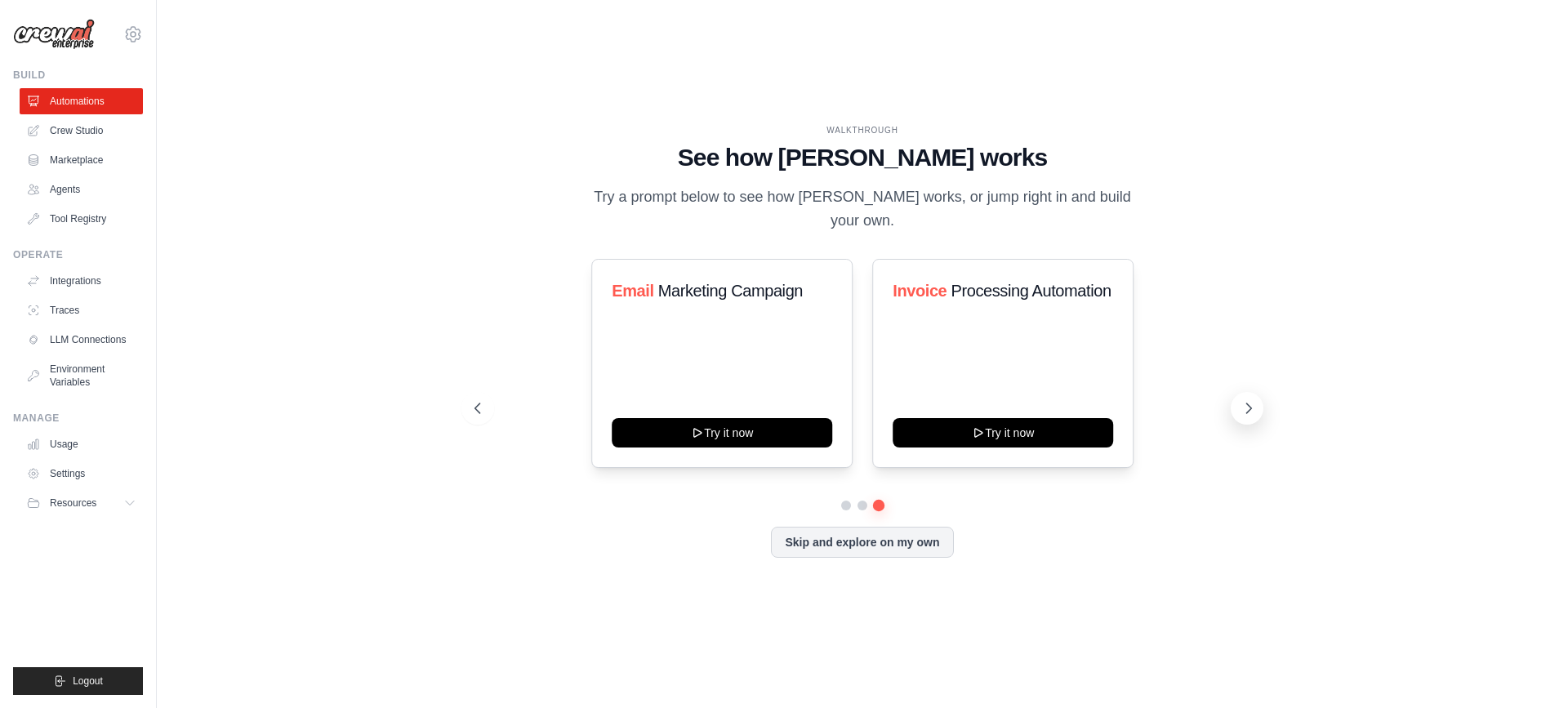
click at [1241, 414] on icon at bounding box center [1248, 408] width 16 height 16
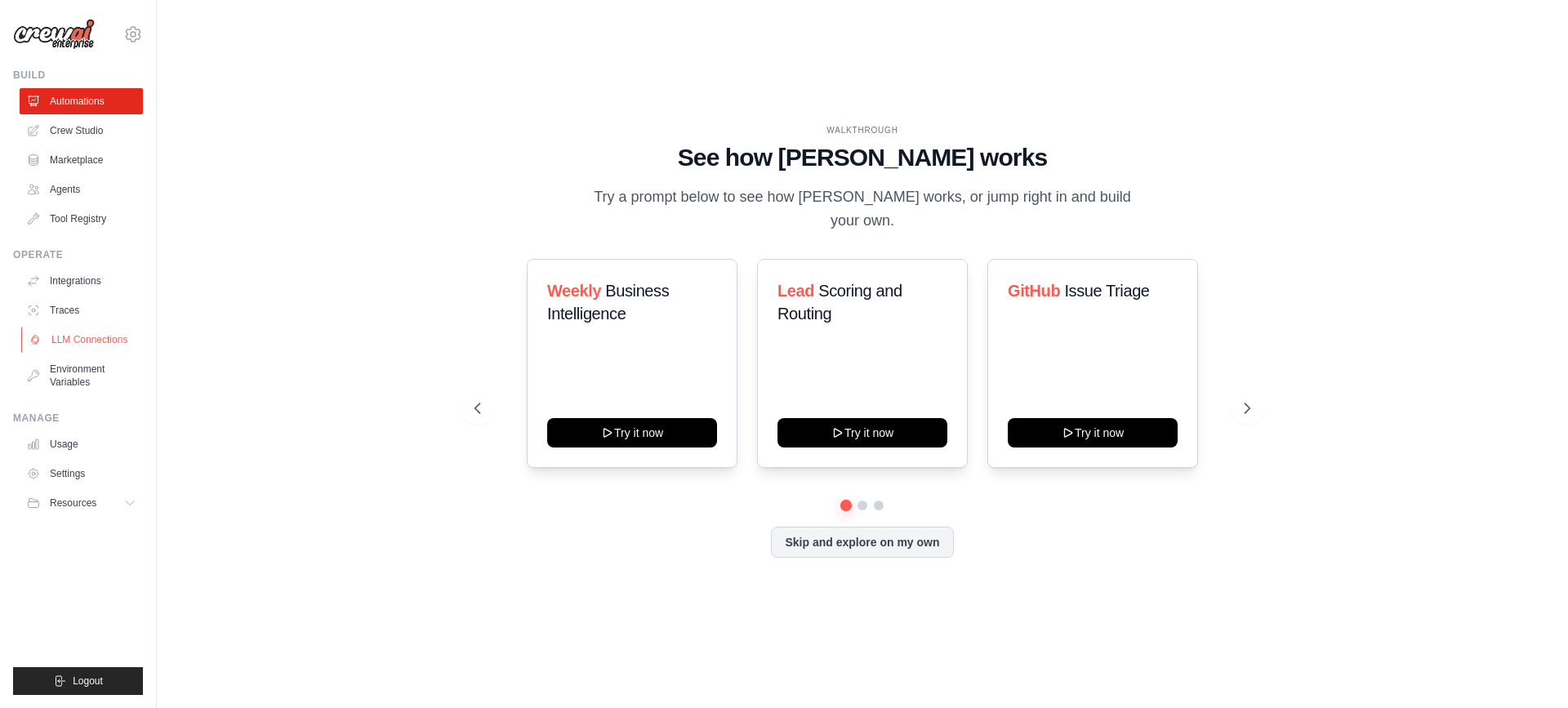
click at [105, 329] on link "LLM Connections" at bounding box center [83, 339] width 124 height 26
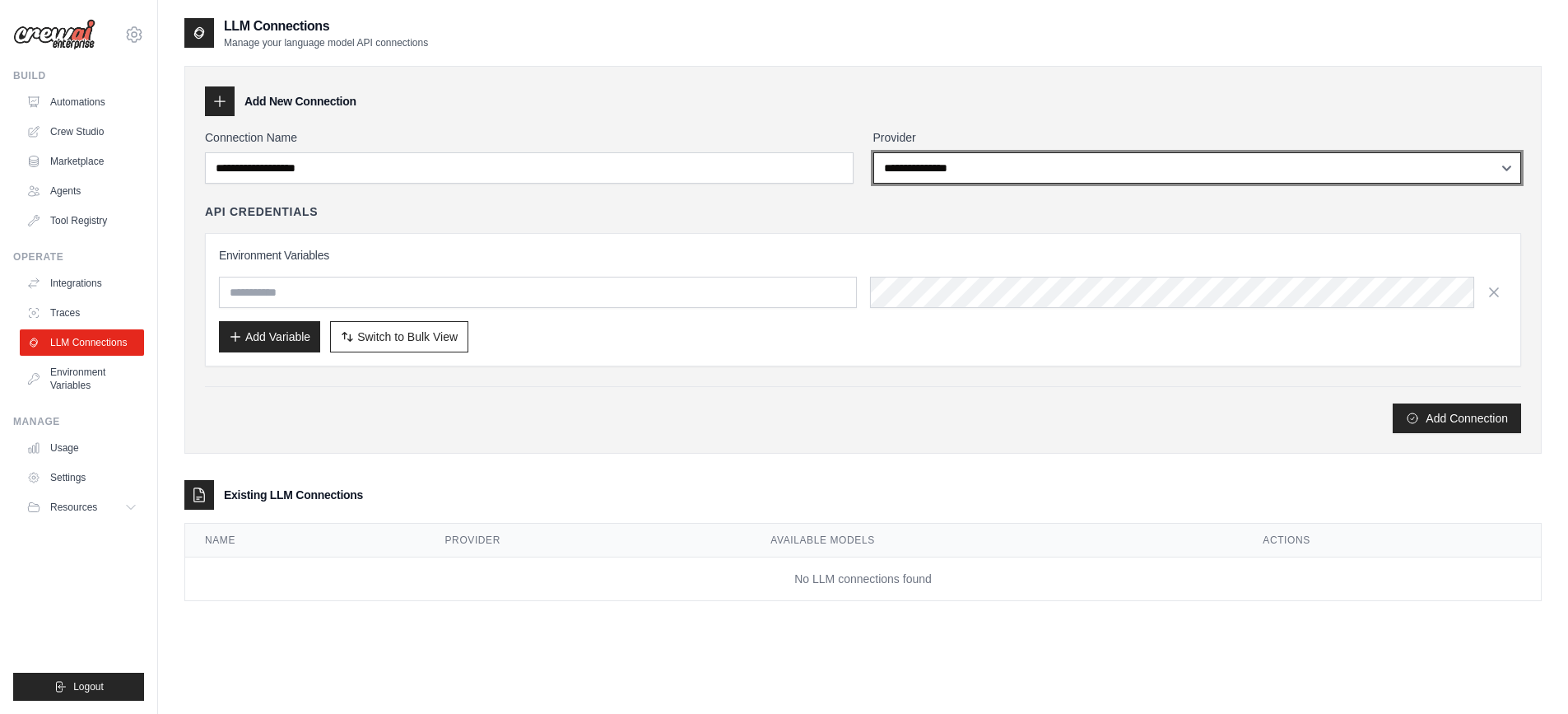
click at [947, 159] on select "**********" at bounding box center [1197, 168] width 649 height 31
select select "******"
click at [873, 152] on select "**********" at bounding box center [1197, 168] width 649 height 31
